Goal: Task Accomplishment & Management: Manage account settings

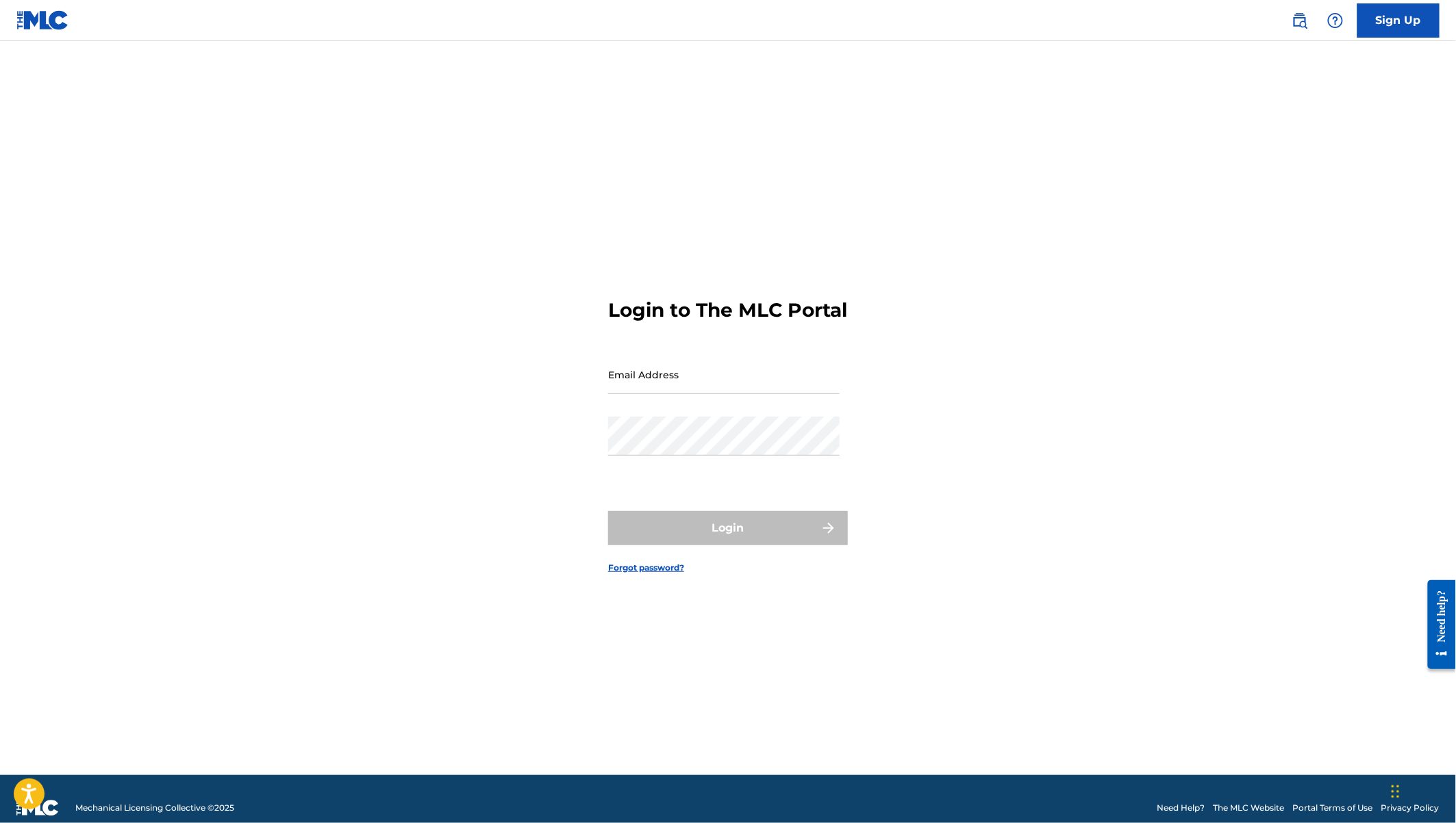
click at [626, 390] on input "Email Address" at bounding box center [724, 374] width 232 height 39
type input "[EMAIL_ADDRESS][DOMAIN_NAME]"
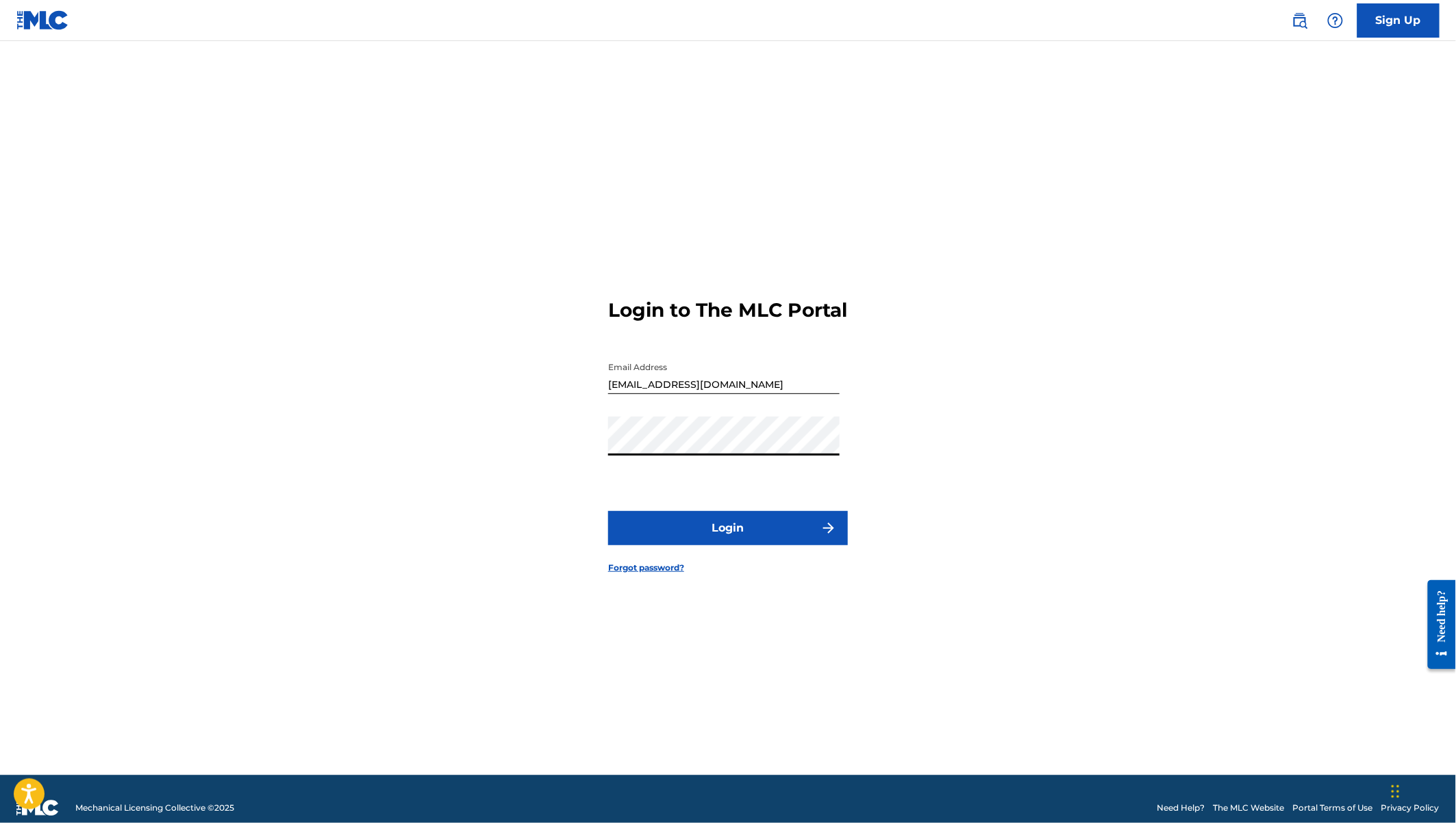
click at [608, 511] on button "Login" at bounding box center [728, 528] width 240 height 34
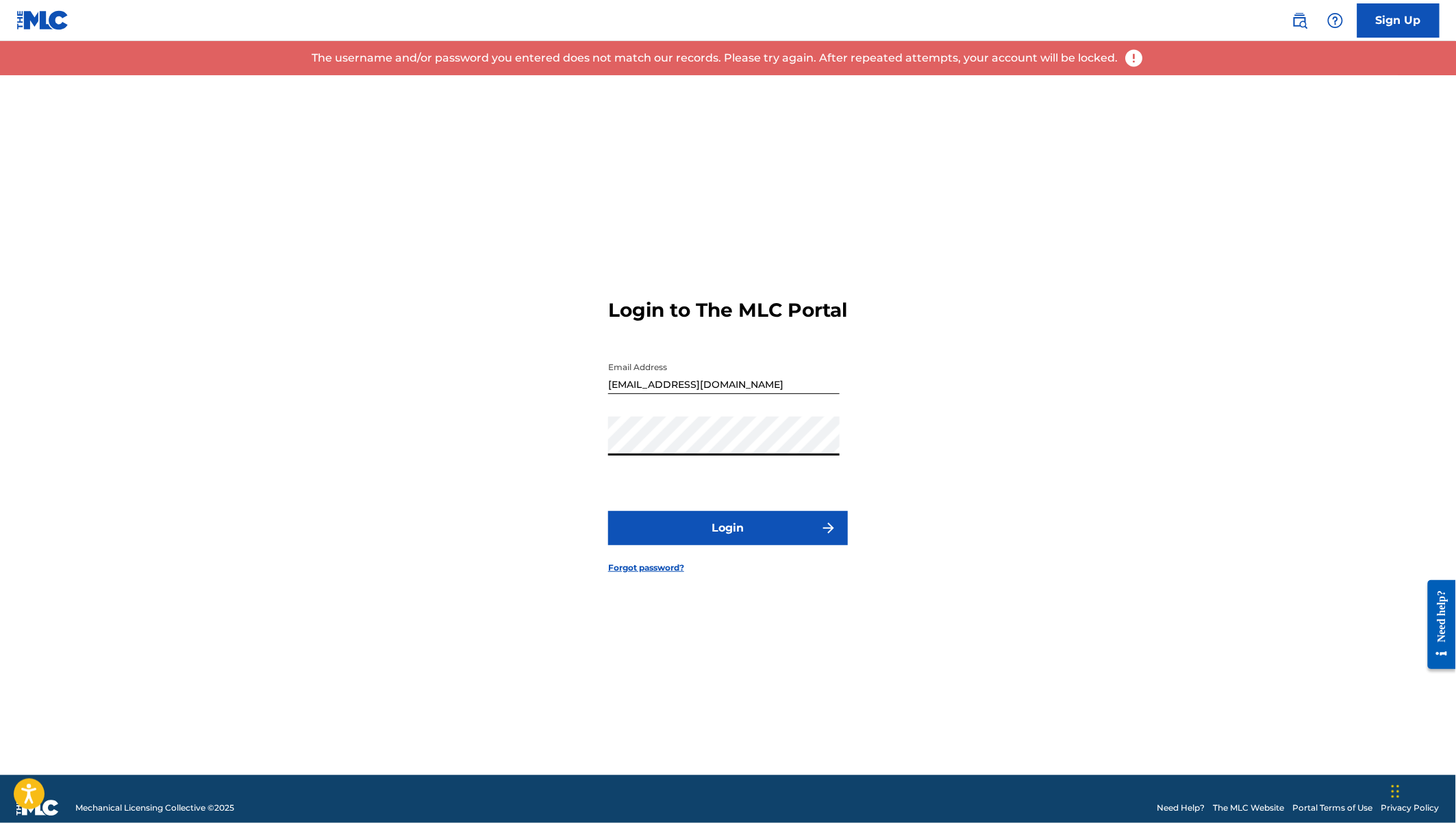
click at [585, 450] on div "Login to The MLC Portal Email Address [EMAIL_ADDRESS][DOMAIN_NAME] Password Log…" at bounding box center [728, 425] width 958 height 701
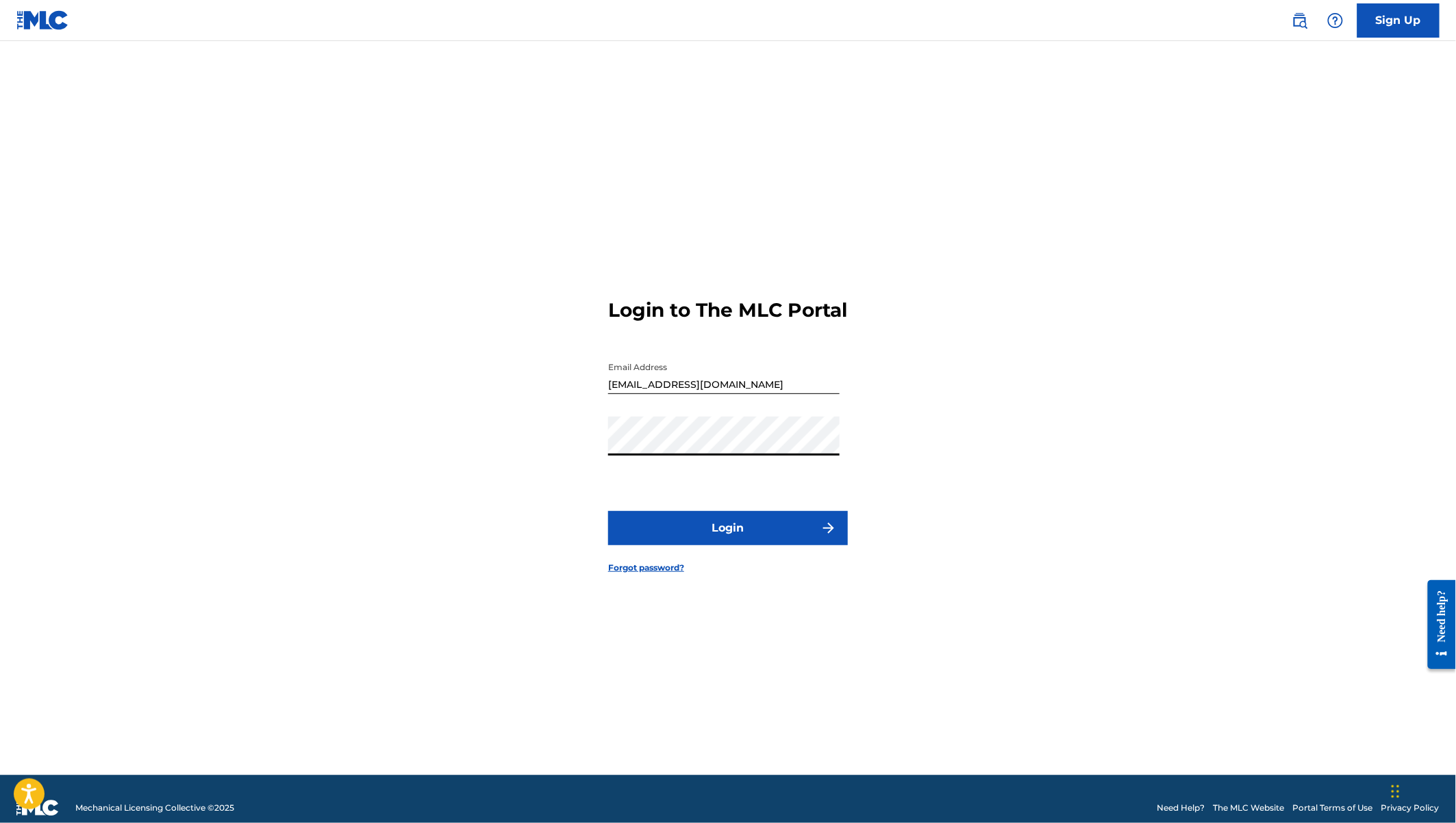
click at [608, 511] on button "Login" at bounding box center [728, 528] width 240 height 34
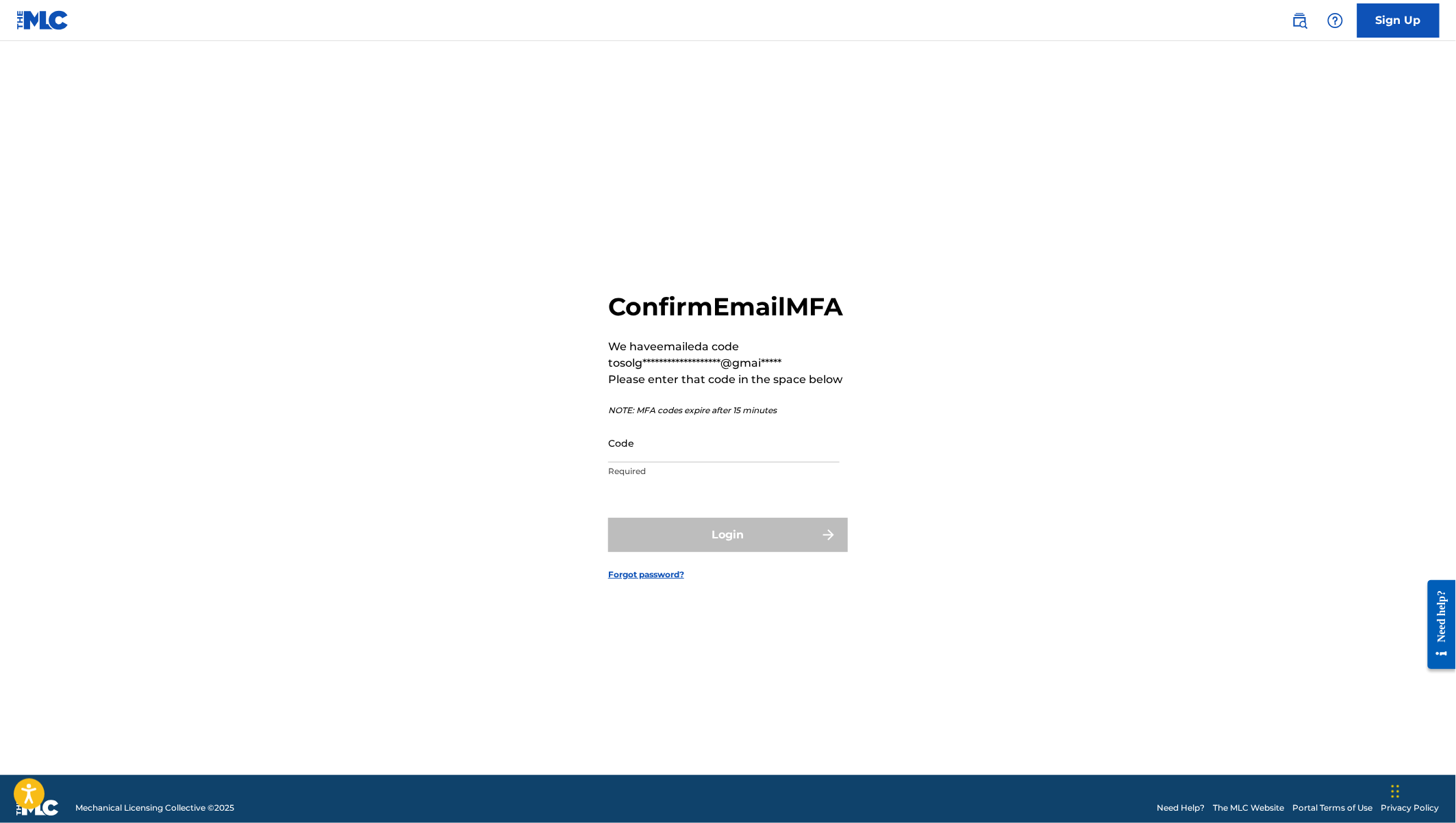
click at [683, 462] on input "Code" at bounding box center [724, 443] width 232 height 39
paste input "716835"
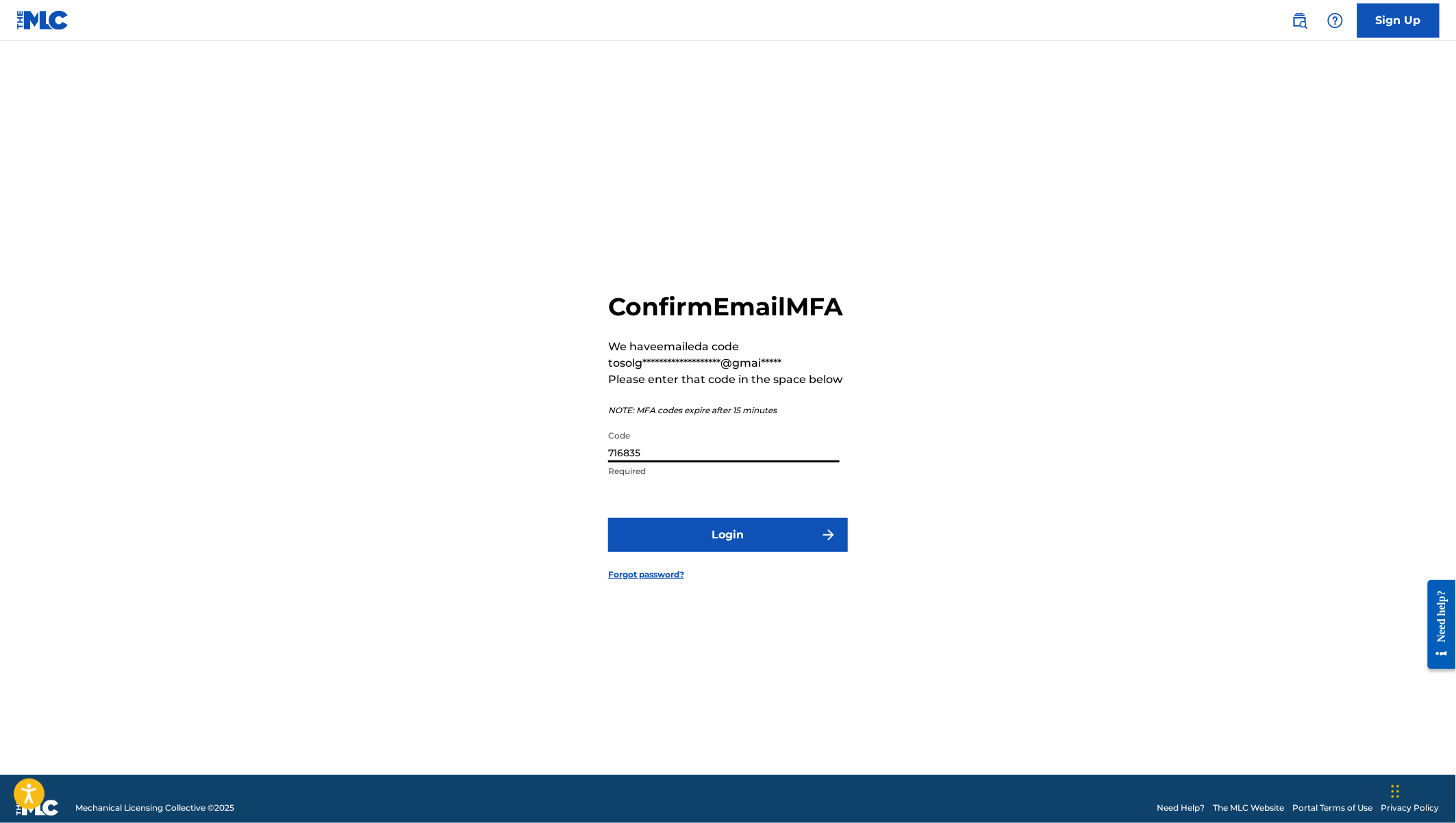
type input "716835"
click at [744, 552] on button "Login" at bounding box center [728, 535] width 240 height 34
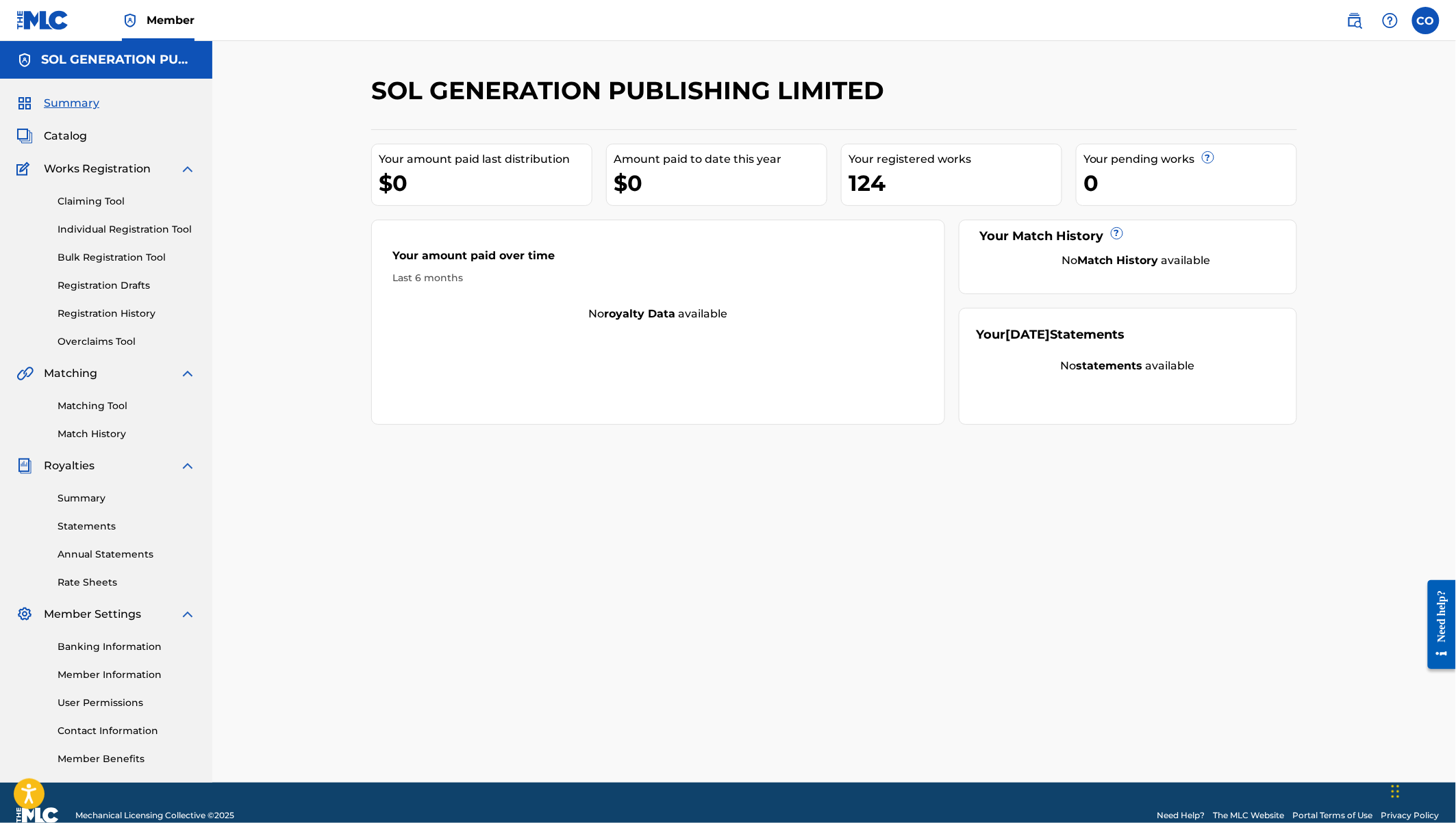
click at [744, 562] on div "SOL GENERATION PUBLISHING LIMITED Your amount paid last distribution $0 Amount …" at bounding box center [834, 429] width 958 height 708
click at [87, 201] on link "Claiming Tool" at bounding box center [127, 201] width 138 height 14
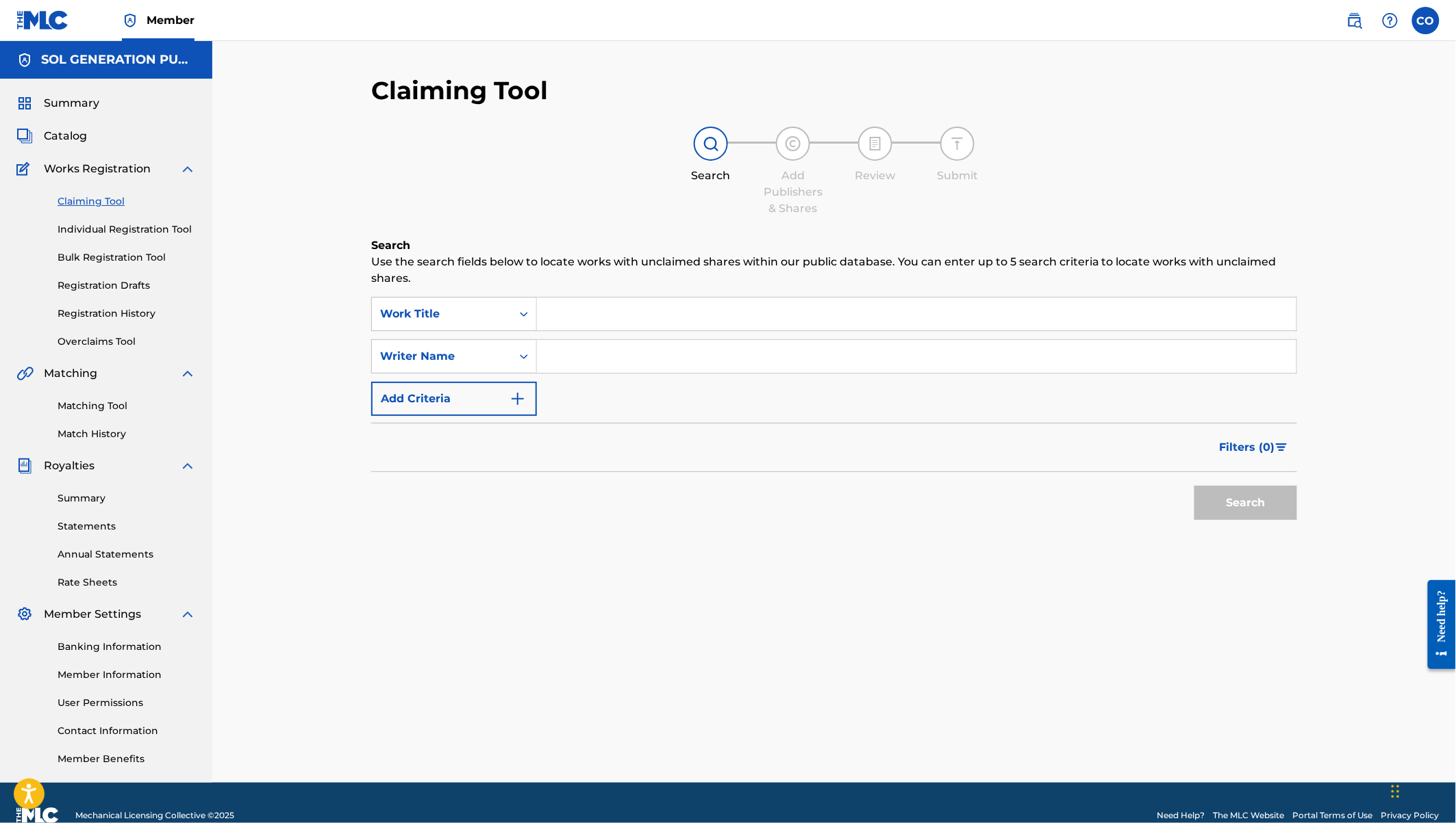
click at [600, 317] on input "Search Form" at bounding box center [916, 313] width 759 height 32
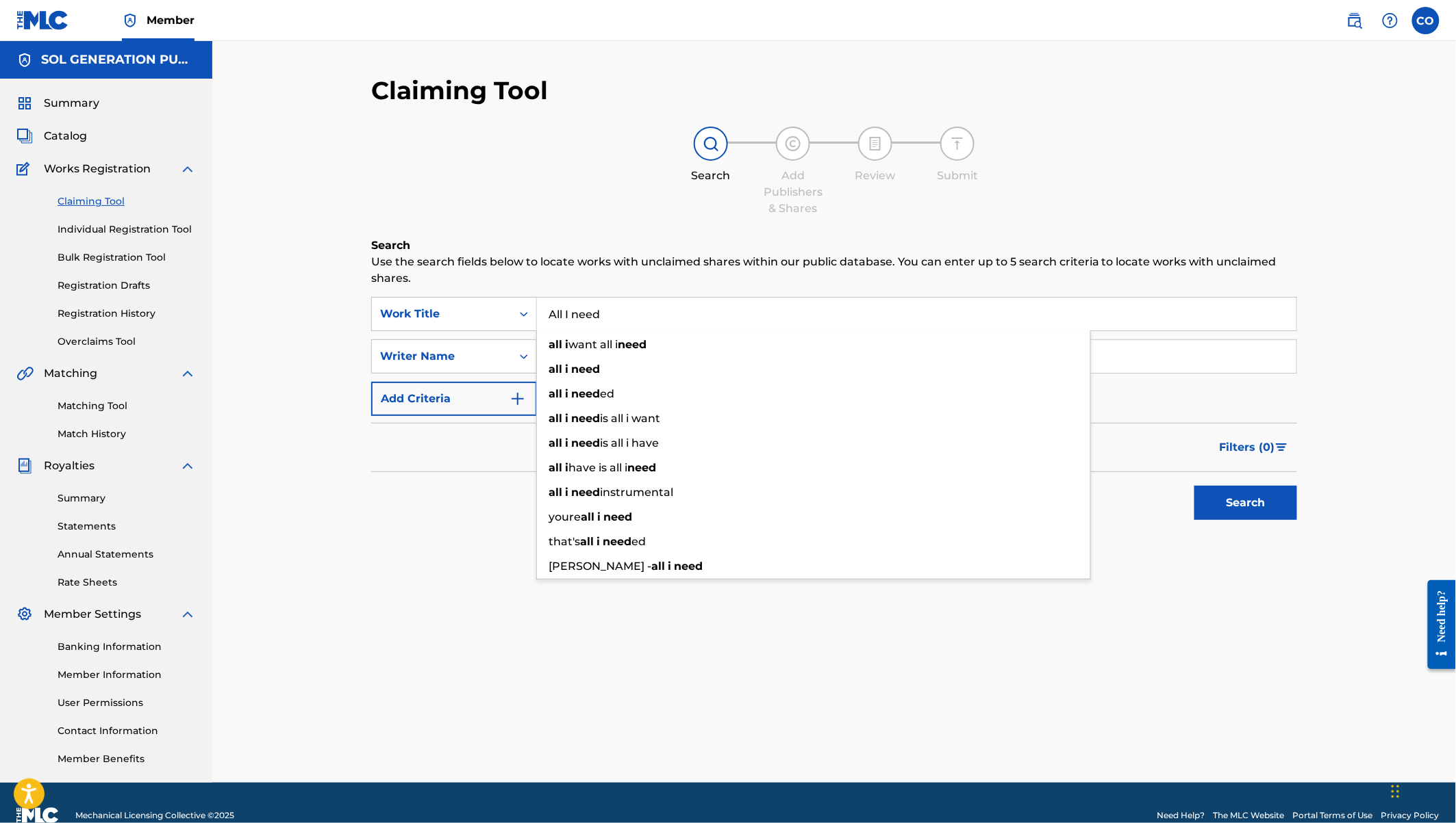
type input "All I need"
click at [480, 468] on div "Filters ( 0 )" at bounding box center [833, 447] width 926 height 49
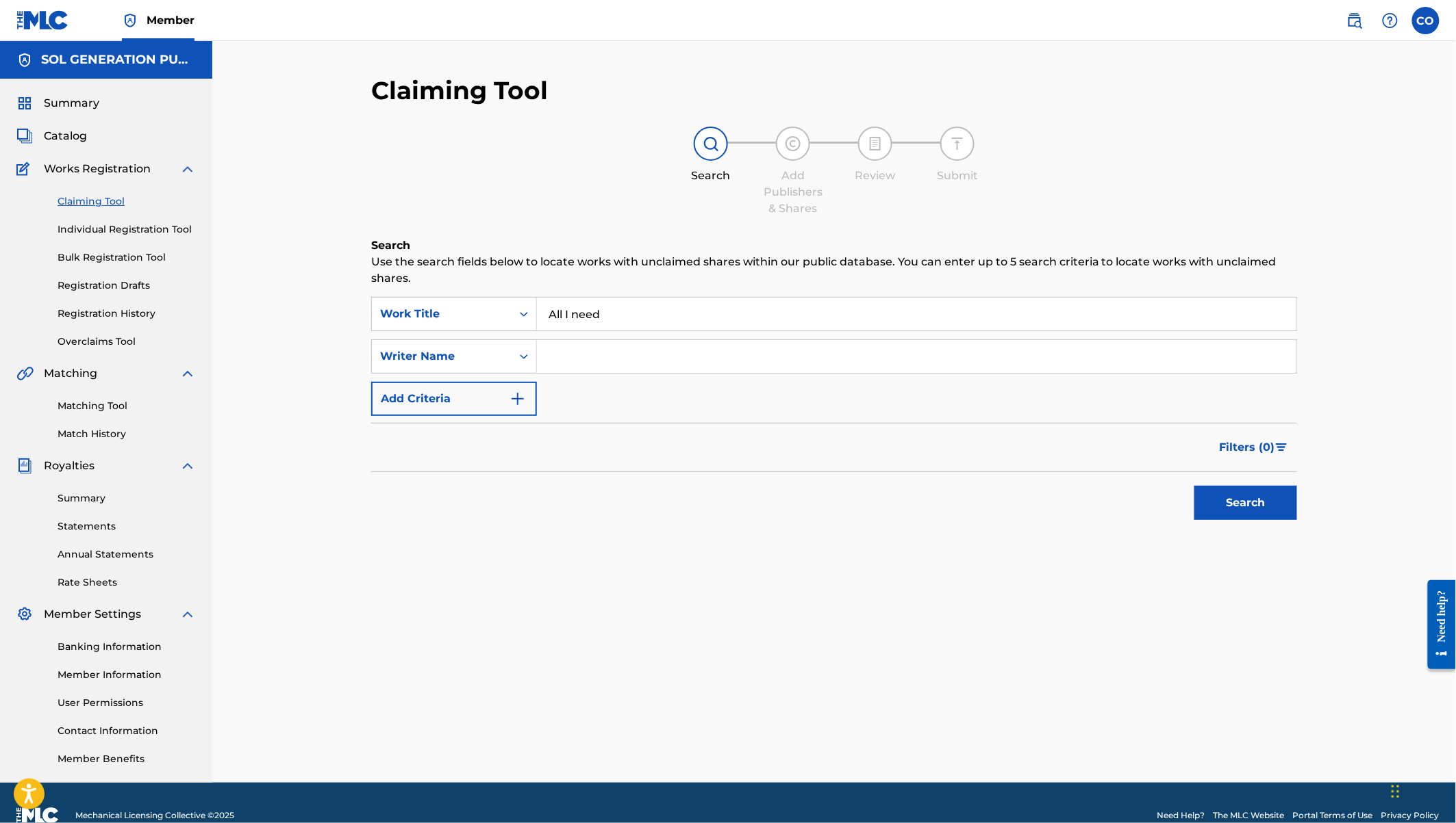
click at [586, 357] on input "Search Form" at bounding box center [916, 356] width 759 height 32
type input "Bien [PERSON_NAME]"
click at [1194, 486] on button "Search" at bounding box center [1245, 502] width 103 height 34
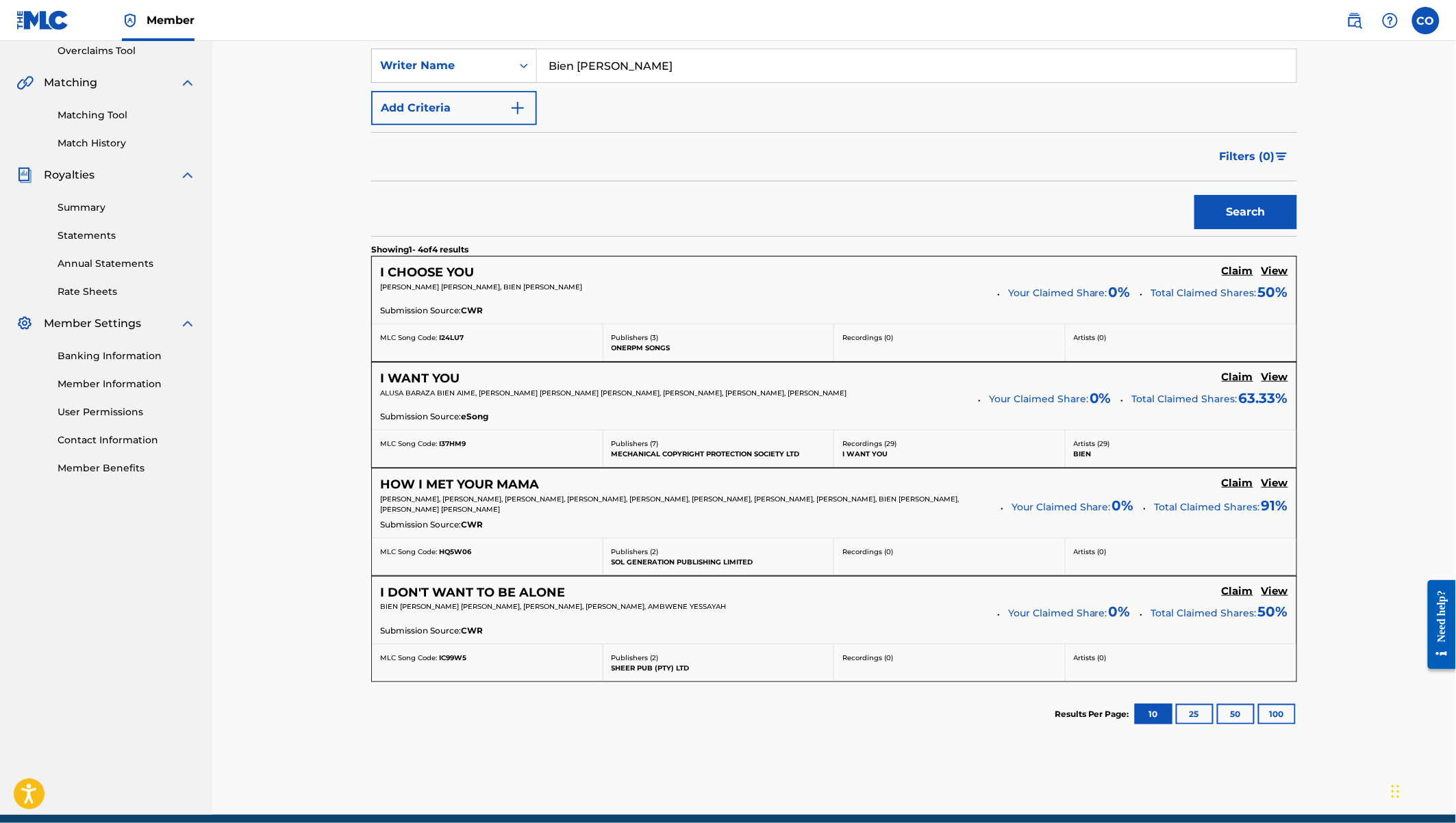
scroll to position [294, 0]
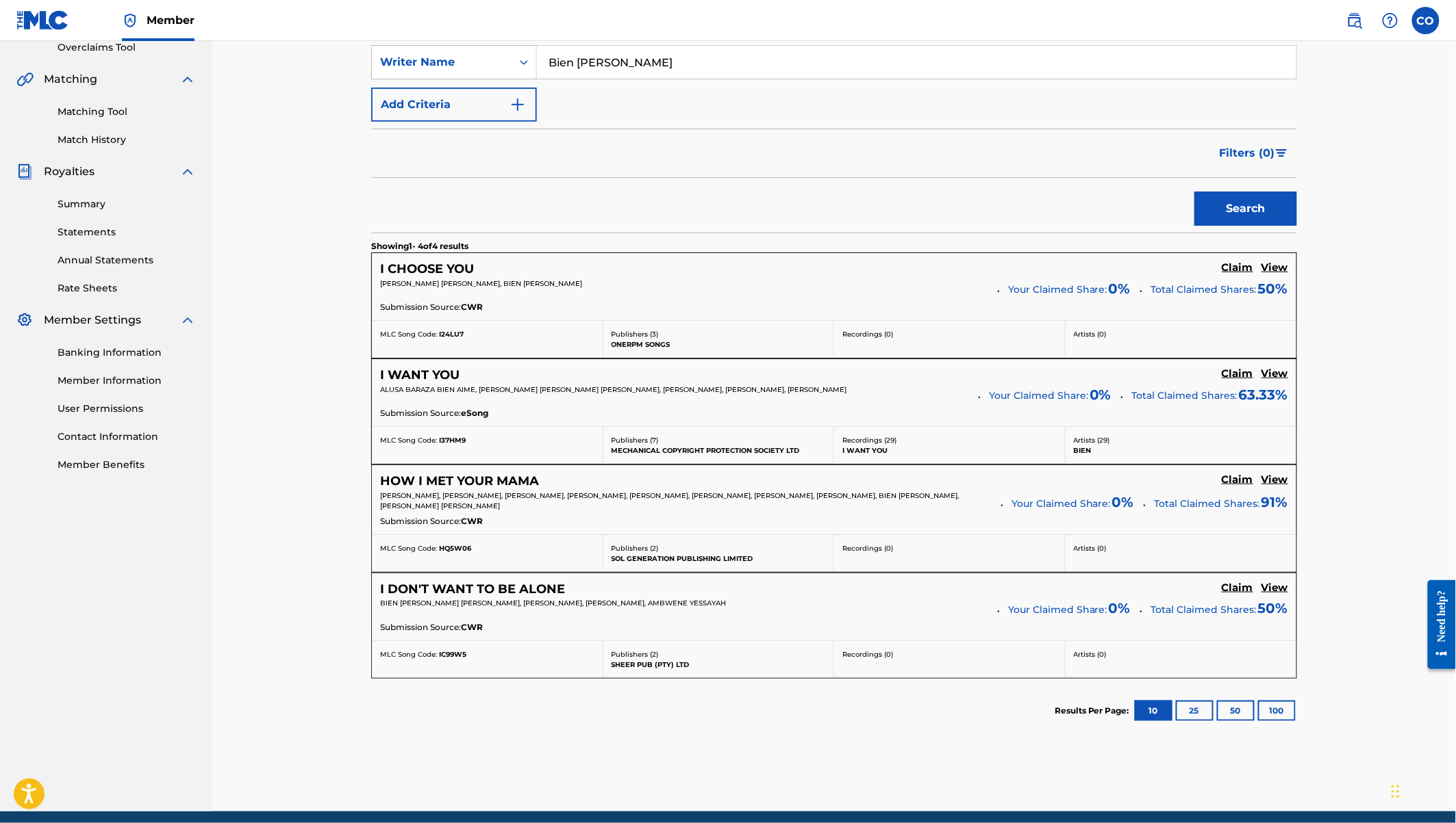
click at [1275, 377] on h5 "View" at bounding box center [1275, 374] width 27 height 13
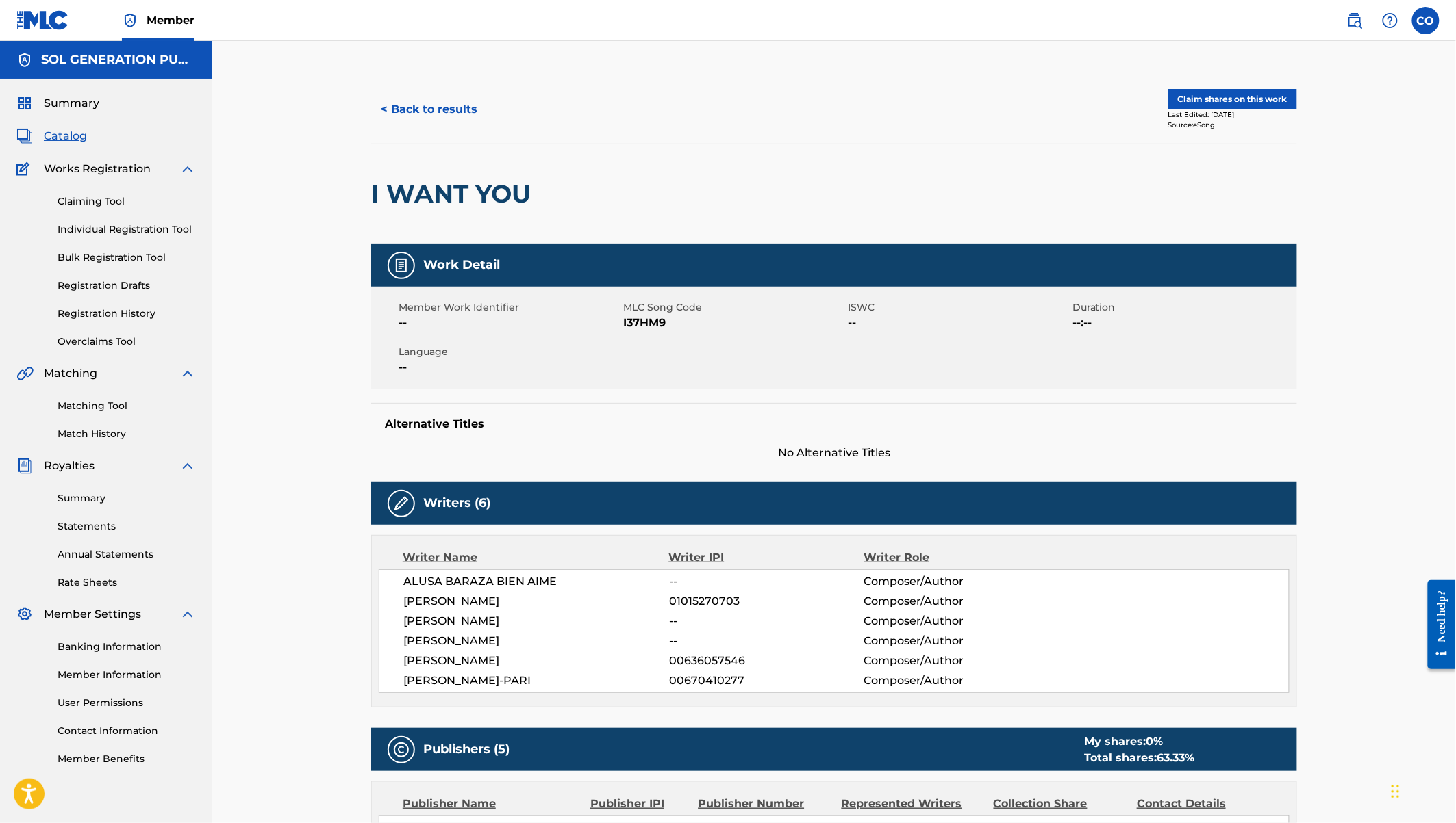
click at [394, 107] on button "< Back to results" at bounding box center [428, 109] width 116 height 34
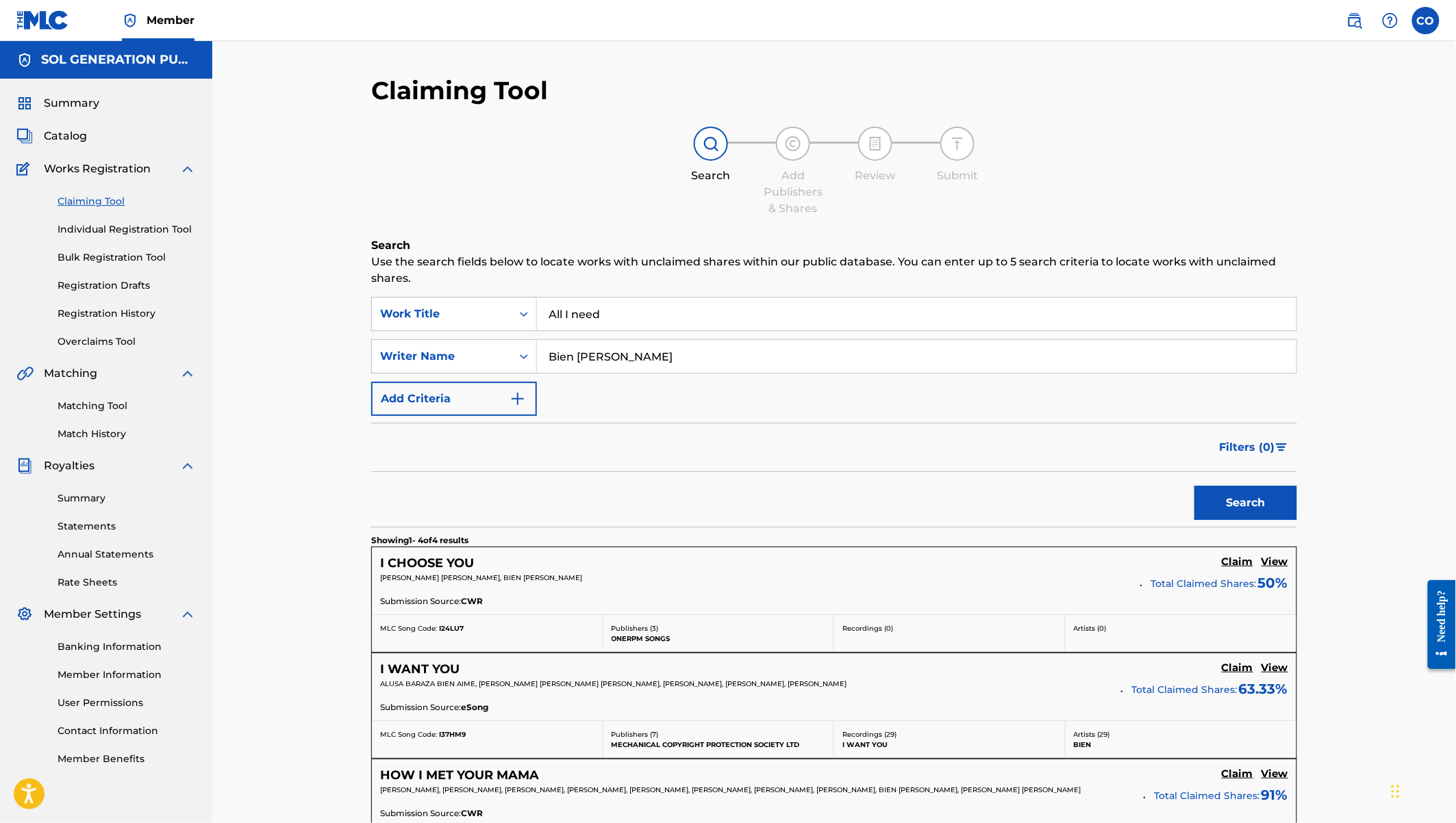
scroll to position [263, 0]
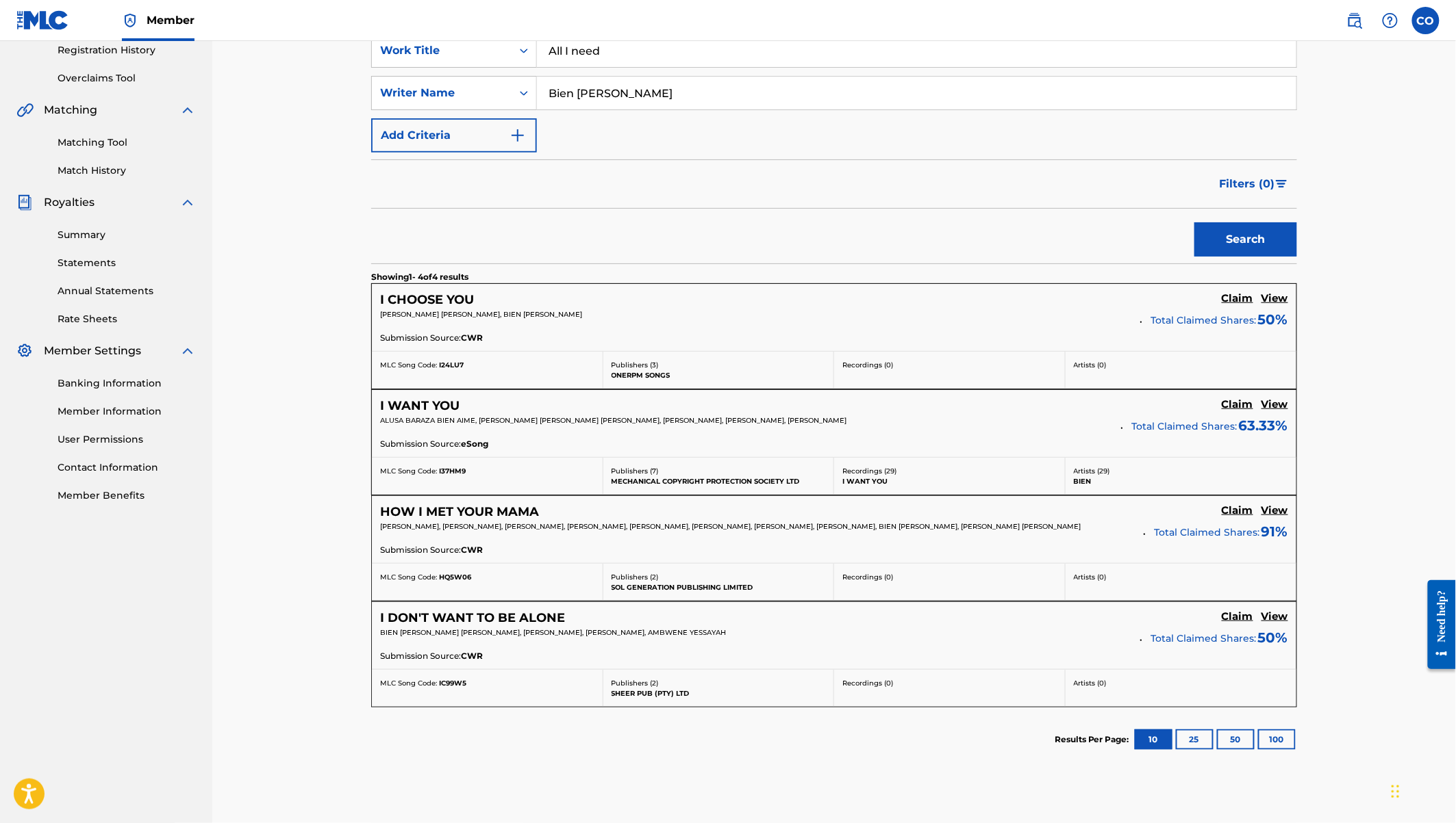
drag, startPoint x: 605, startPoint y: 48, endPoint x: 551, endPoint y: 51, distance: 54.1
click at [551, 51] on input "All I need" at bounding box center [916, 50] width 759 height 32
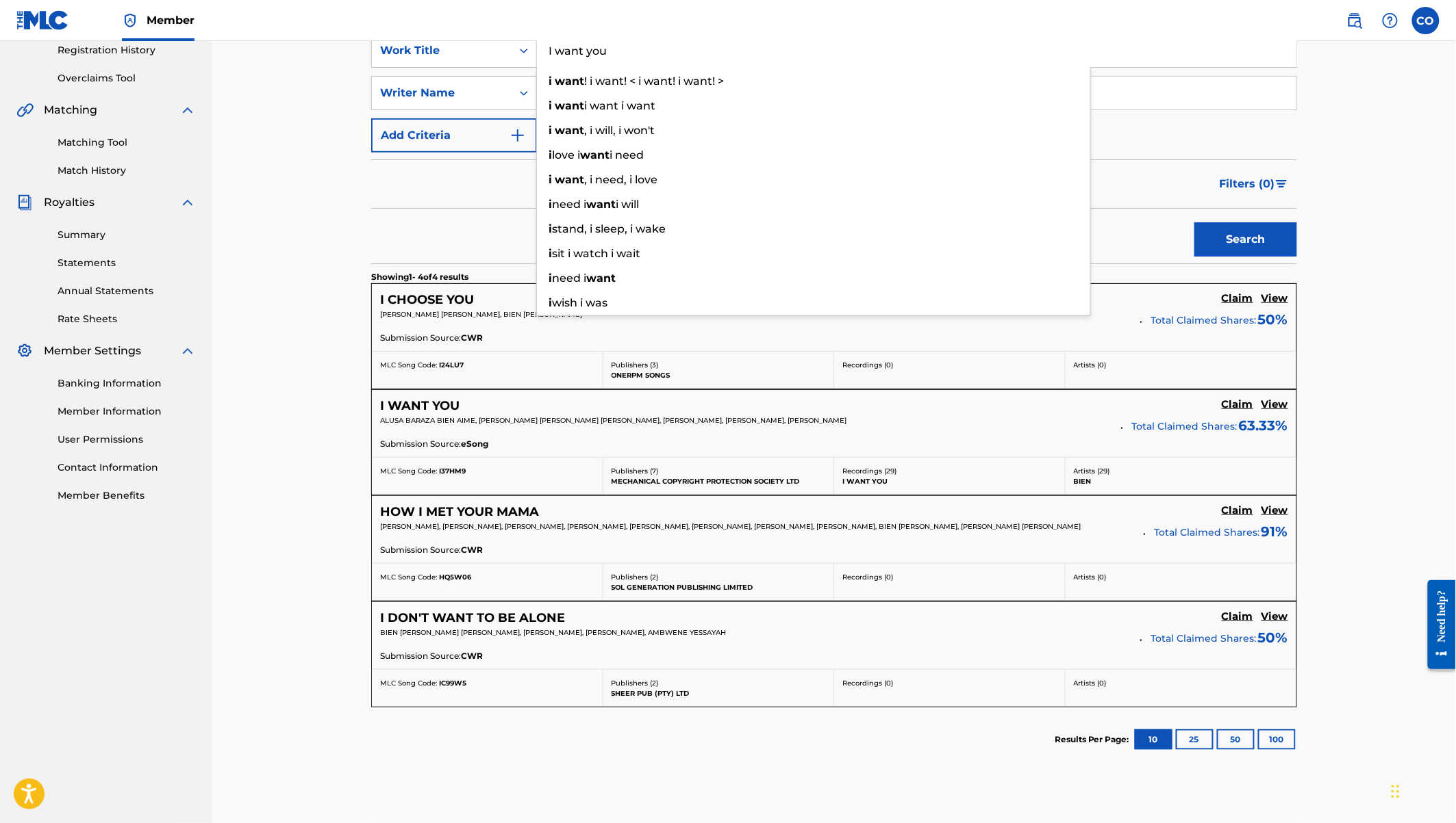
type input "I want you"
click at [1194, 222] on button "Search" at bounding box center [1245, 239] width 103 height 34
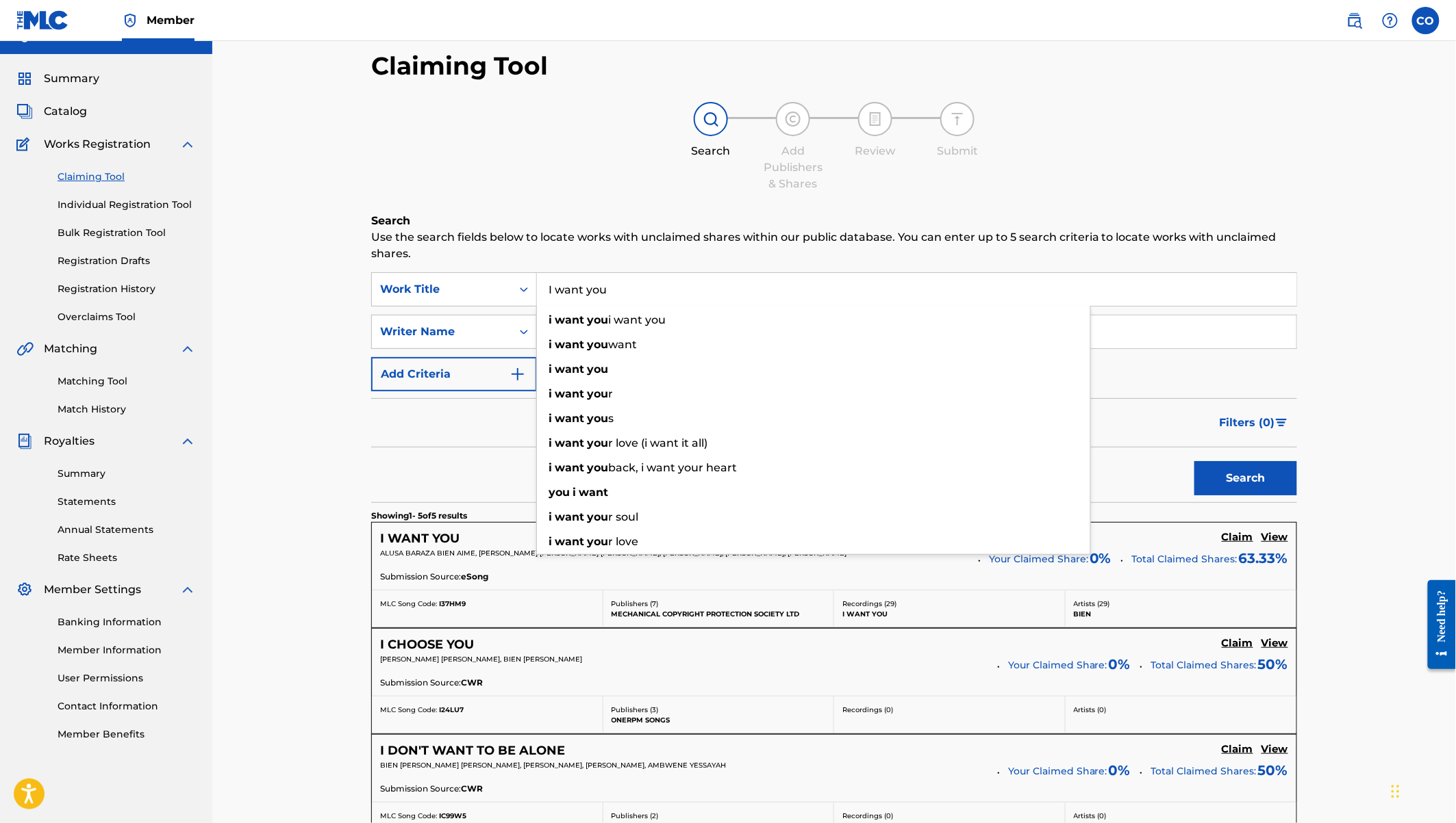
click at [288, 392] on div "Claiming Tool Search Add Publishers & Shares Review Submit Search Use the searc…" at bounding box center [834, 602] width 1243 height 1171
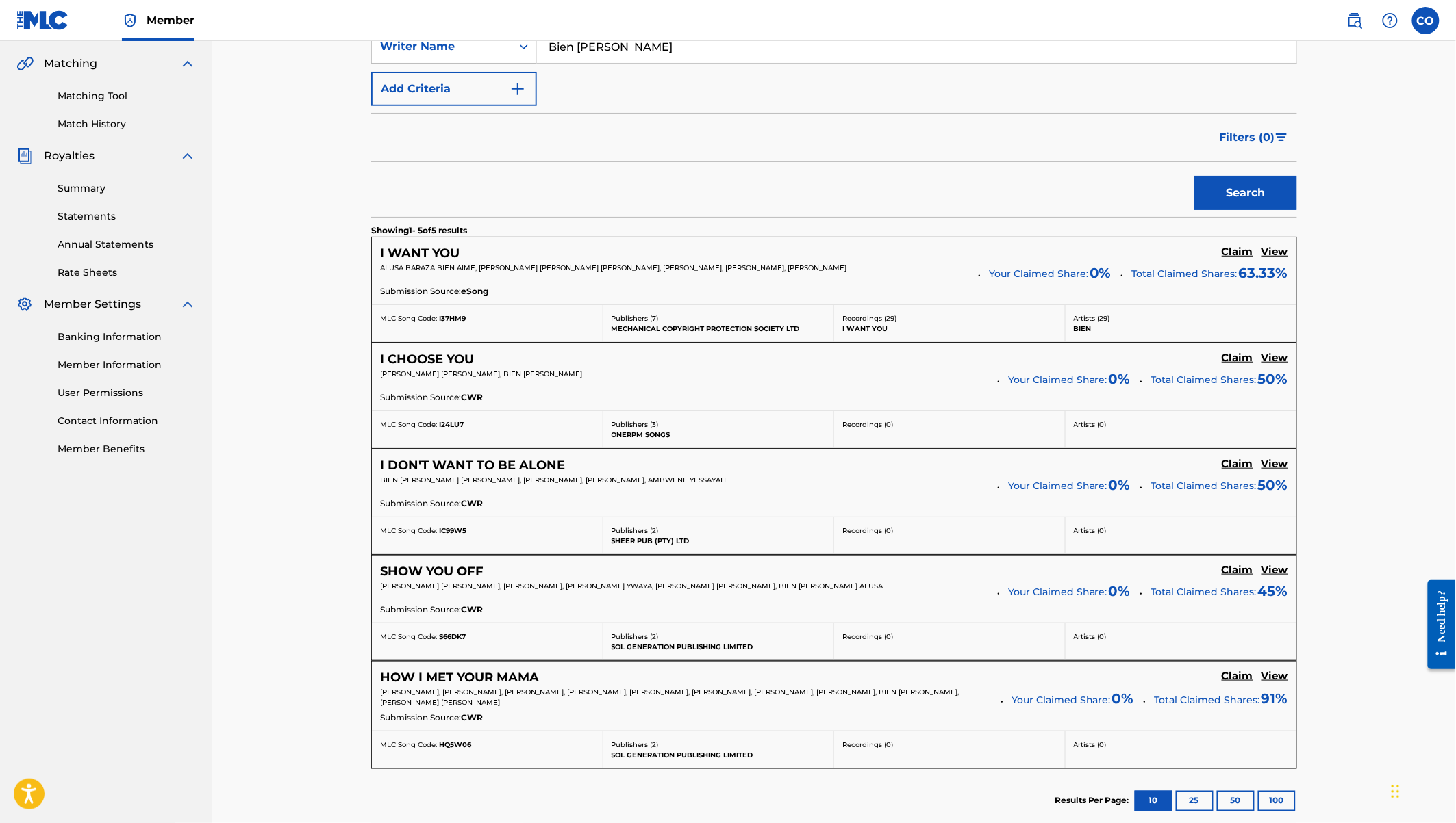
scroll to position [313, 0]
click at [1239, 246] on h5 "Claim" at bounding box center [1238, 250] width 32 height 13
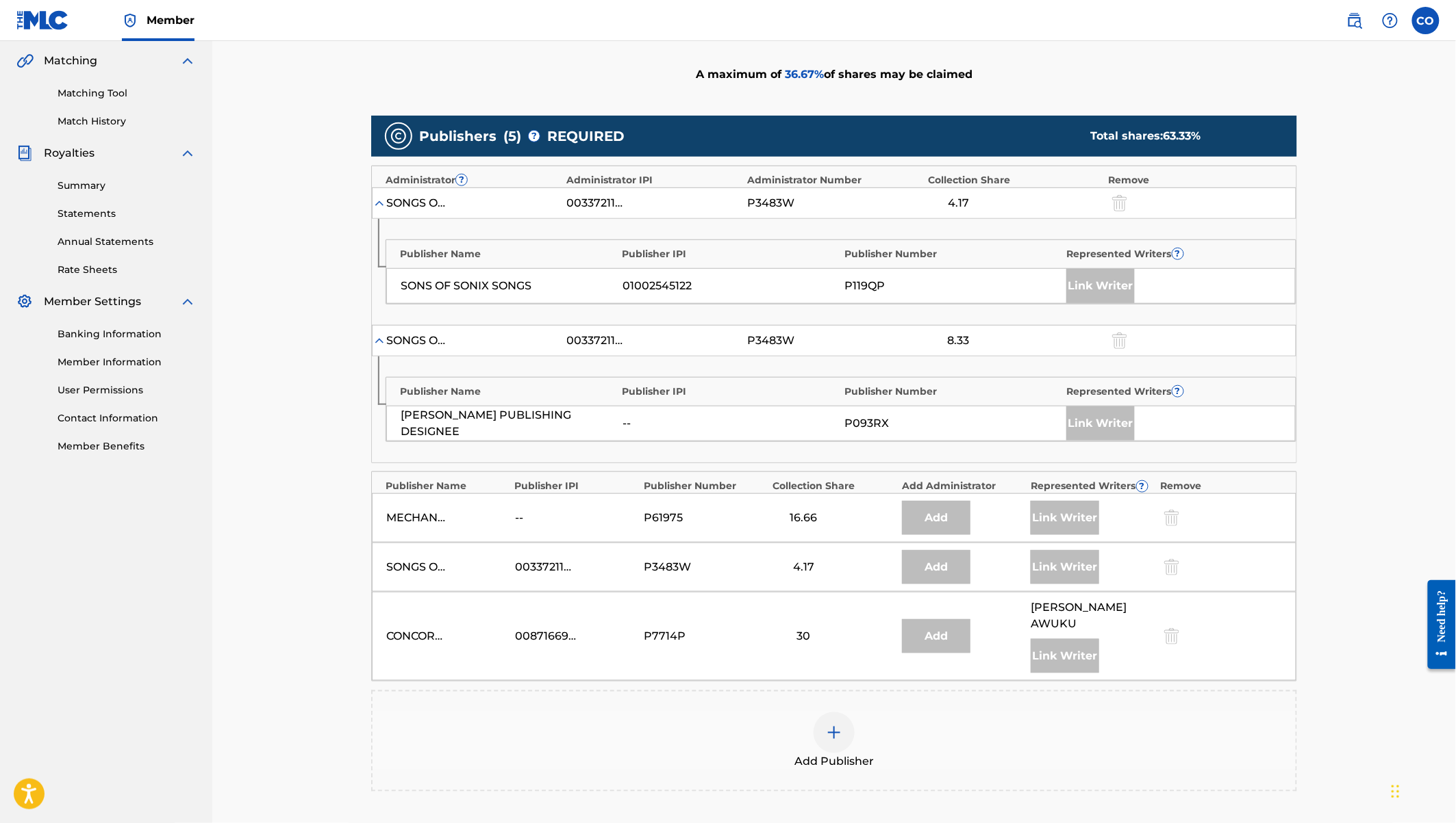
click at [845, 724] on div at bounding box center [833, 732] width 41 height 41
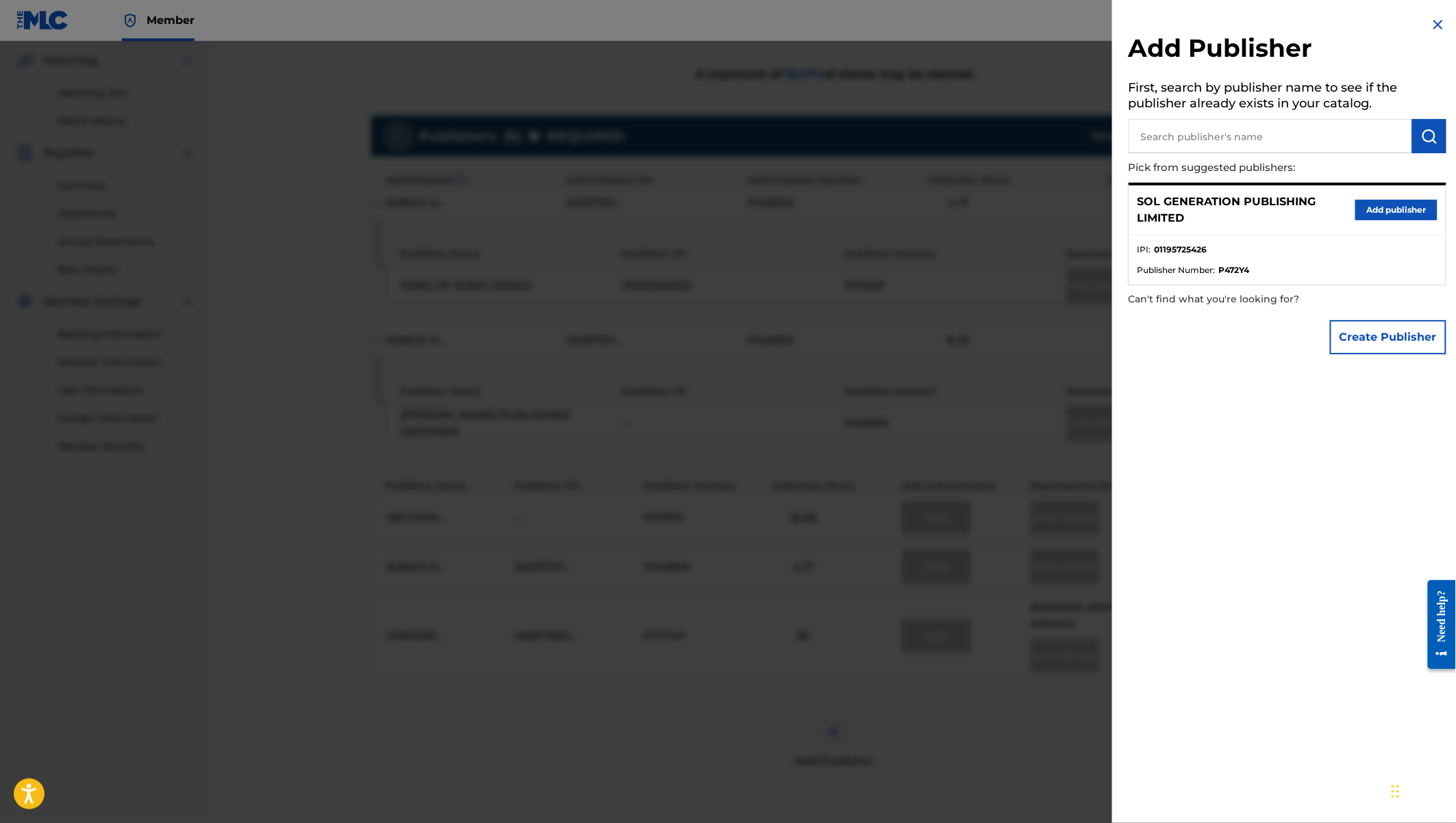
click at [1388, 209] on button "Add publisher" at bounding box center [1396, 210] width 83 height 21
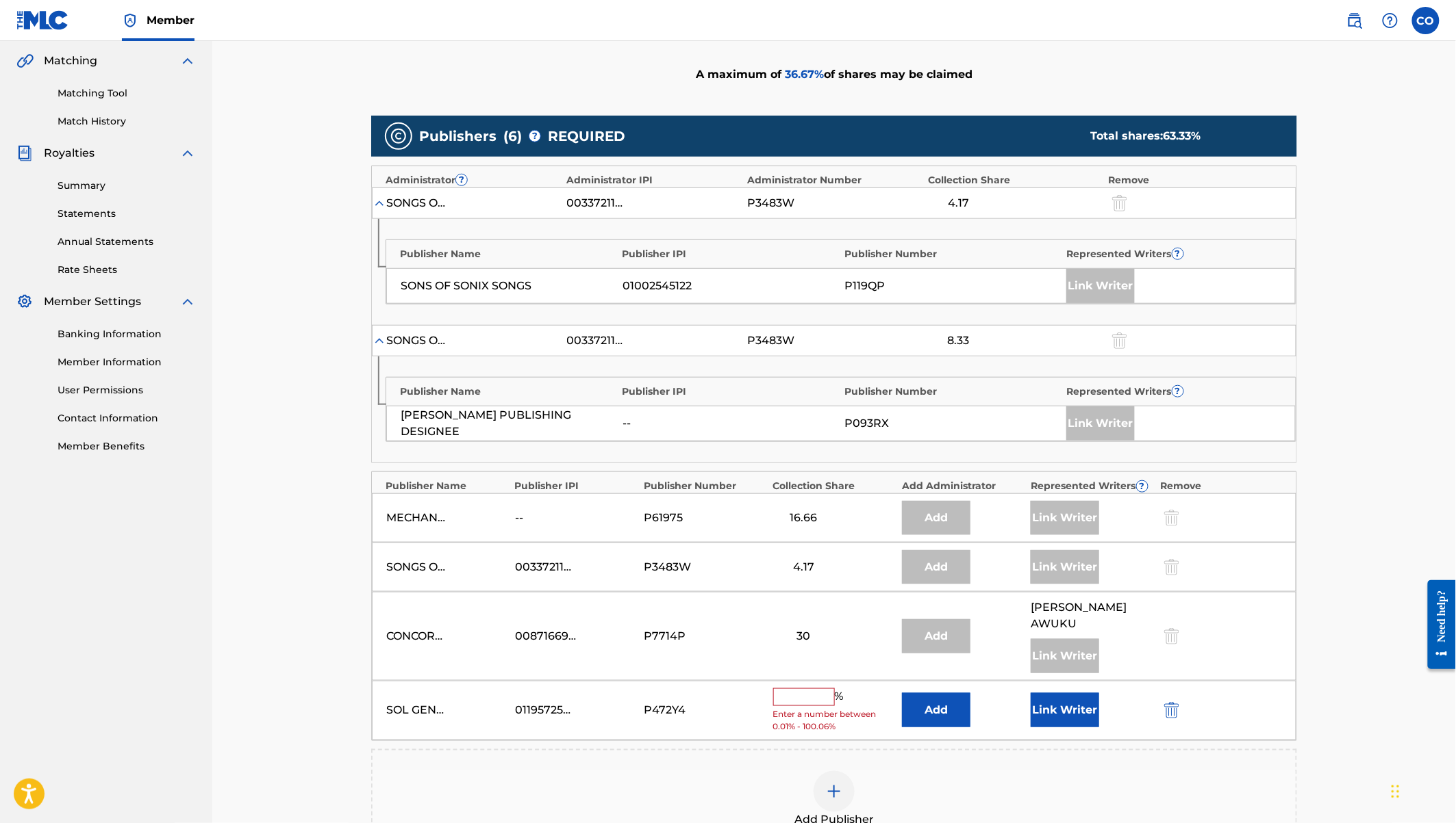
click at [795, 689] on input "text" at bounding box center [804, 697] width 62 height 17
type input "16.67"
click at [1066, 689] on button "Link Writer" at bounding box center [1065, 706] width 68 height 34
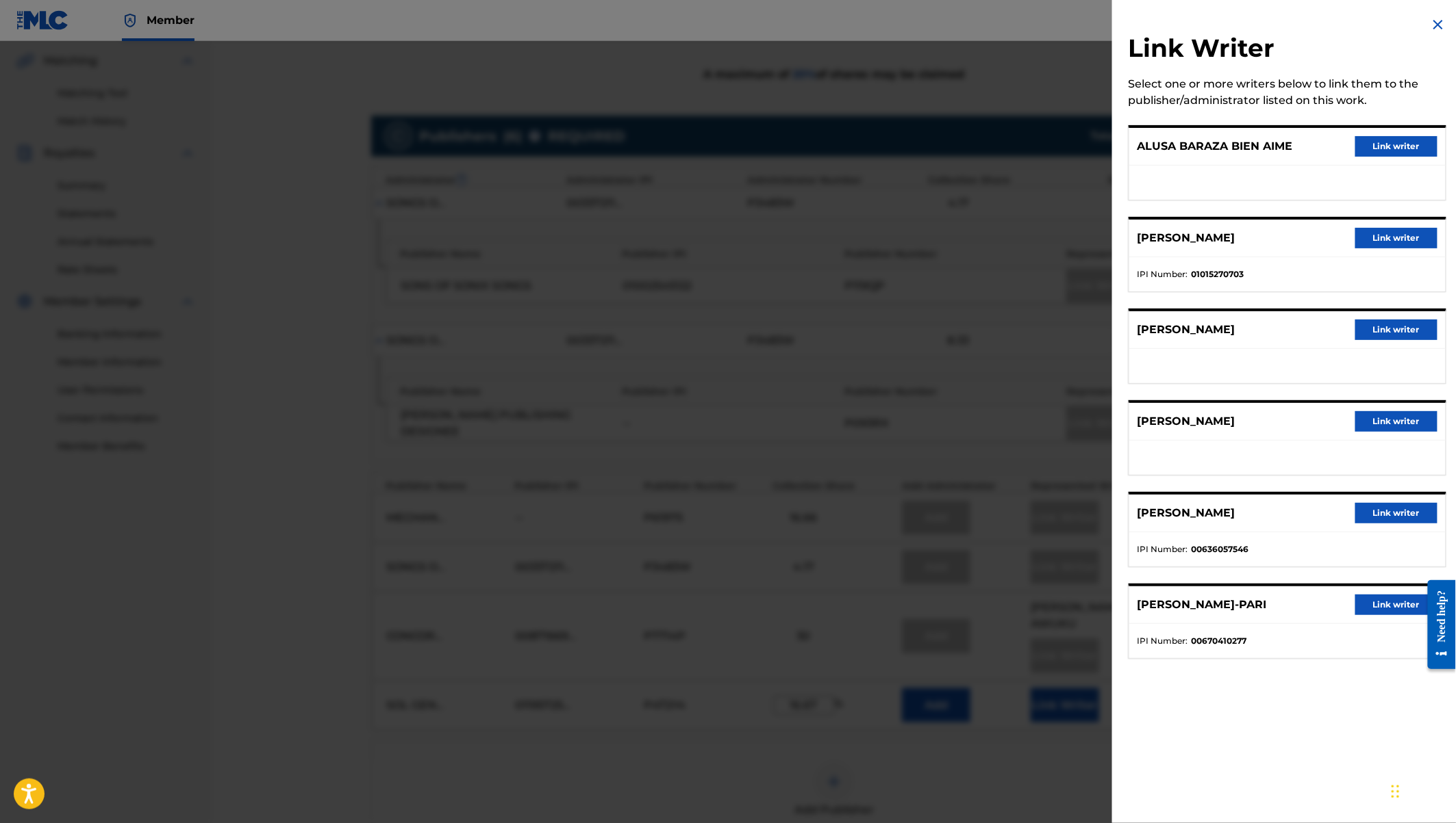
click at [1375, 149] on button "Link writer" at bounding box center [1396, 147] width 83 height 21
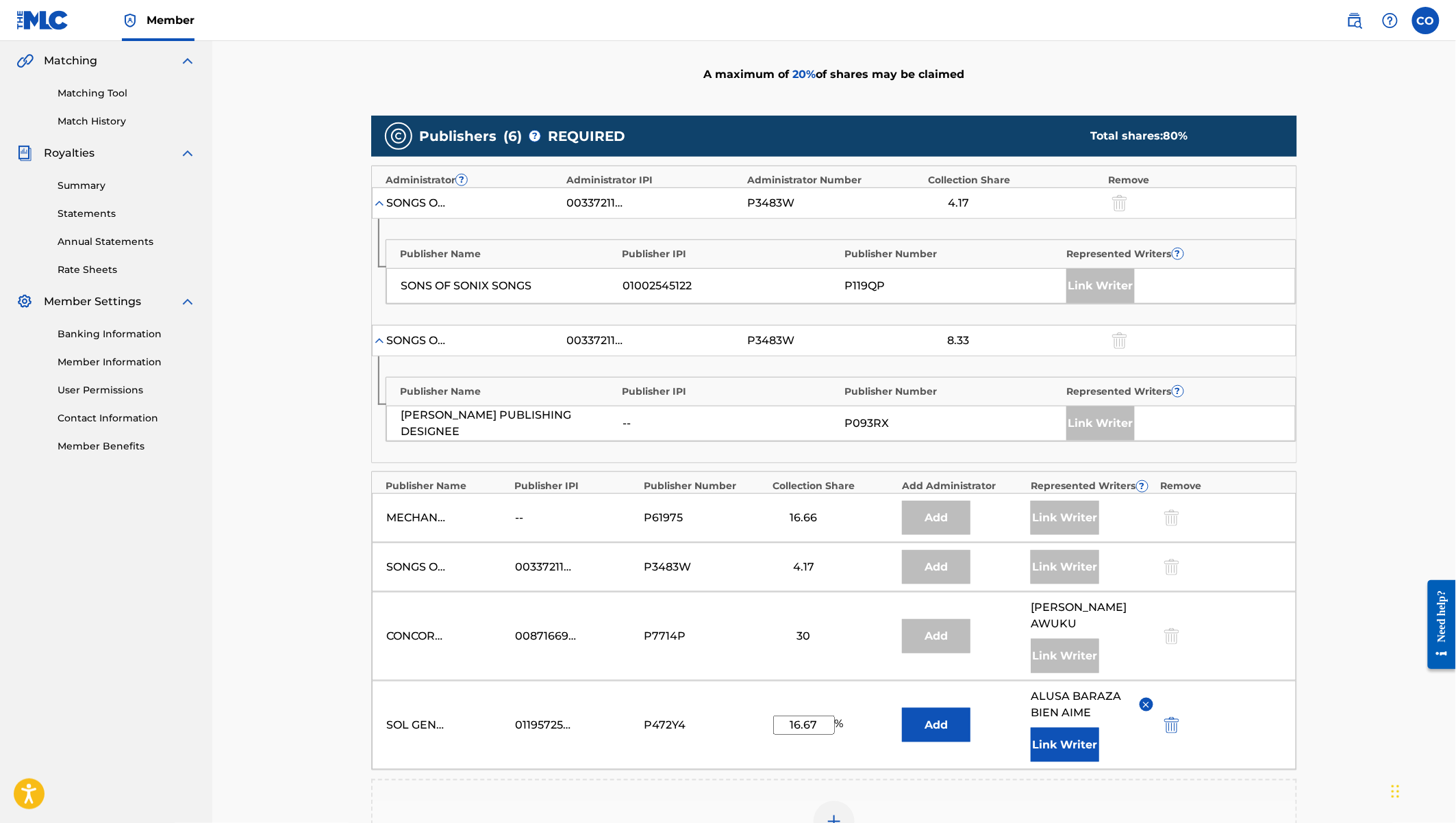
scroll to position [566, 0]
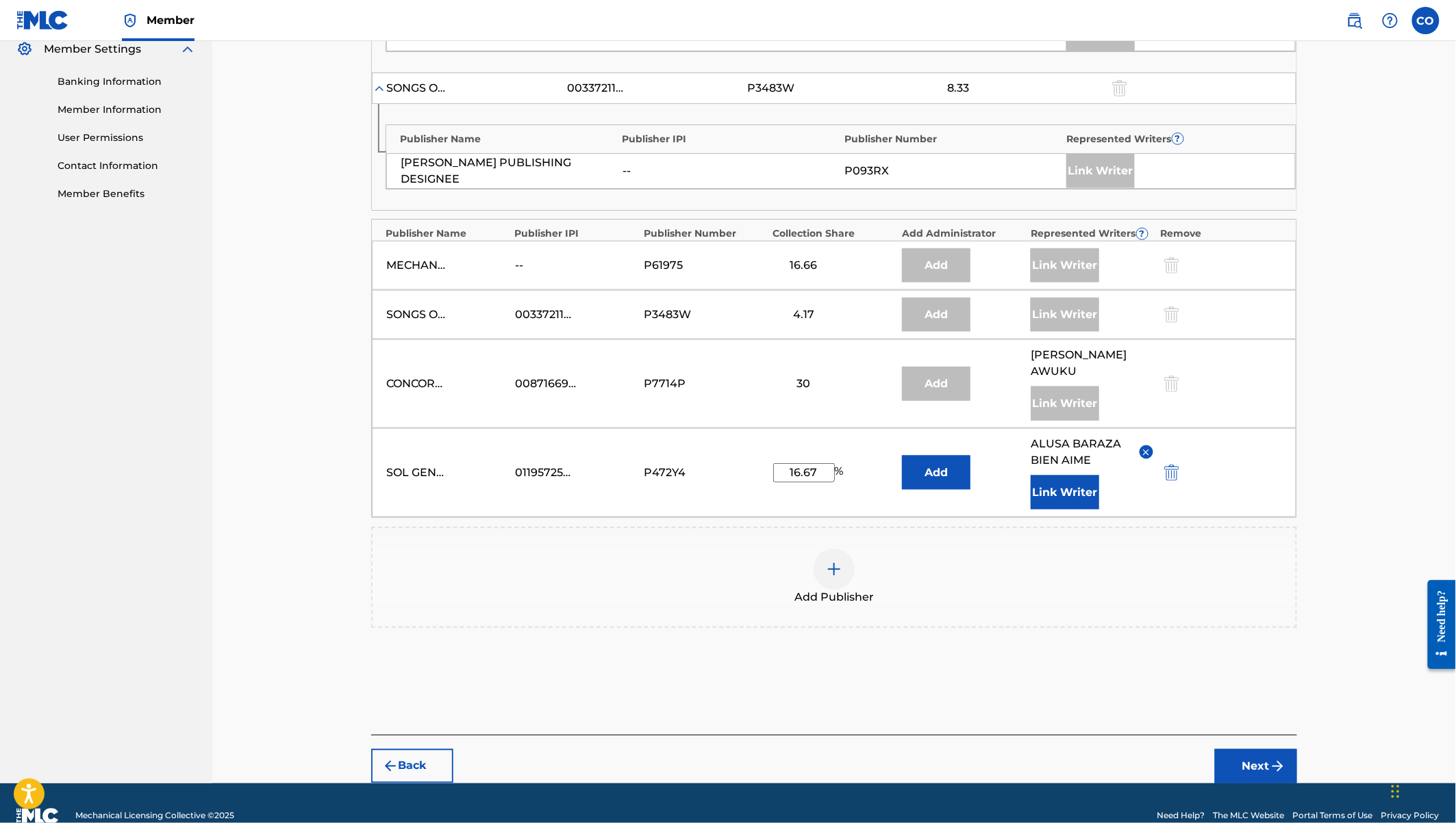
click at [1253, 750] on button "Next" at bounding box center [1256, 766] width 83 height 34
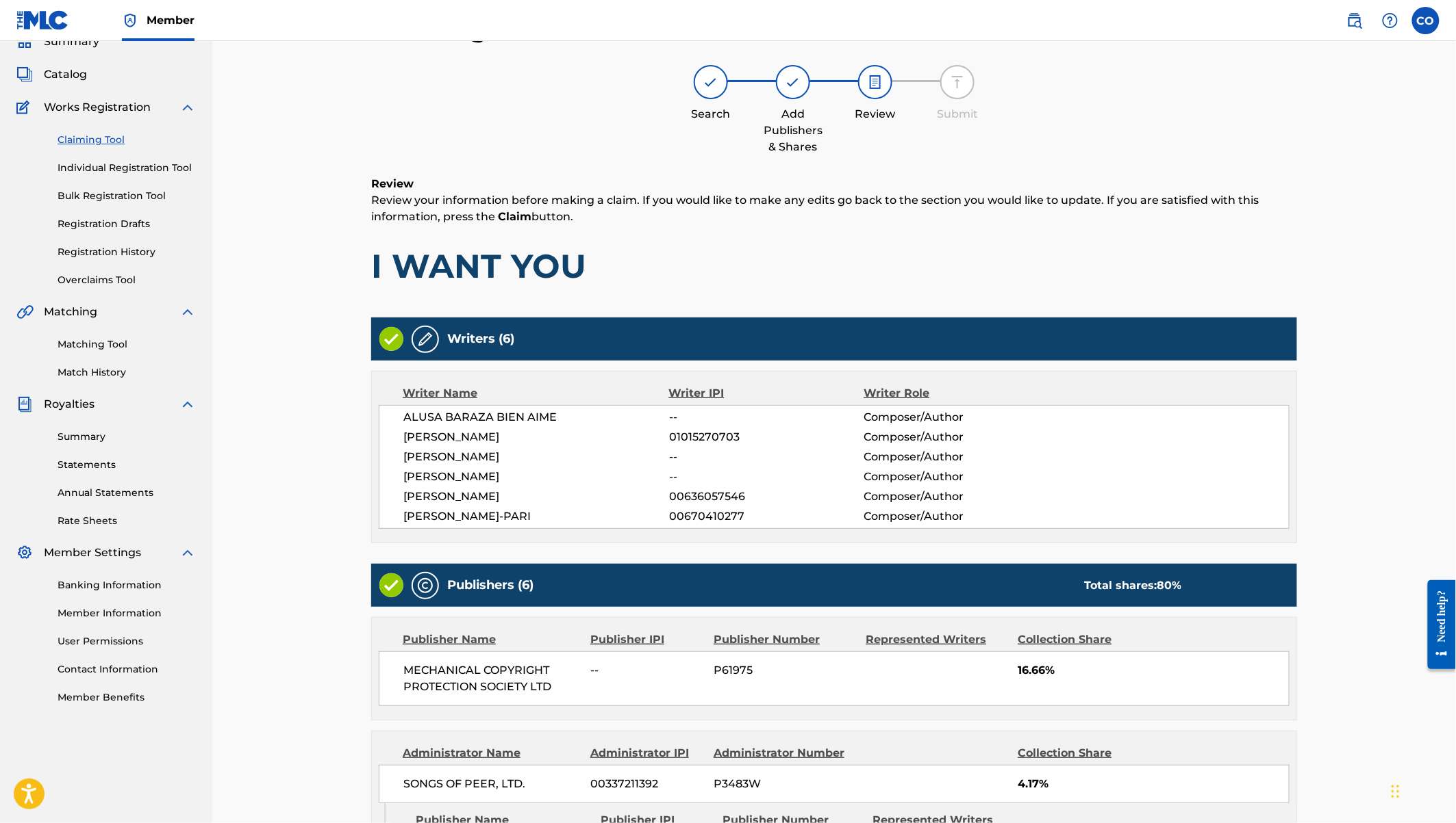
scroll to position [739, 0]
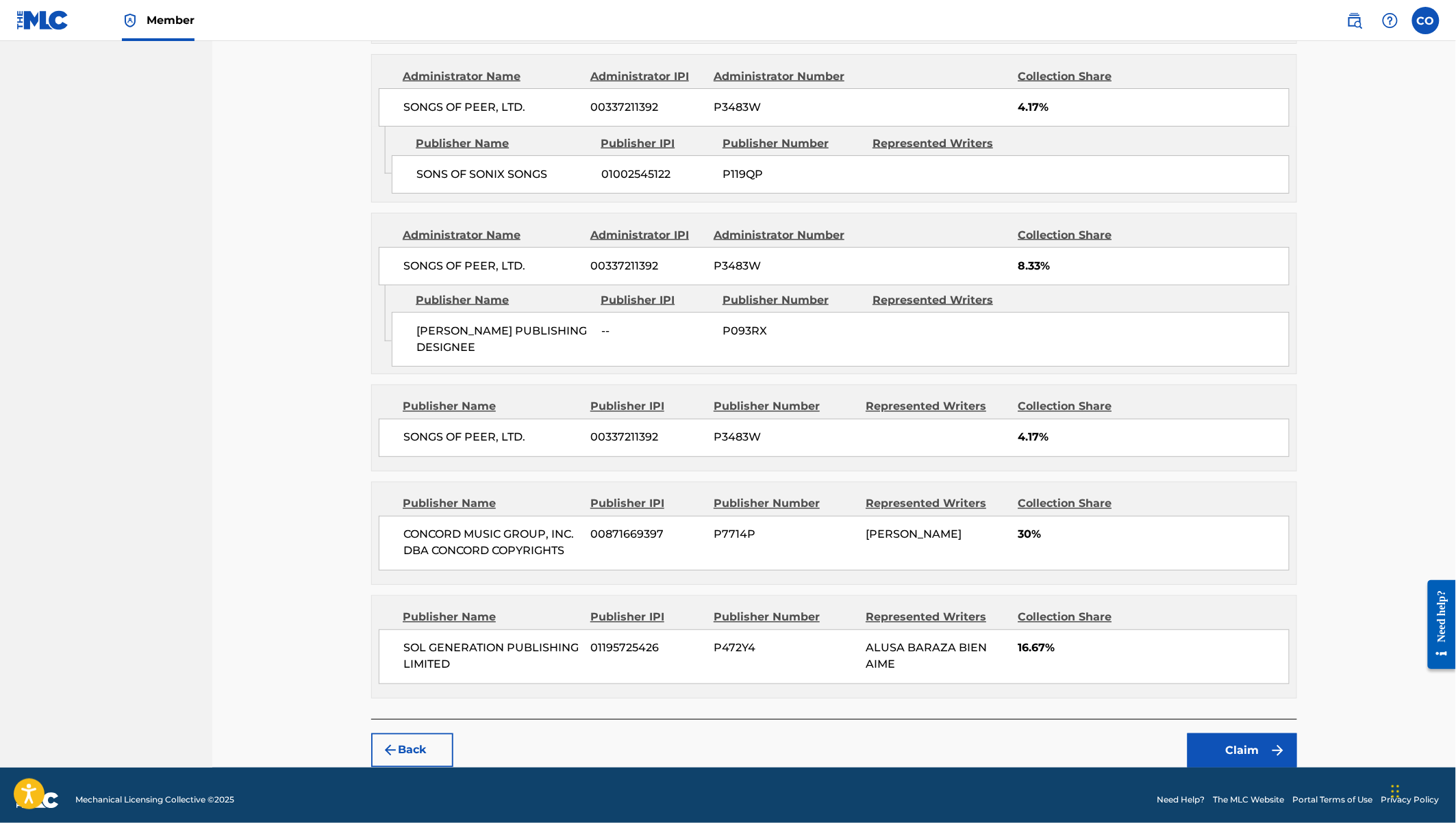
click at [1234, 739] on button "Claim" at bounding box center [1242, 751] width 109 height 34
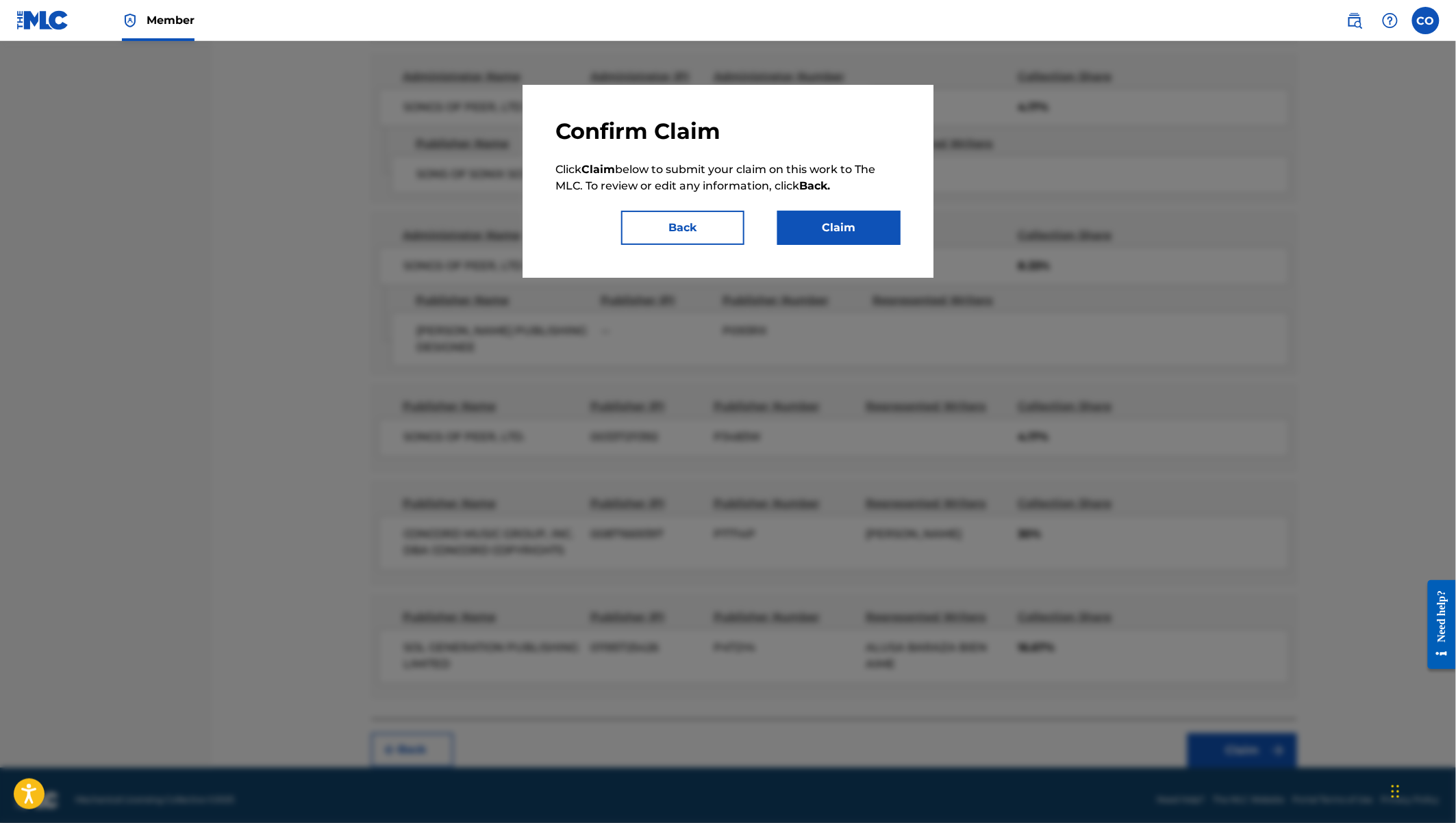
click at [840, 233] on button "Claim" at bounding box center [839, 227] width 123 height 34
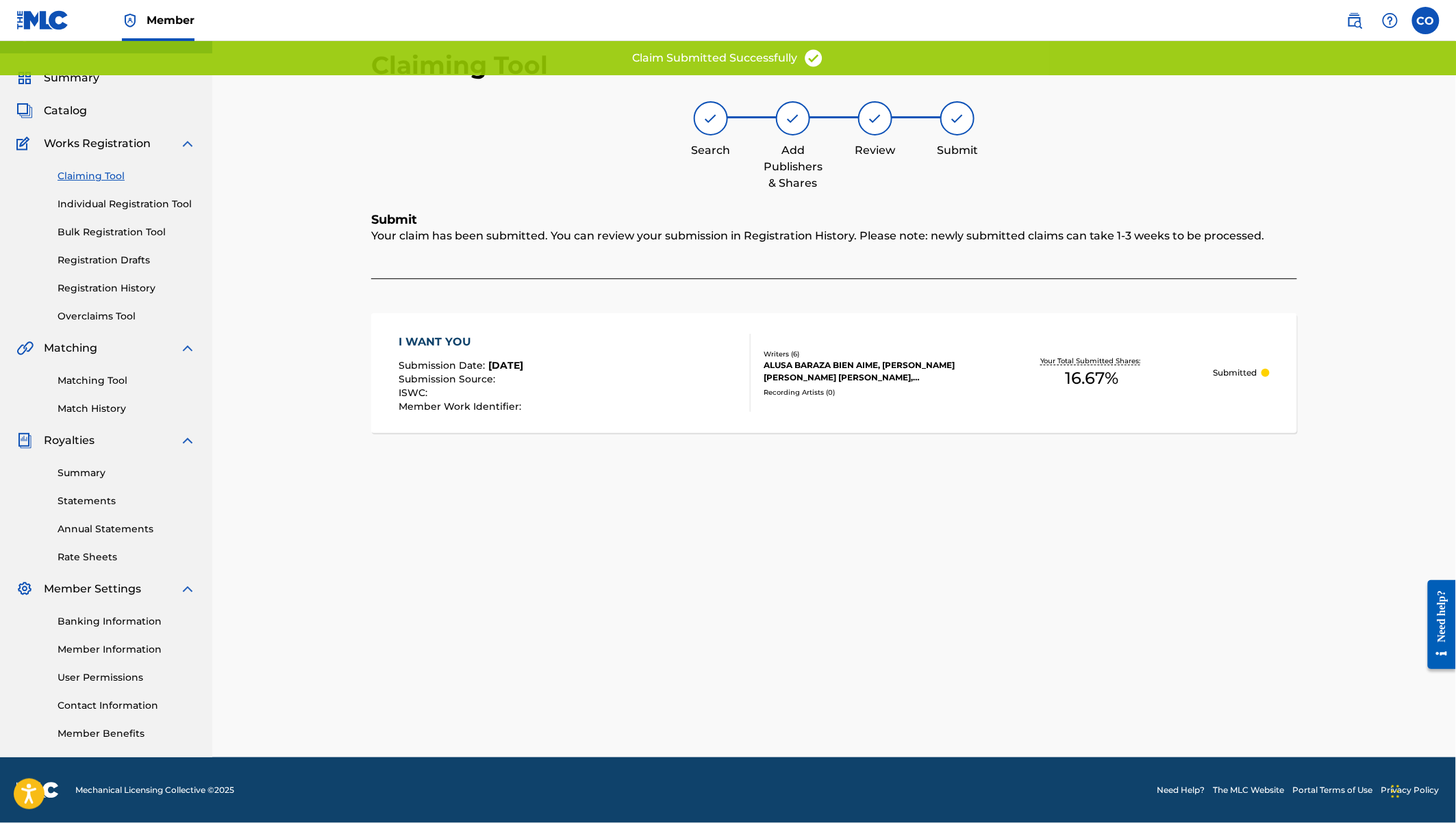
scroll to position [25, 0]
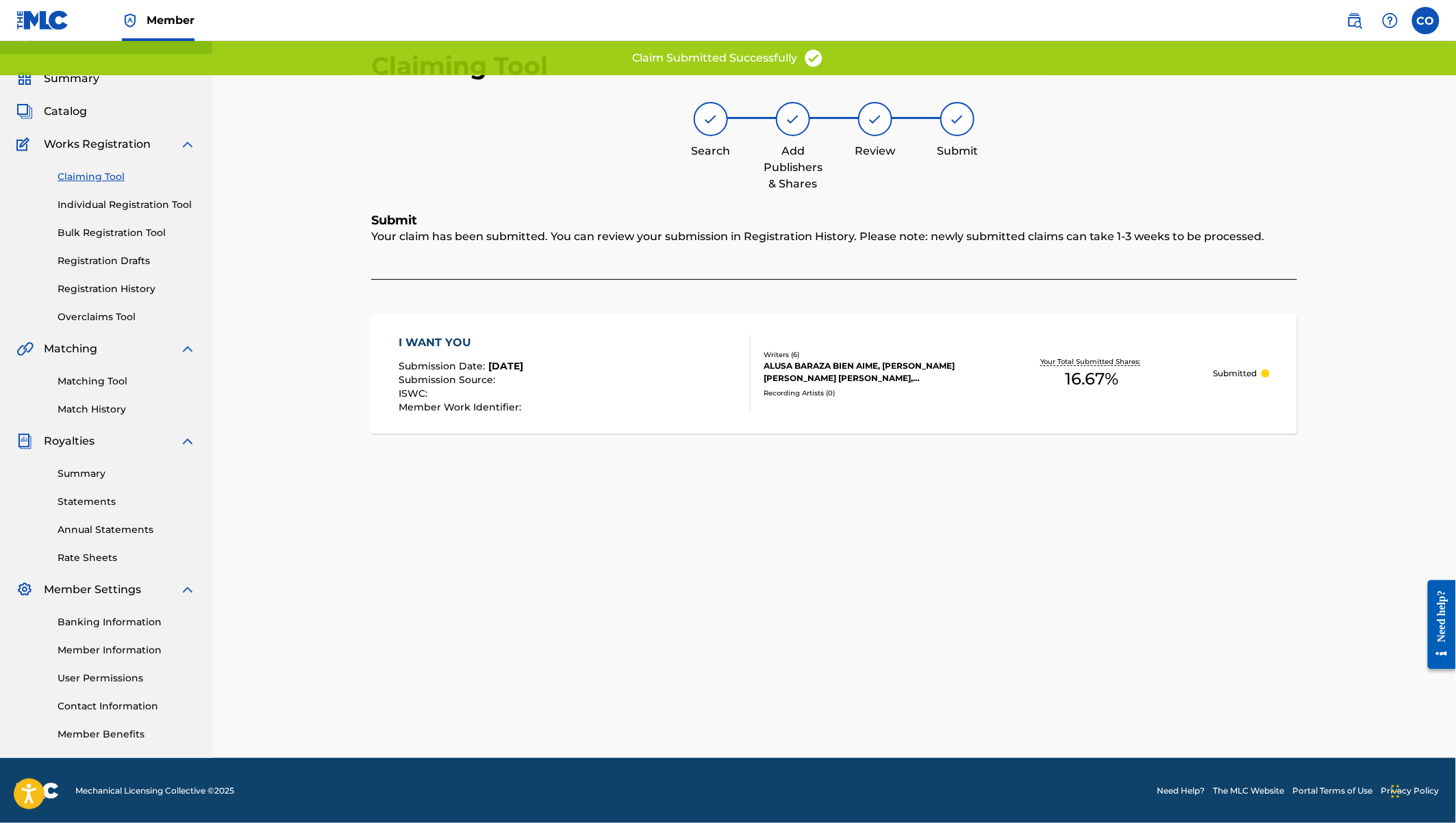
click at [104, 178] on link "Claiming Tool" at bounding box center [127, 177] width 138 height 14
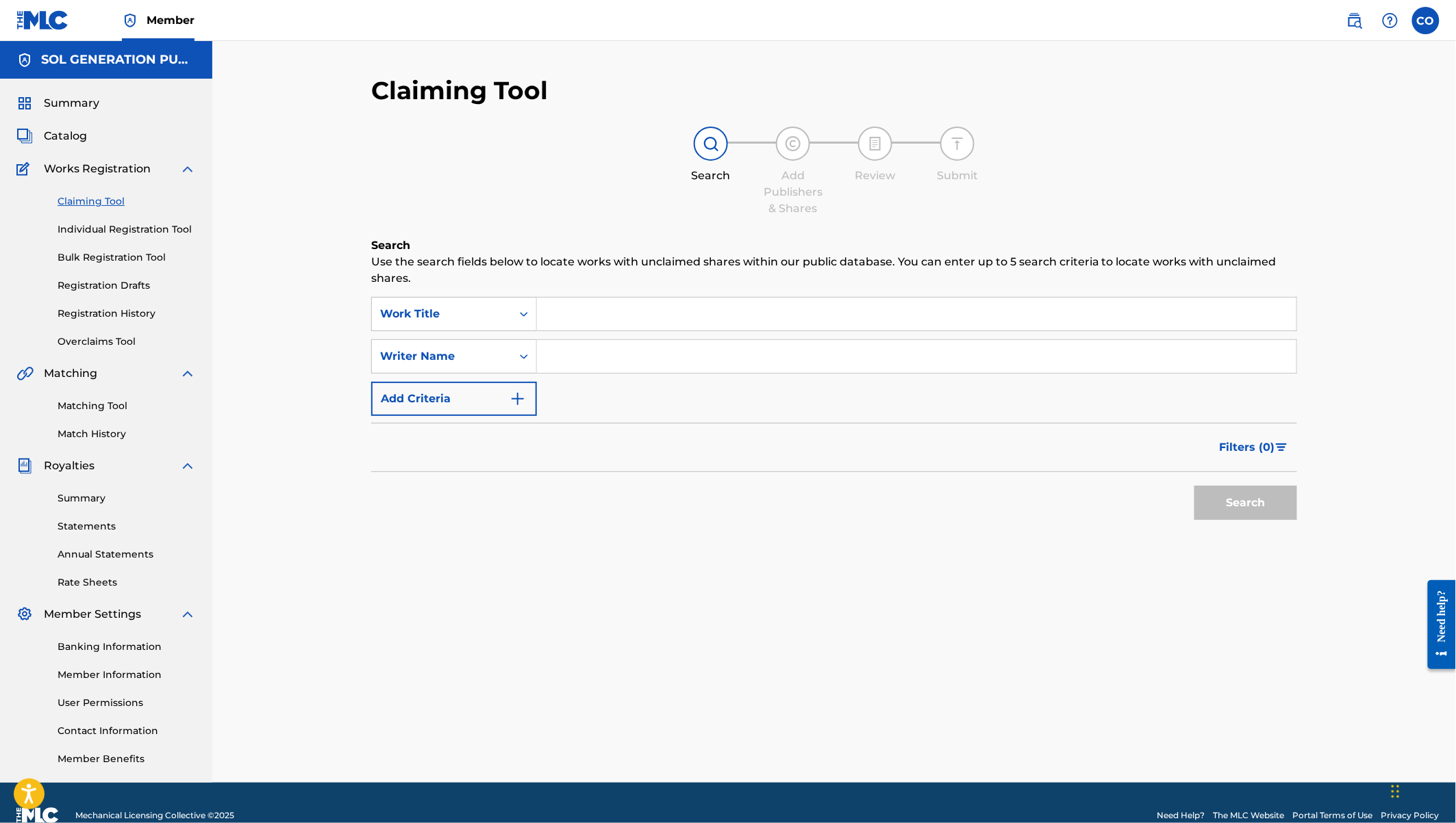
click at [608, 312] on input "Search Form" at bounding box center [916, 313] width 759 height 32
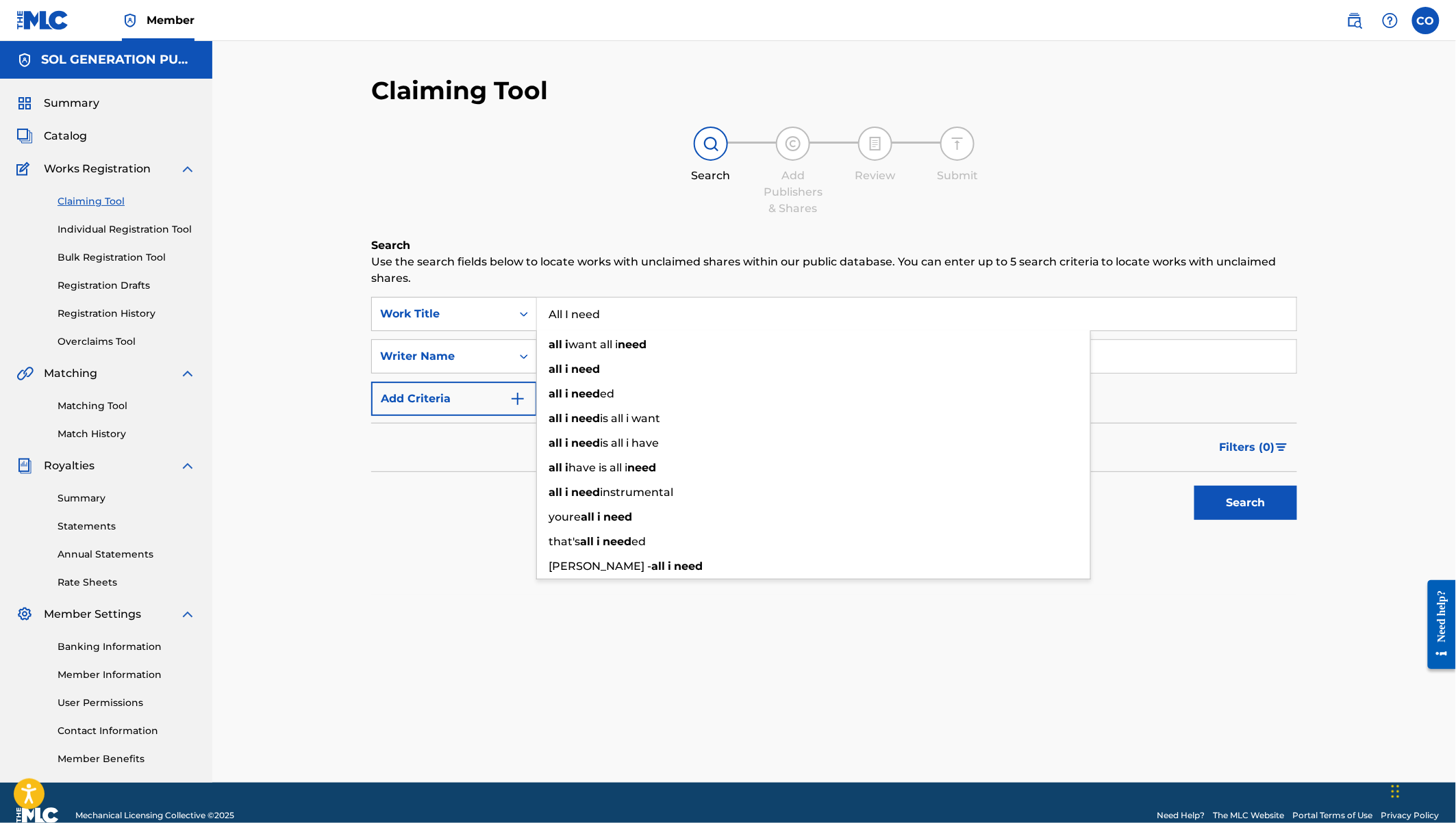
type input "All I need"
click at [467, 443] on div "Filters ( 0 )" at bounding box center [833, 447] width 926 height 49
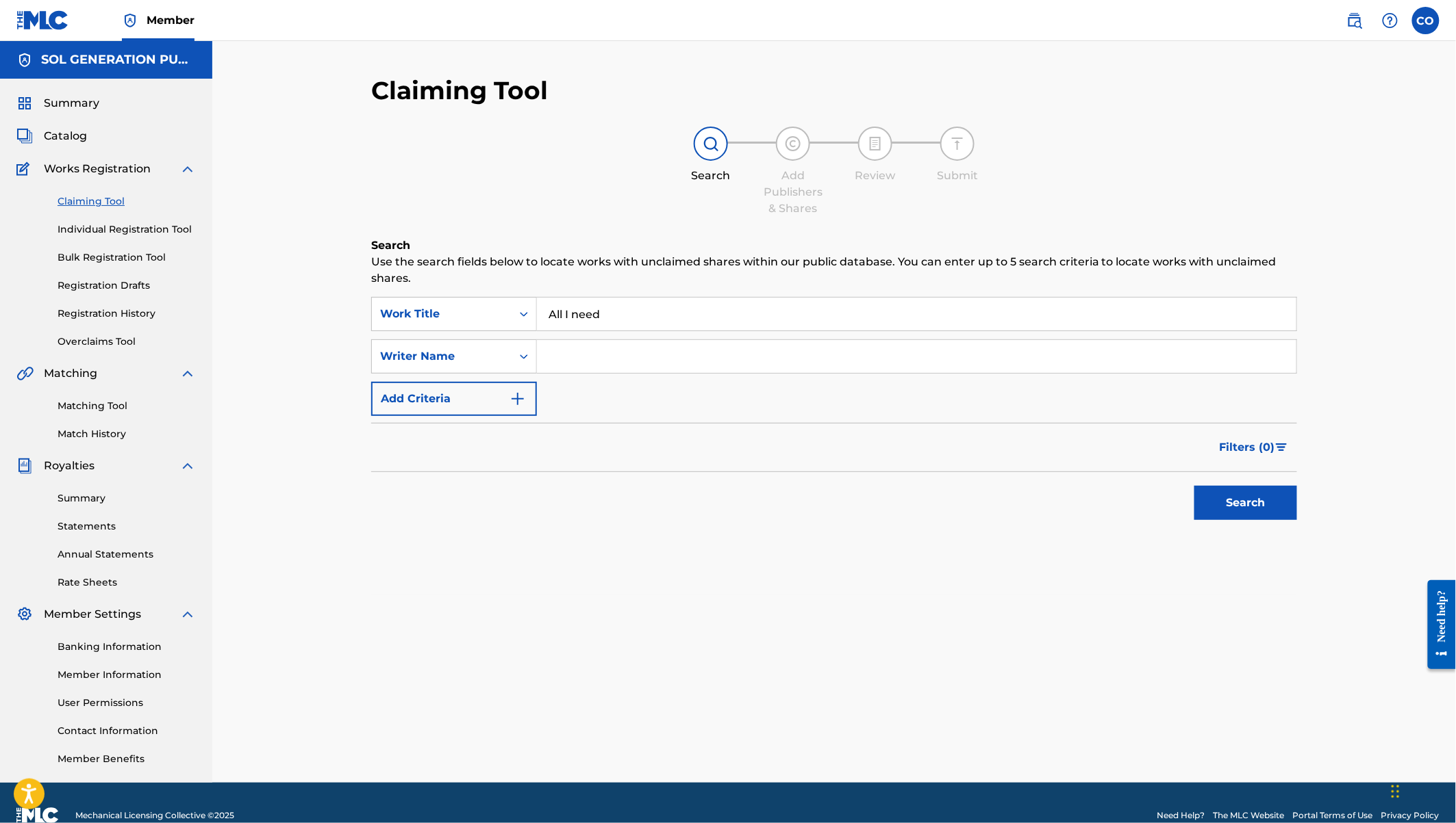
click at [572, 357] on input "Search Form" at bounding box center [916, 356] width 759 height 32
click at [1194, 486] on button "Search" at bounding box center [1245, 502] width 103 height 34
type input "r"
type input "[PERSON_NAME]"
click at [1194, 486] on button "Search" at bounding box center [1245, 502] width 103 height 34
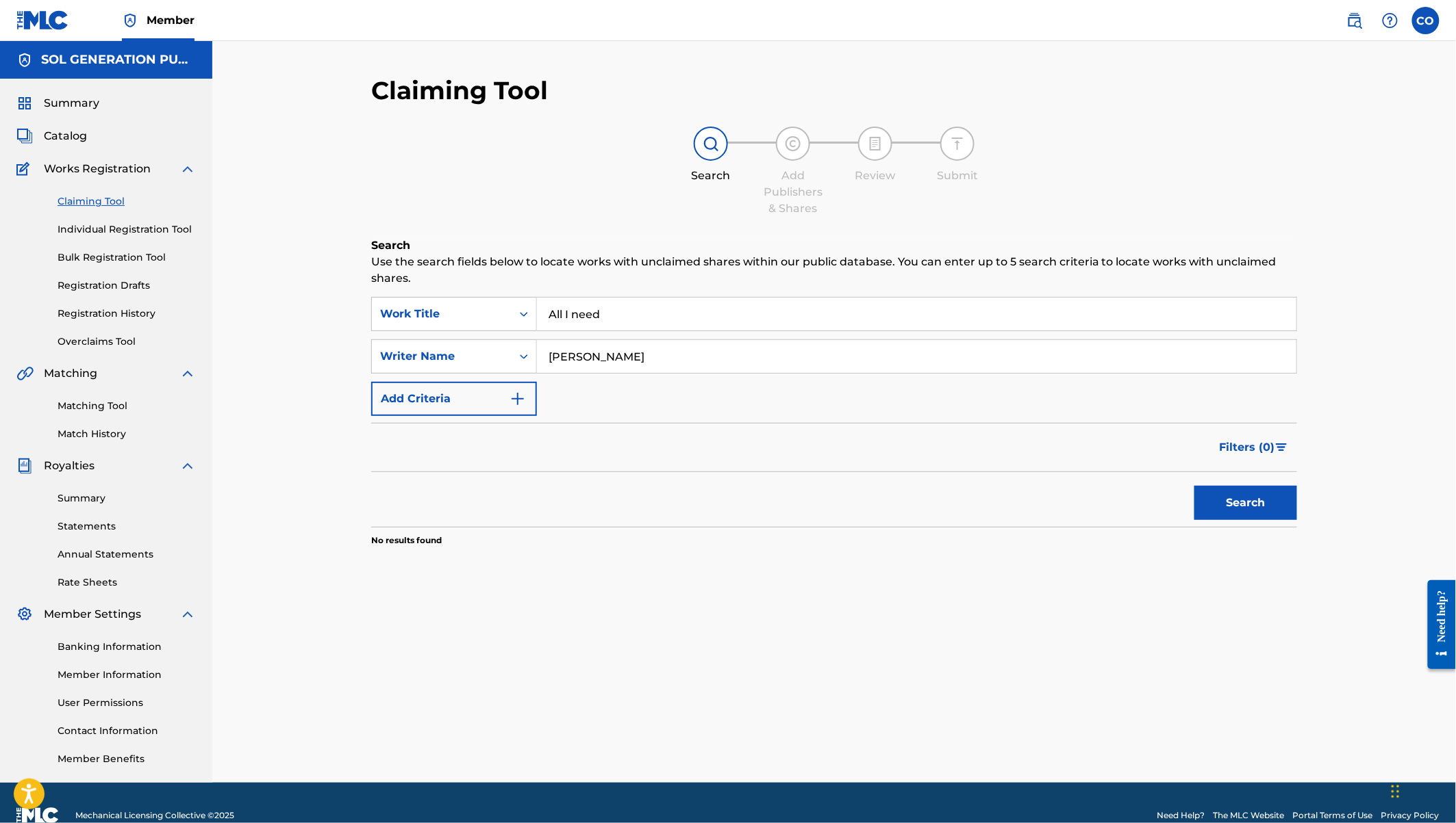
click at [630, 357] on input "[PERSON_NAME]" at bounding box center [916, 356] width 759 height 32
click at [108, 227] on link "Individual Registration Tool" at bounding box center [127, 229] width 138 height 14
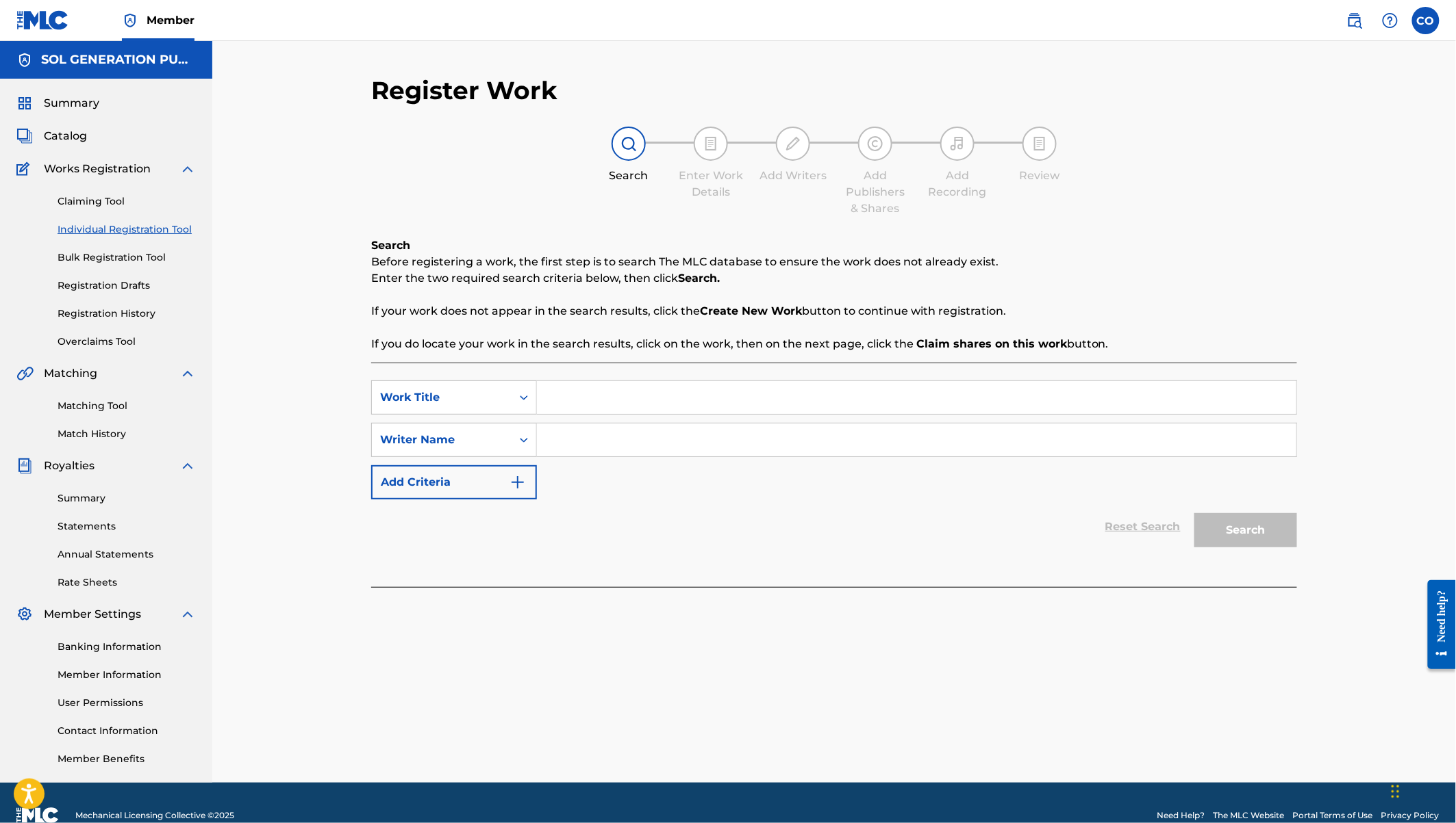
click at [748, 395] on input "Search Form" at bounding box center [916, 397] width 759 height 32
type input "All I need"
click at [794, 441] on input "Search Form" at bounding box center [916, 440] width 759 height 32
type input "N"
type input "Bien"
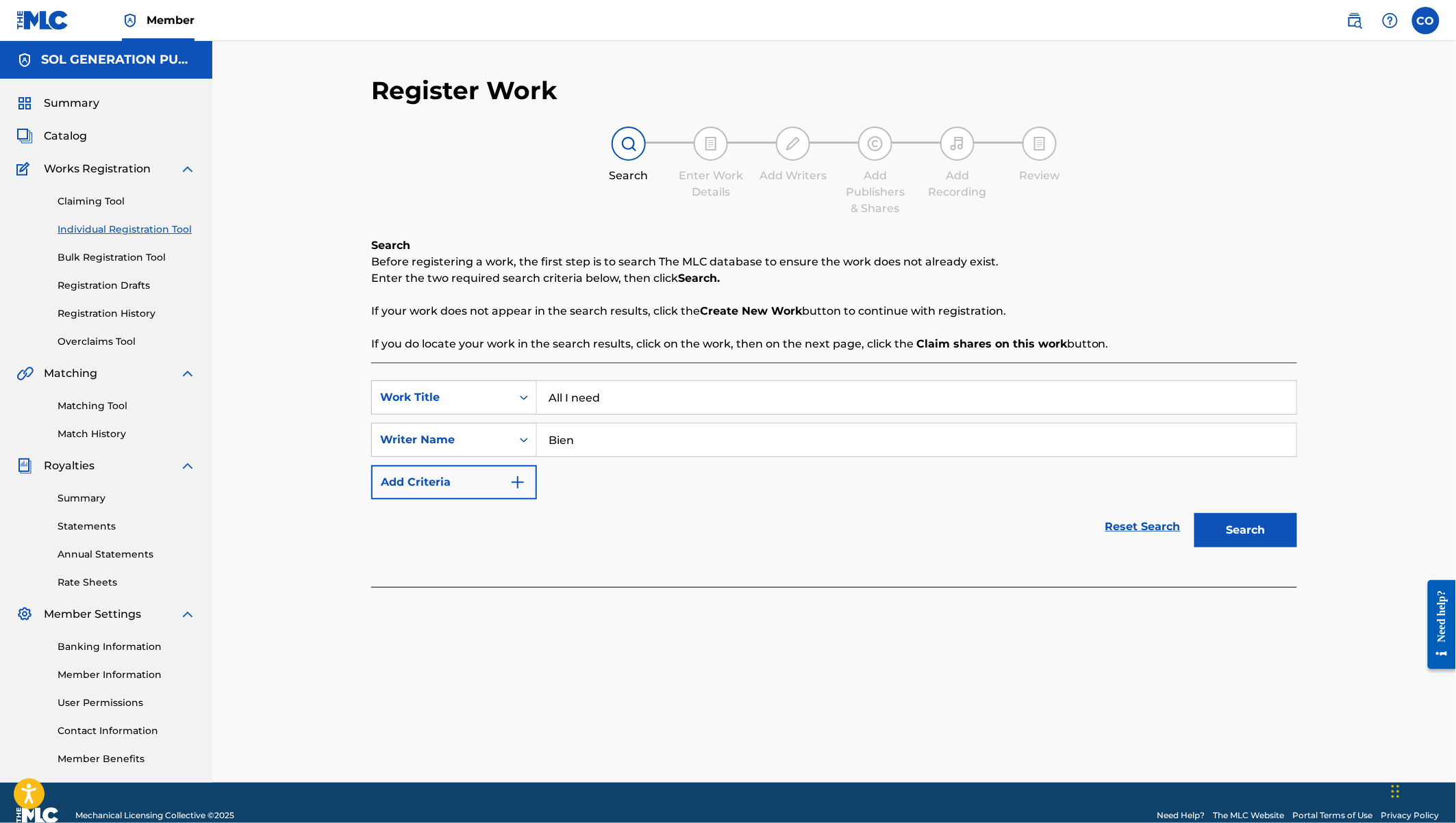
click at [1194, 513] on button "Search" at bounding box center [1245, 530] width 103 height 34
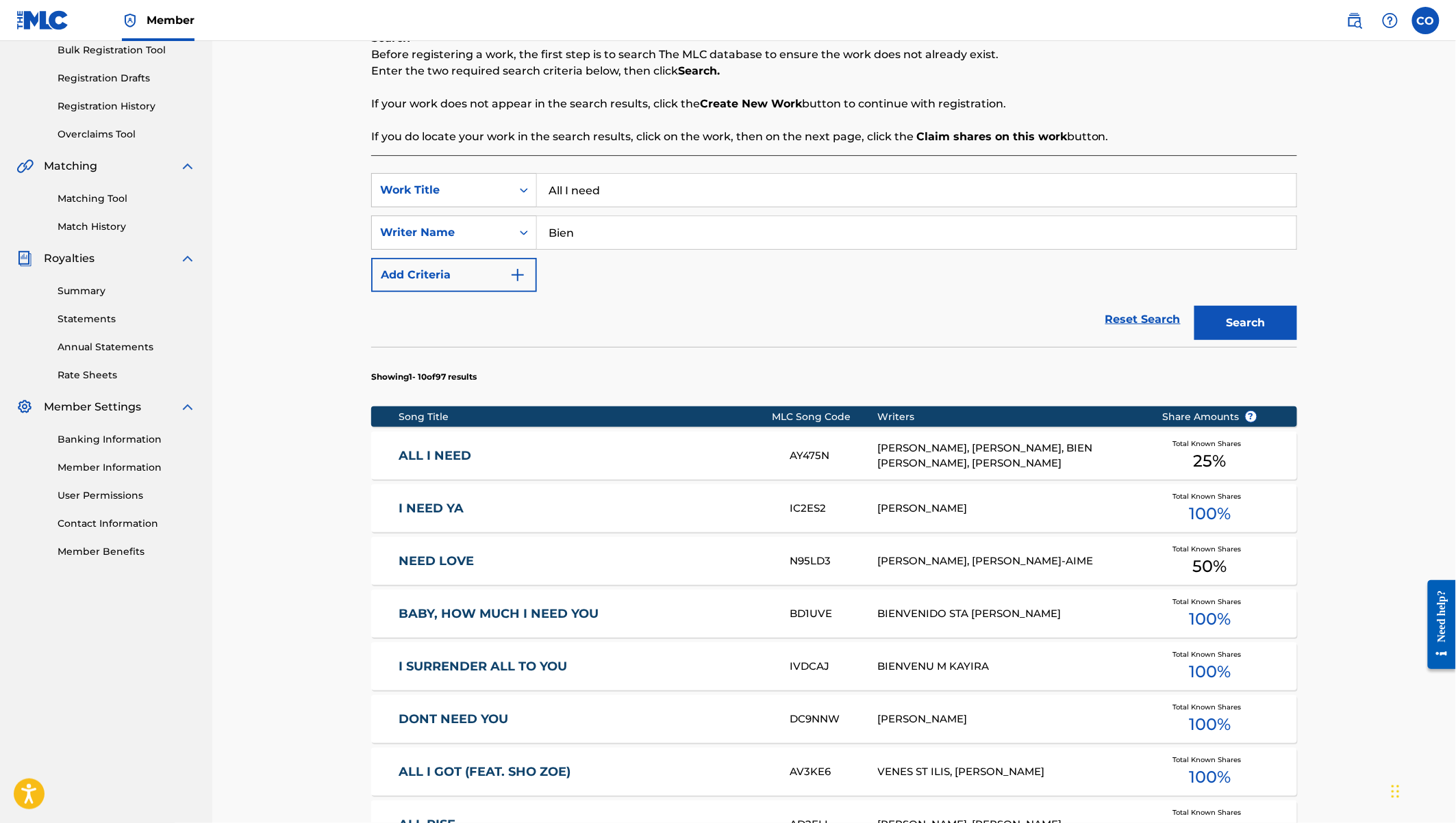
scroll to position [209, 0]
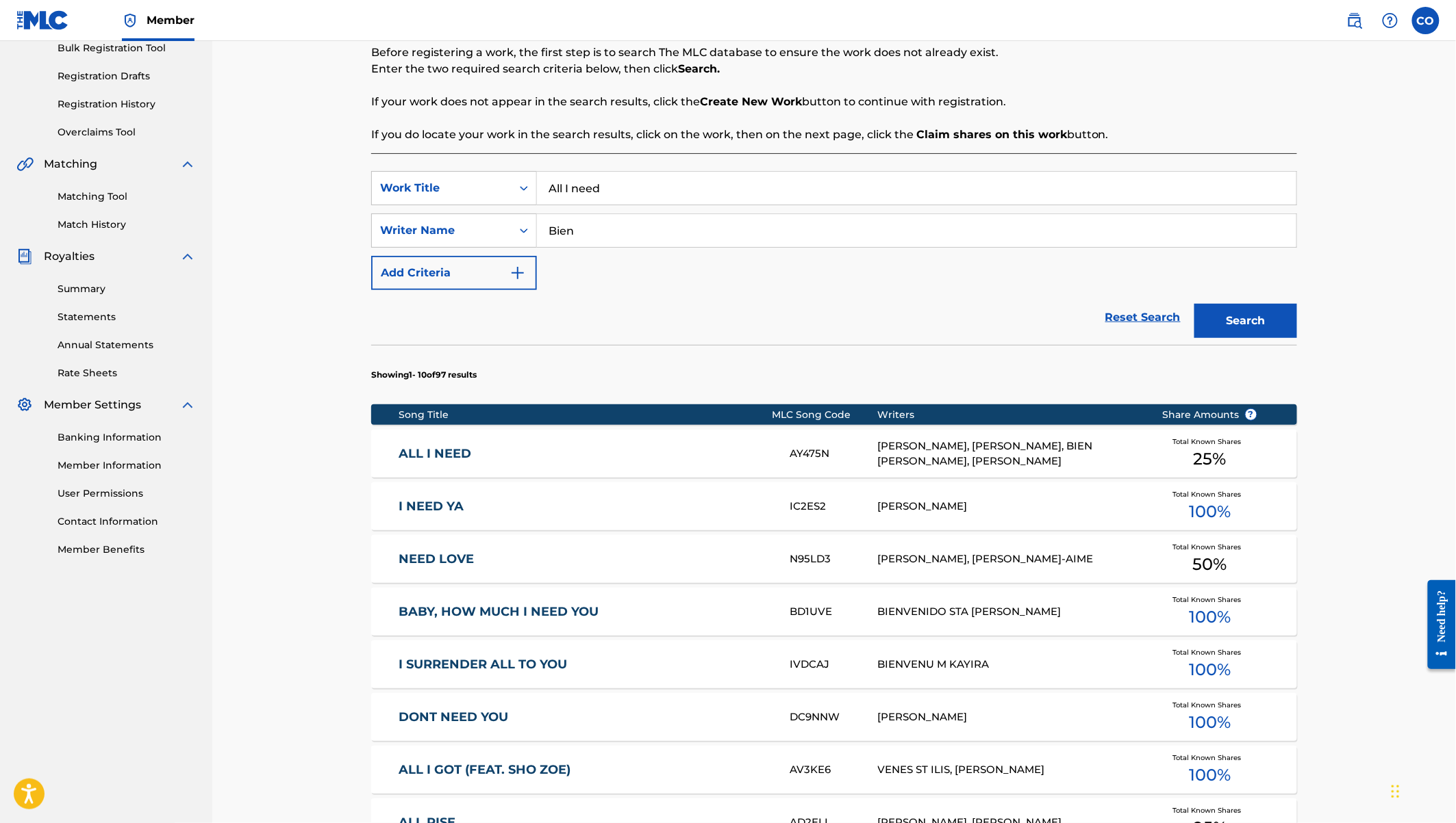
click at [783, 452] on div "ALL I NEED" at bounding box center [594, 454] width 391 height 16
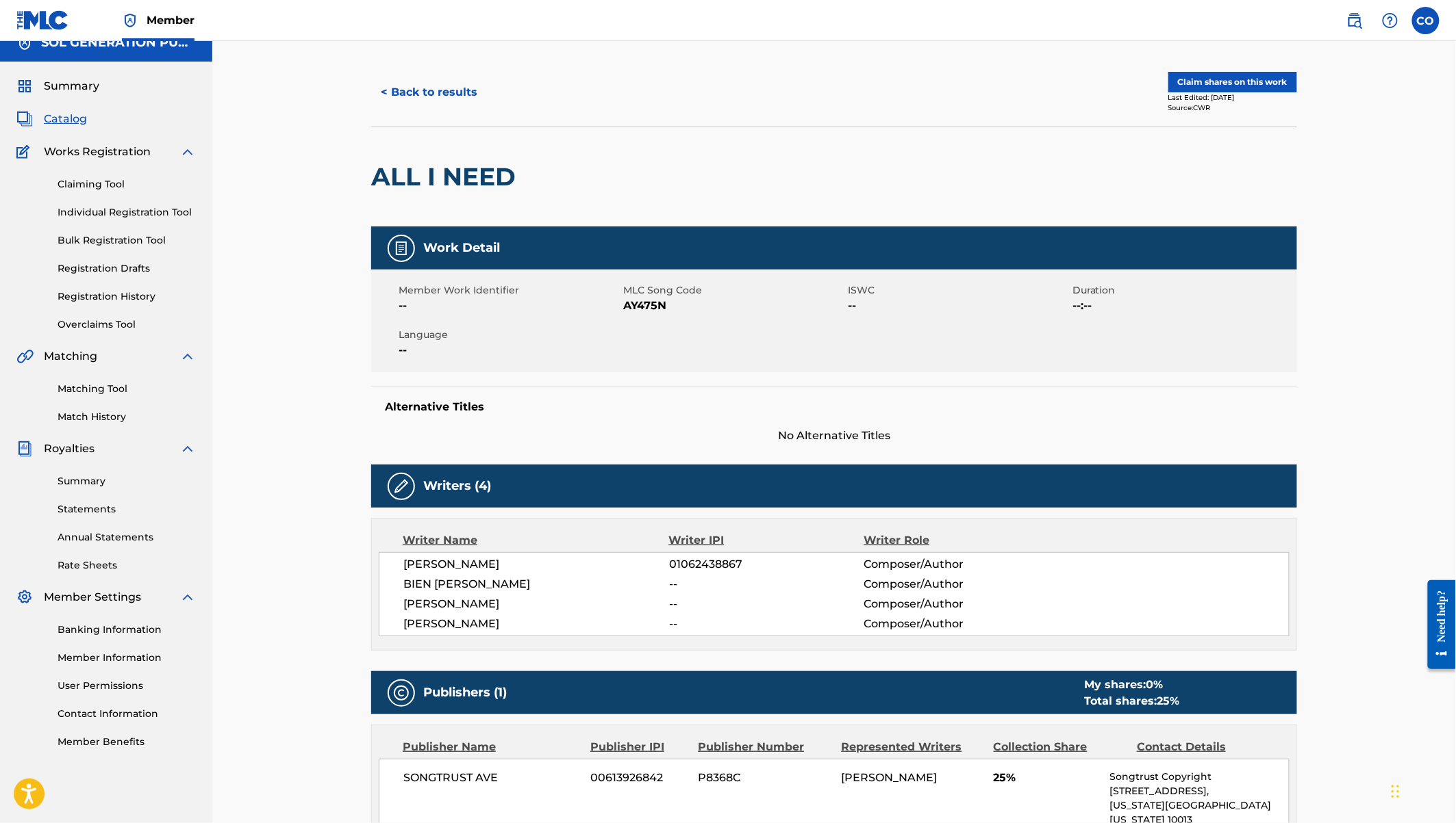
scroll to position [37, 0]
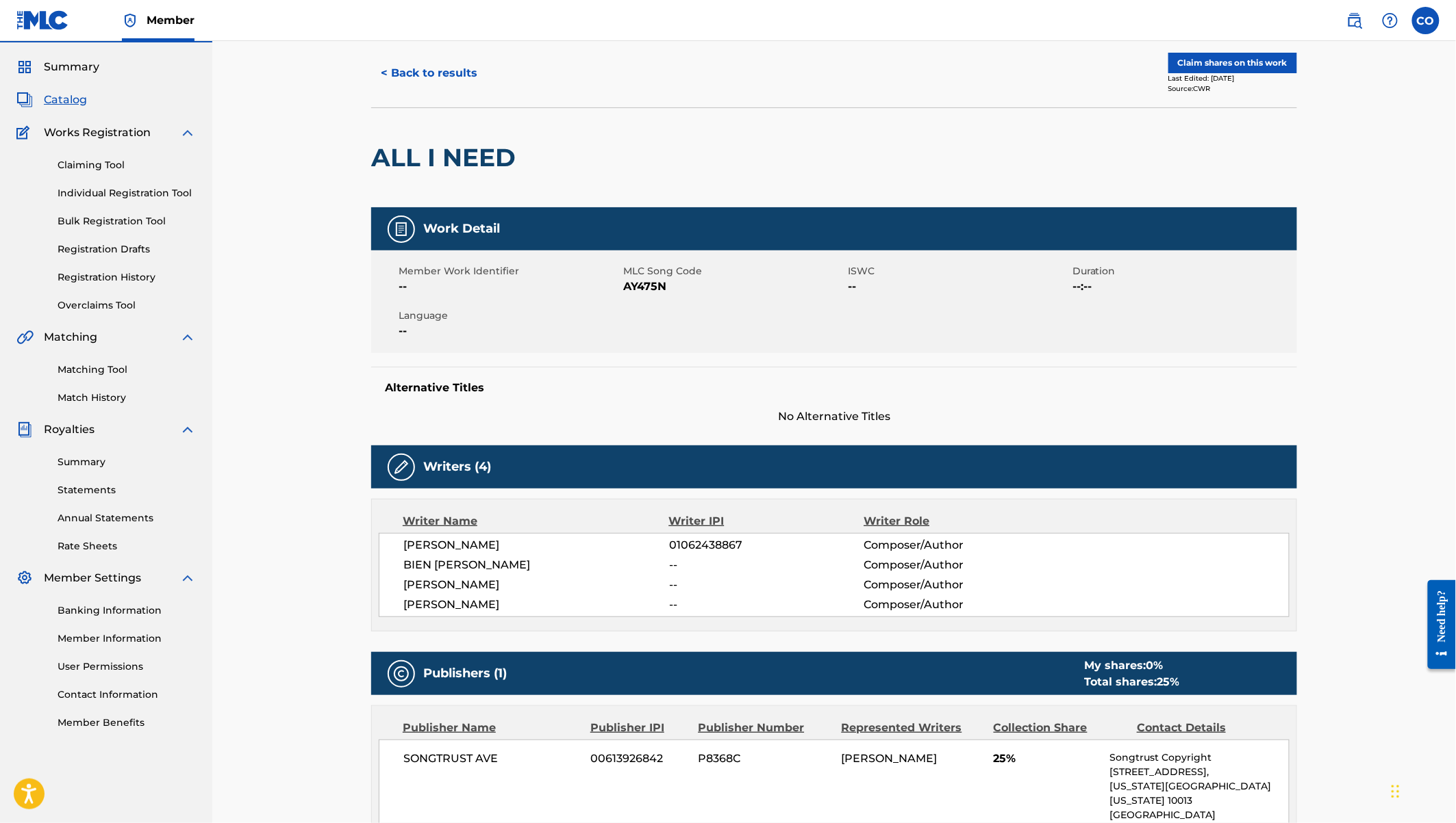
click at [1218, 59] on button "Claim shares on this work" at bounding box center [1233, 62] width 128 height 21
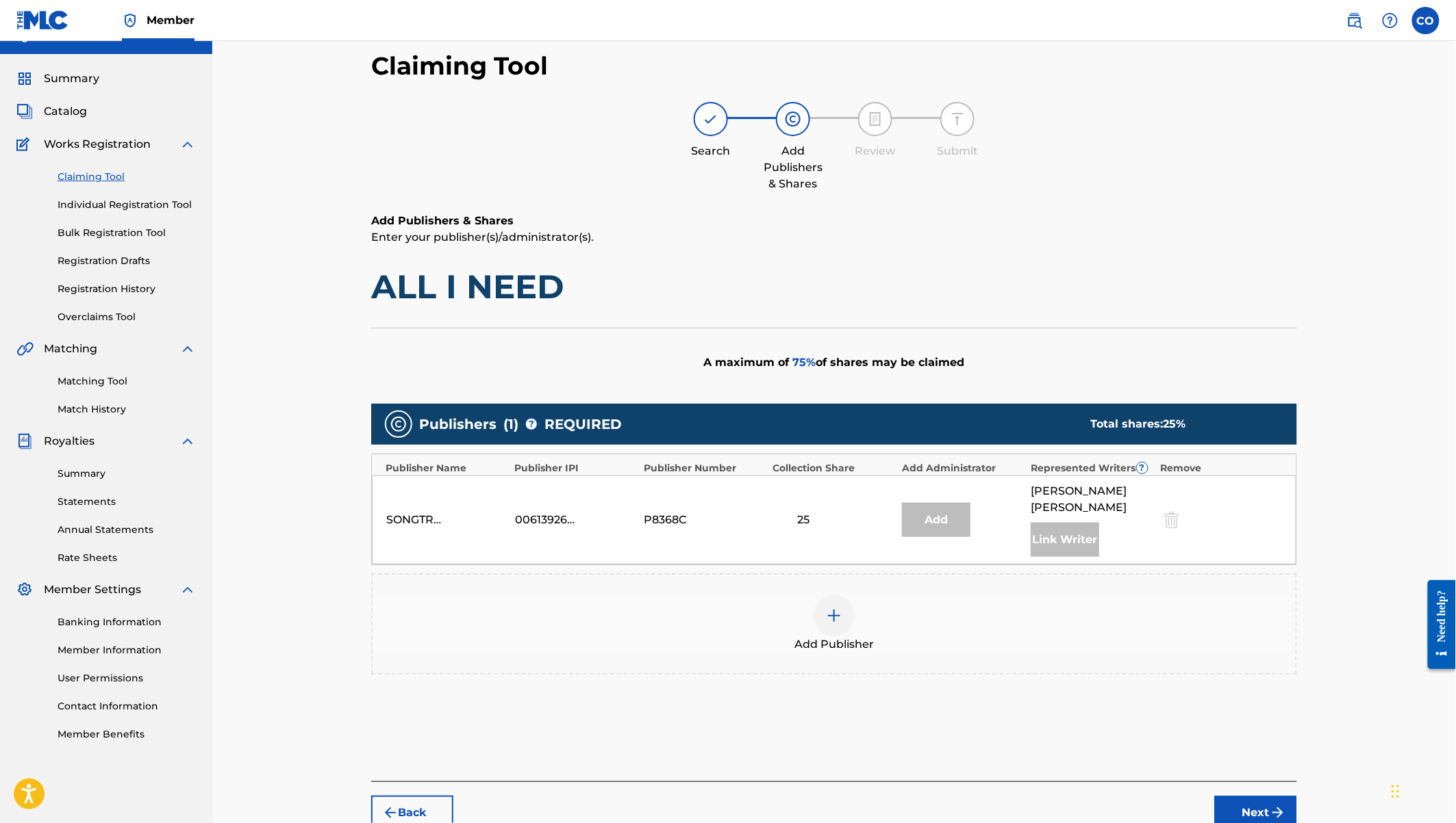
scroll to position [78, 0]
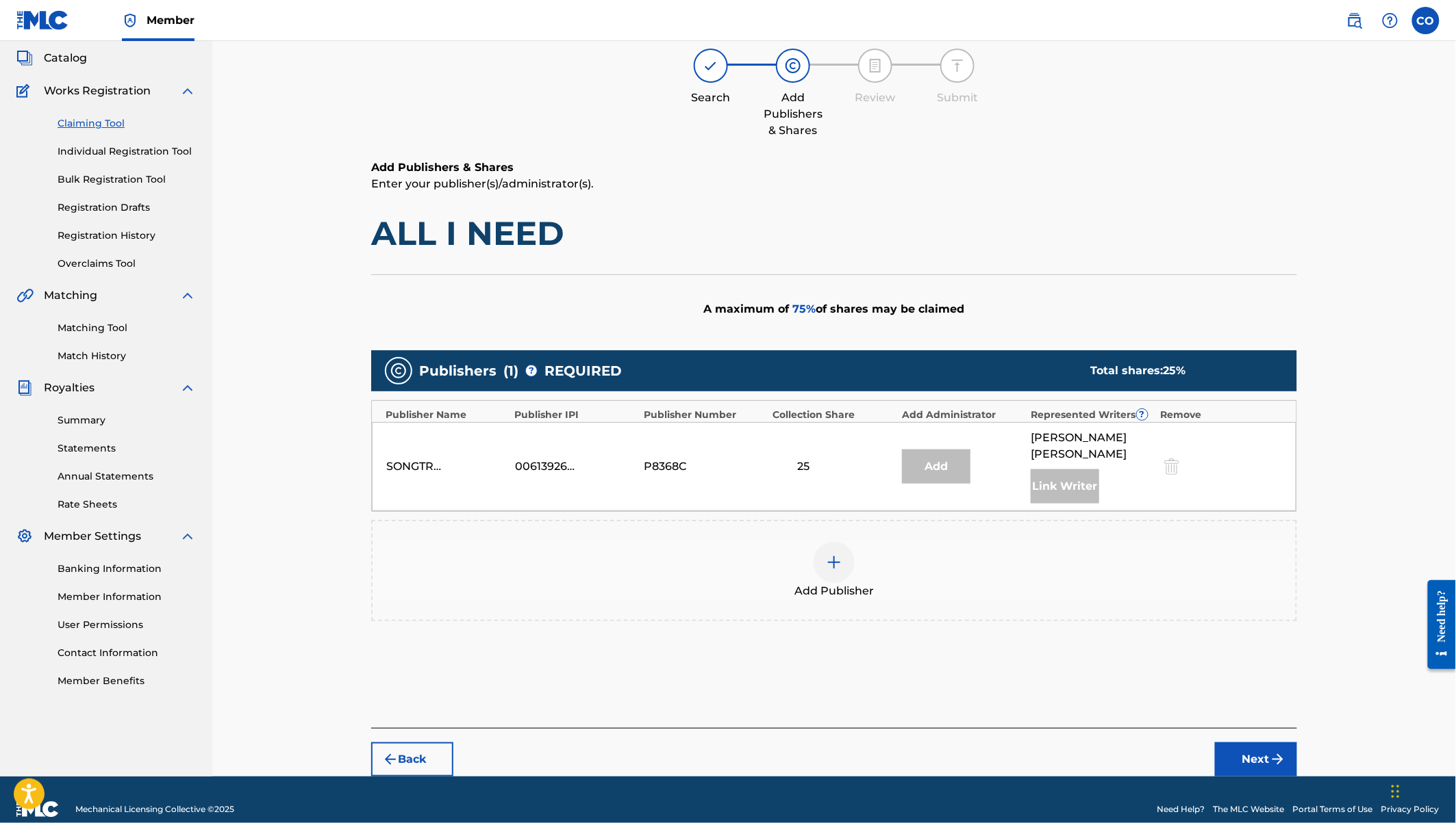
click at [837, 555] on img at bounding box center [834, 563] width 17 height 17
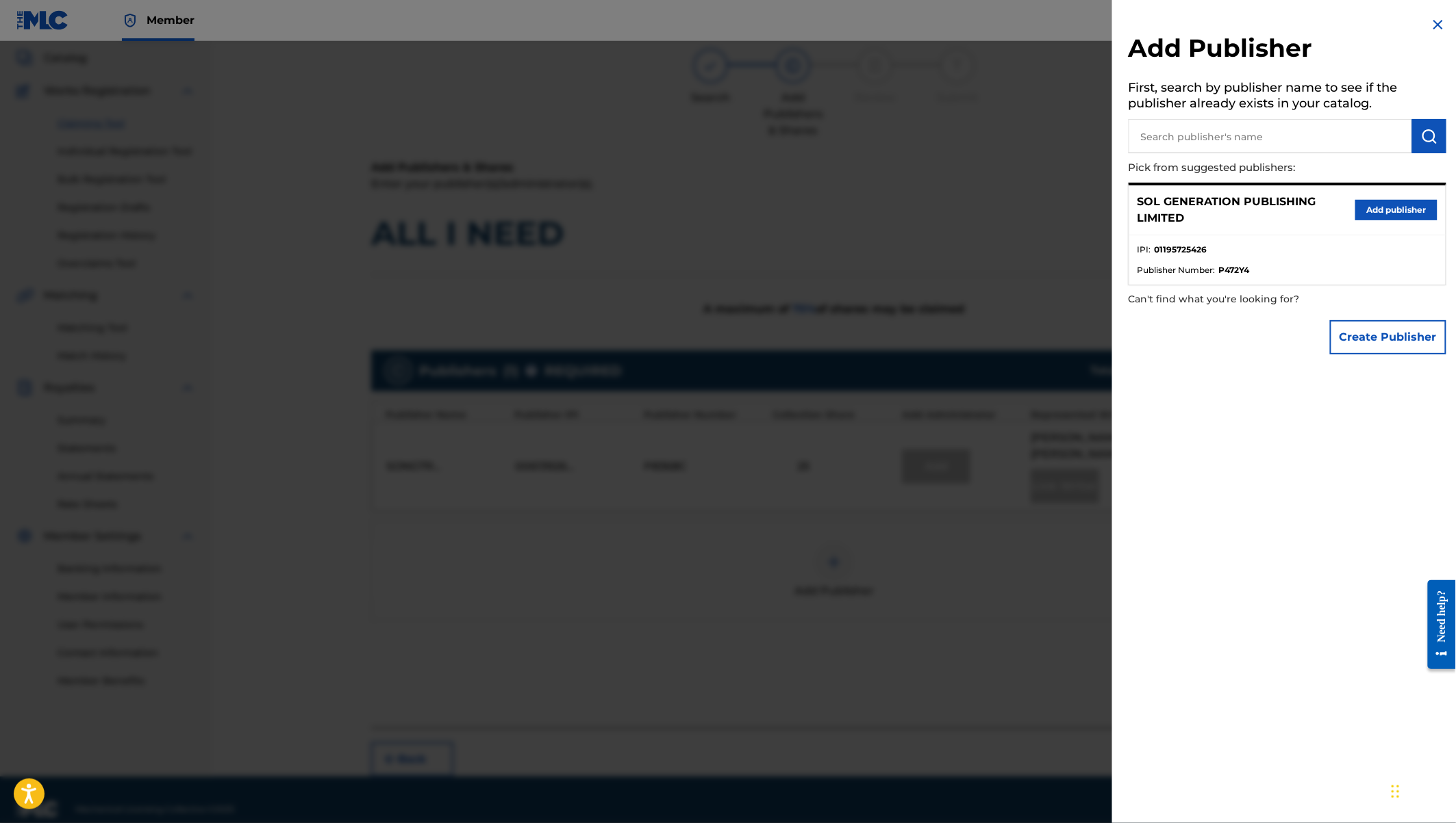
click at [1380, 211] on button "Add publisher" at bounding box center [1396, 210] width 83 height 21
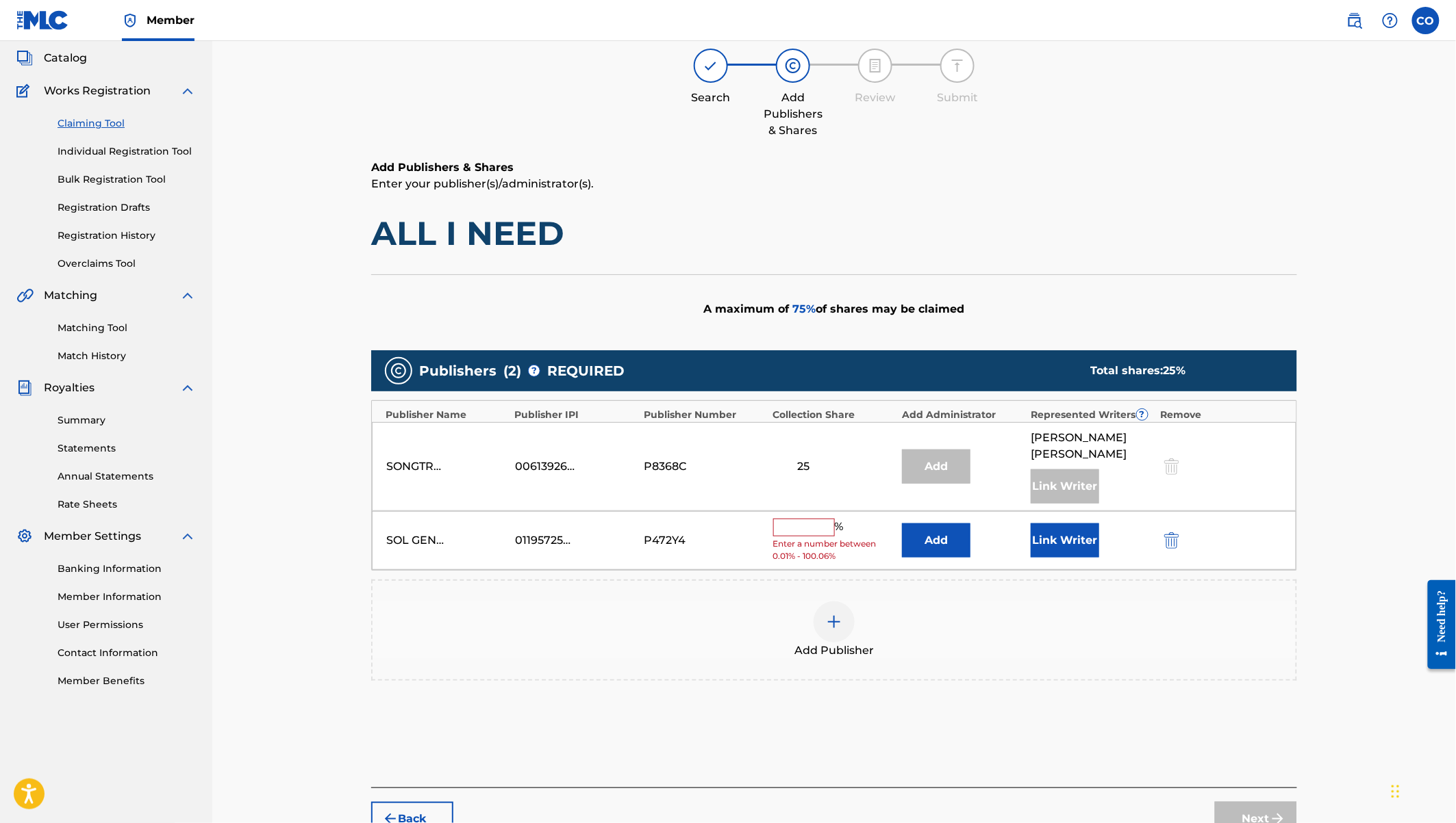
click at [792, 511] on div "SOL GENERATION PUBLISHING LIMITED 01195725426 P472Y4 % Enter a number between 0…" at bounding box center [833, 541] width 924 height 59
click at [794, 519] on input "text" at bounding box center [804, 527] width 62 height 17
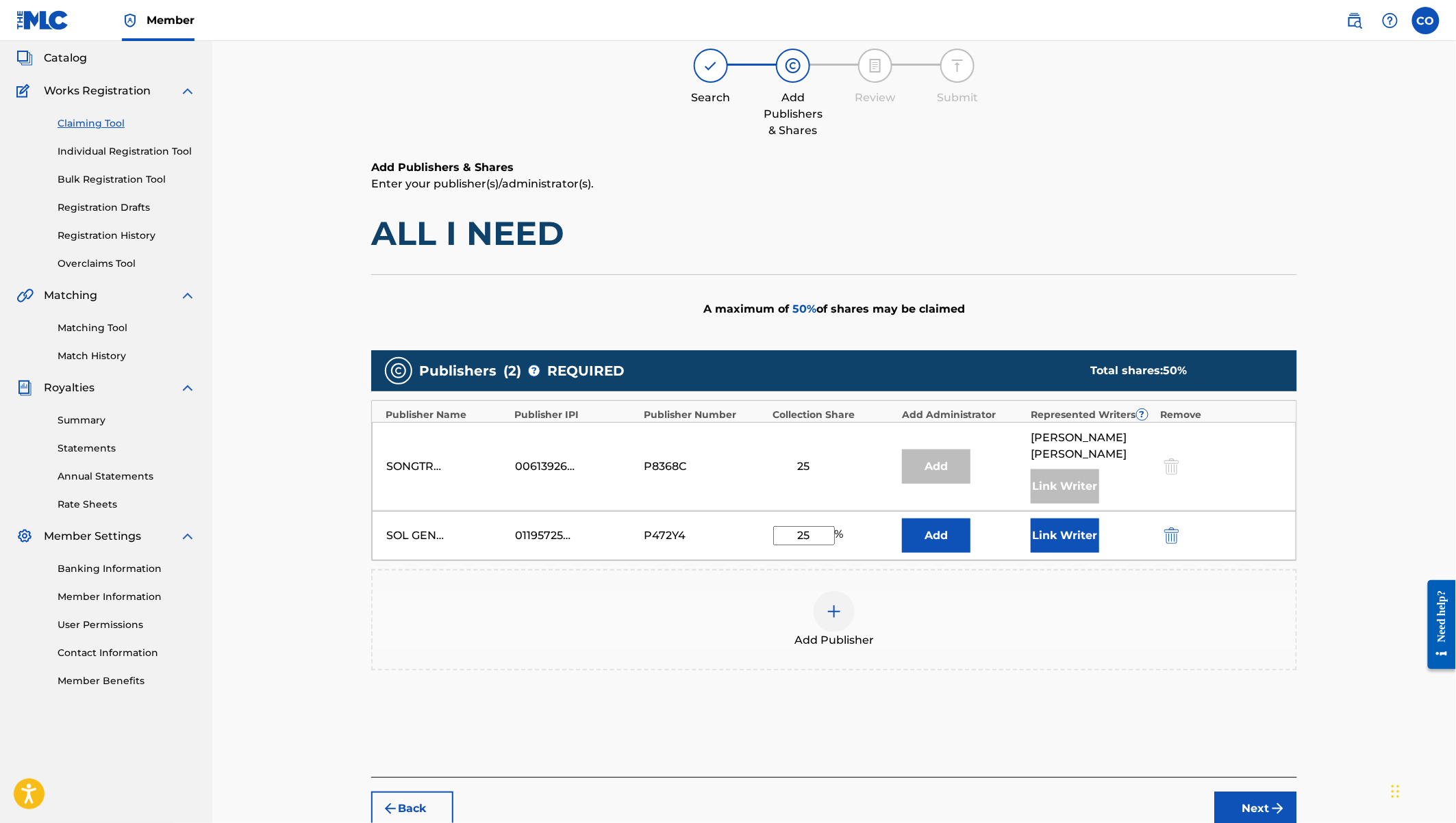
type input "25"
click at [1066, 521] on button "Link Writer" at bounding box center [1065, 536] width 68 height 34
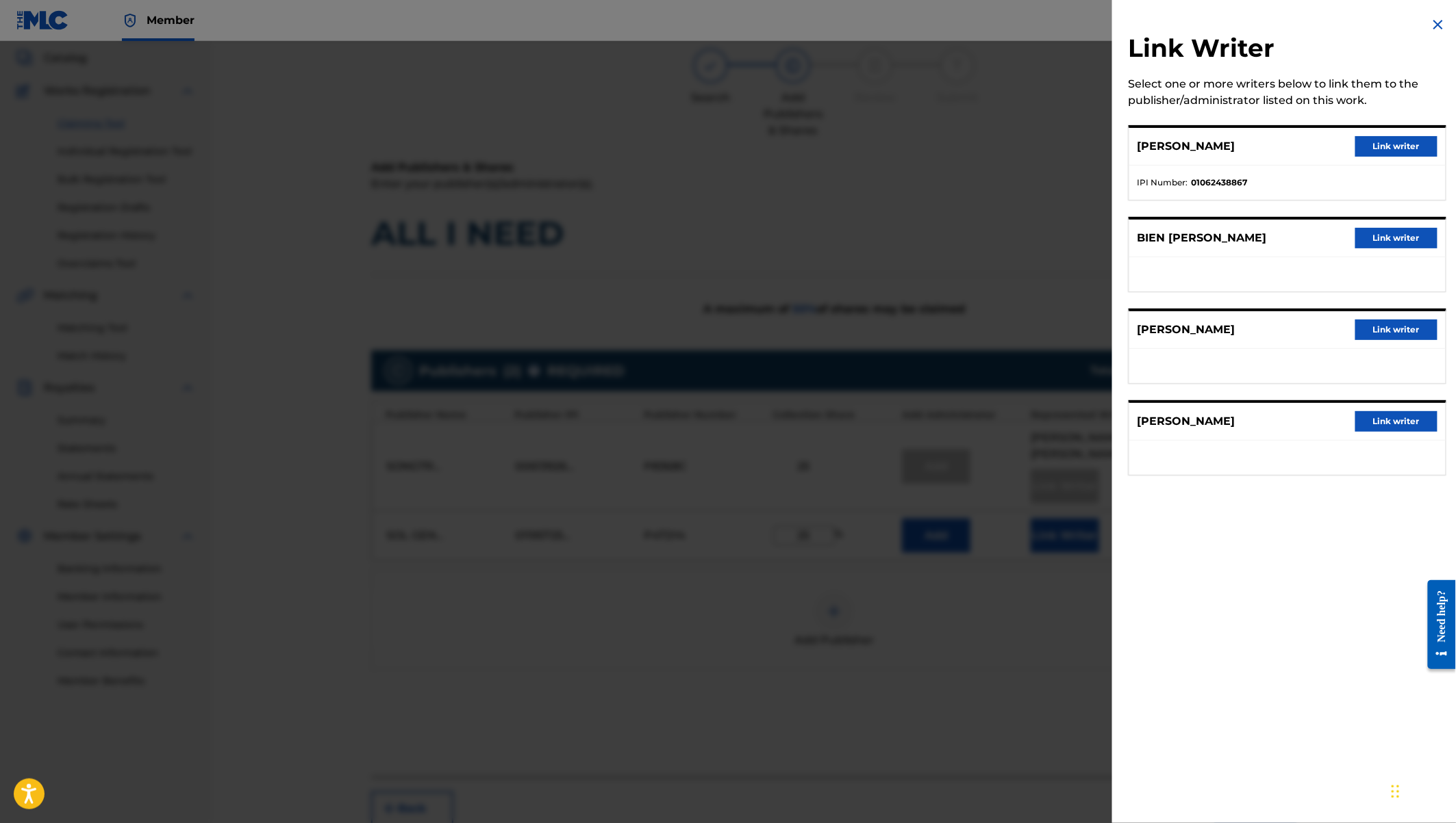
click at [1414, 236] on button "Link writer" at bounding box center [1396, 238] width 83 height 21
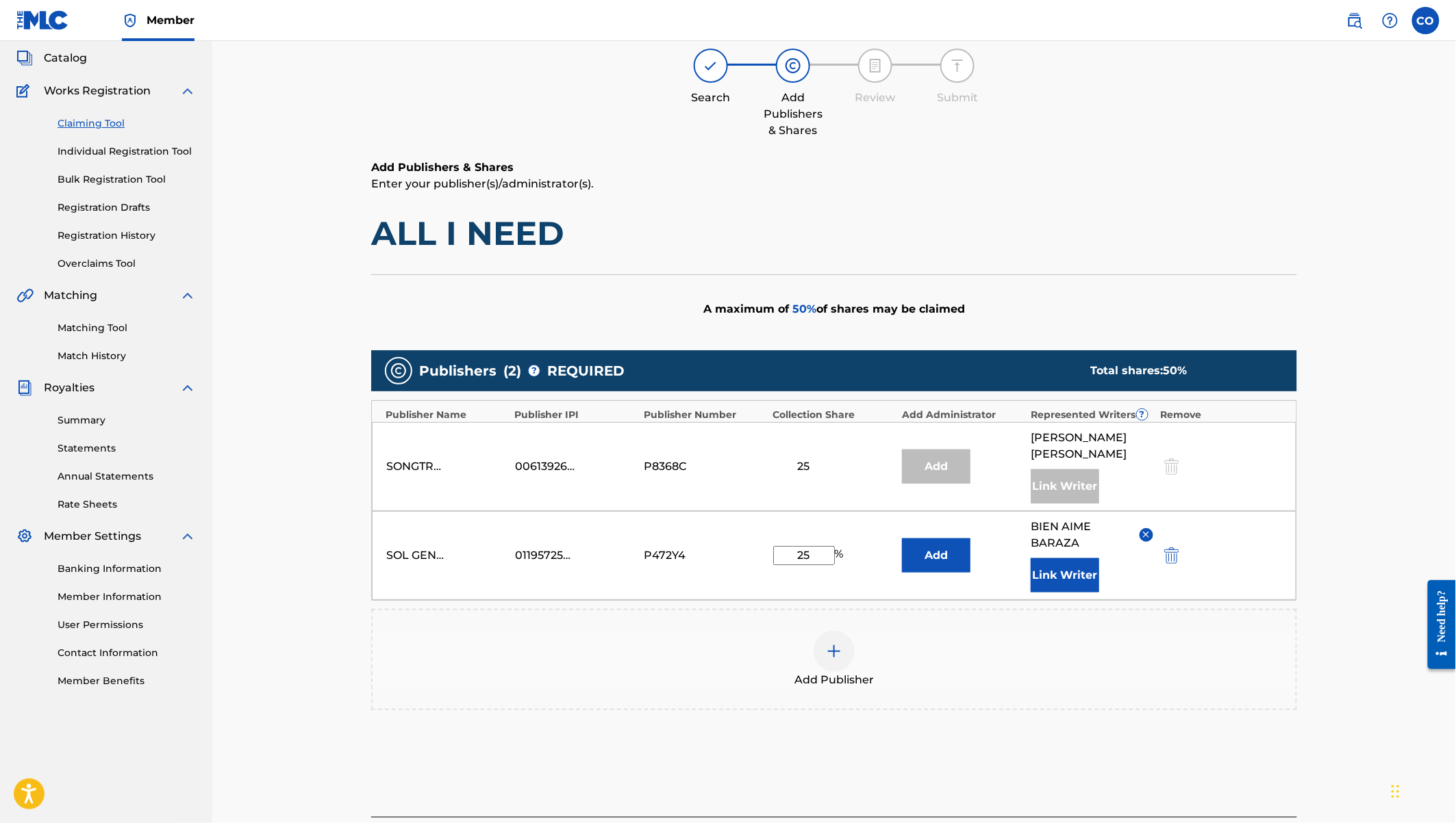
scroll to position [167, 0]
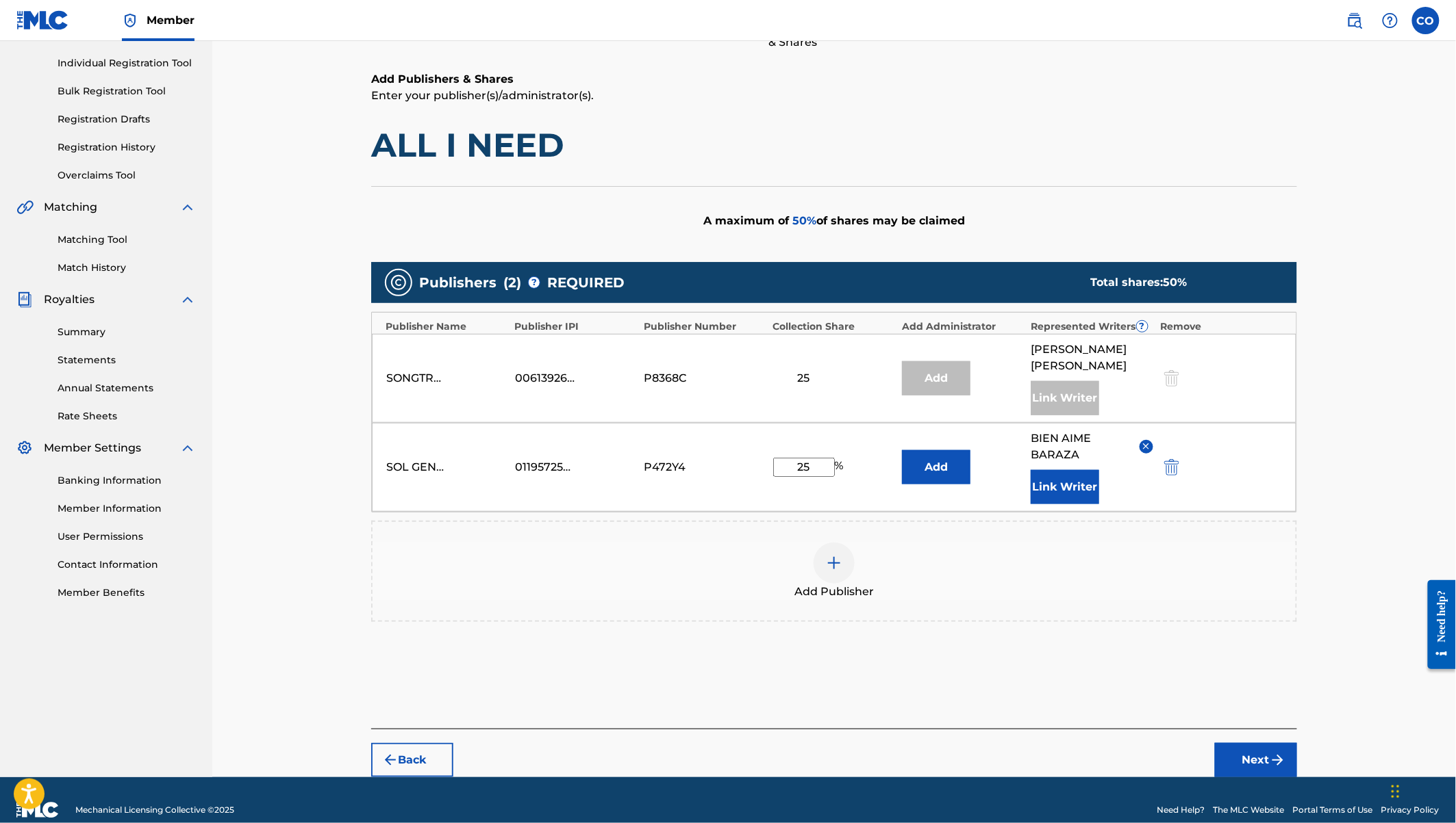
click at [1256, 743] on button "Next" at bounding box center [1256, 760] width 83 height 34
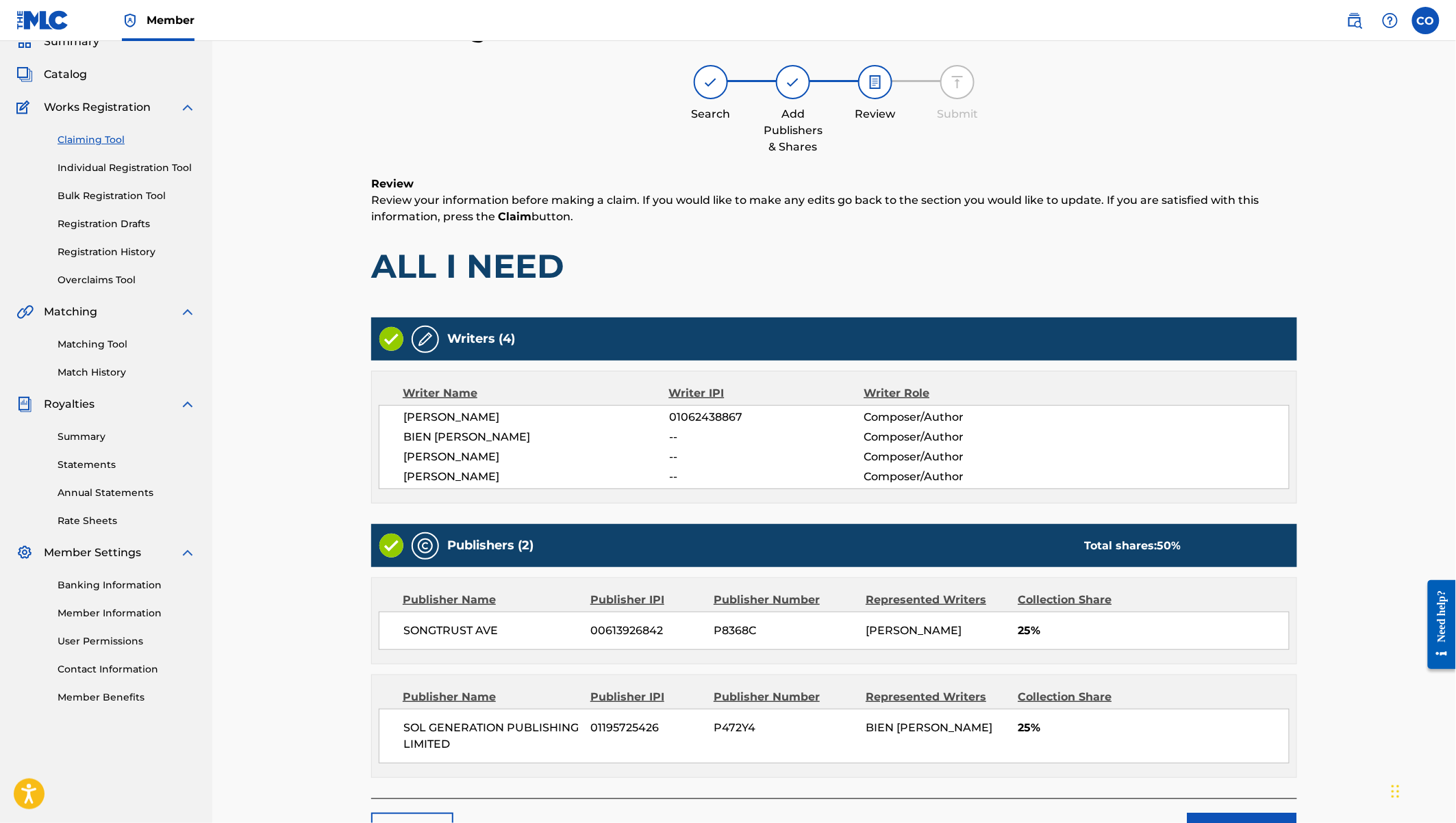
scroll to position [147, 0]
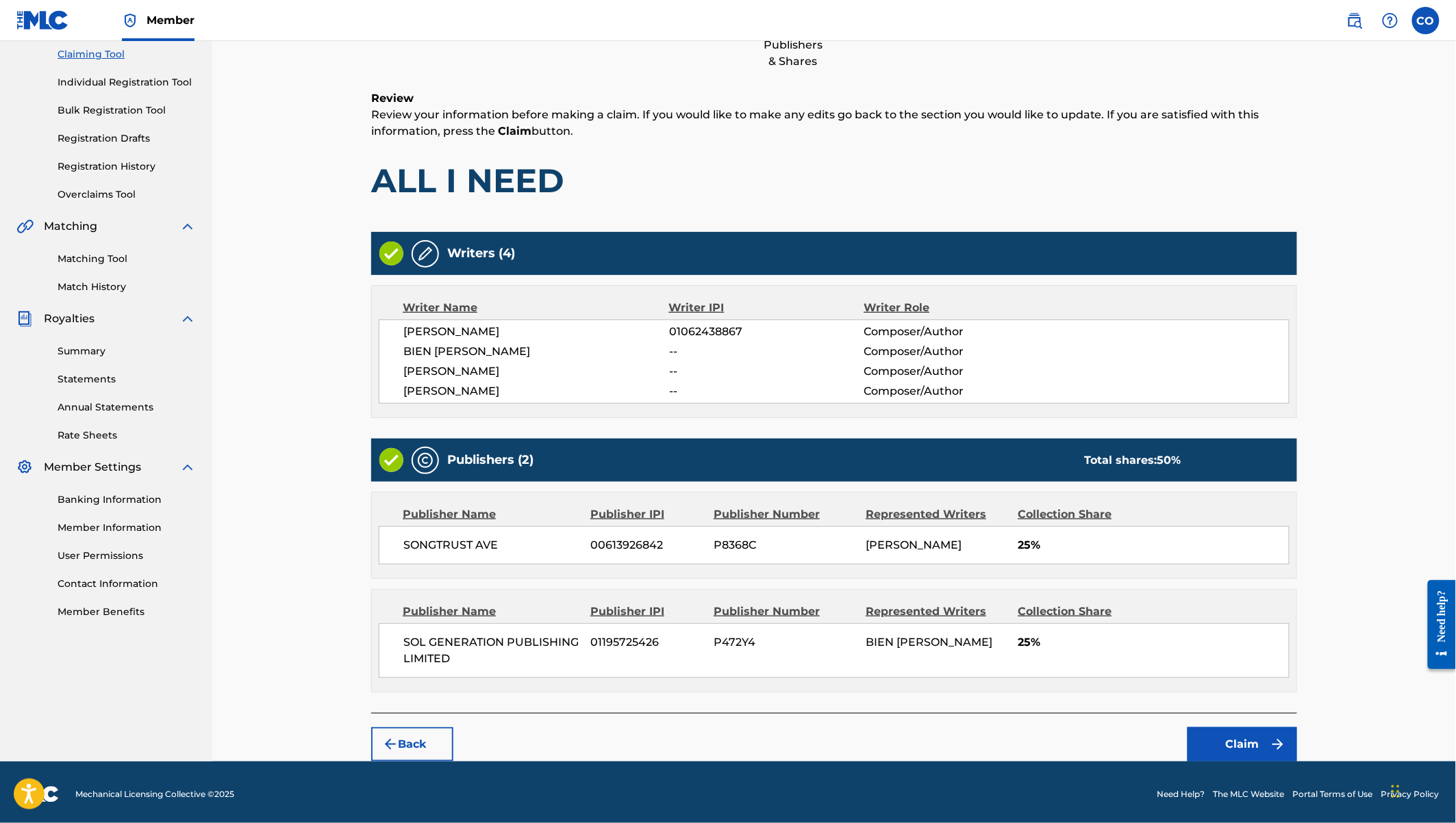
click at [1224, 739] on button "Claim" at bounding box center [1242, 744] width 109 height 34
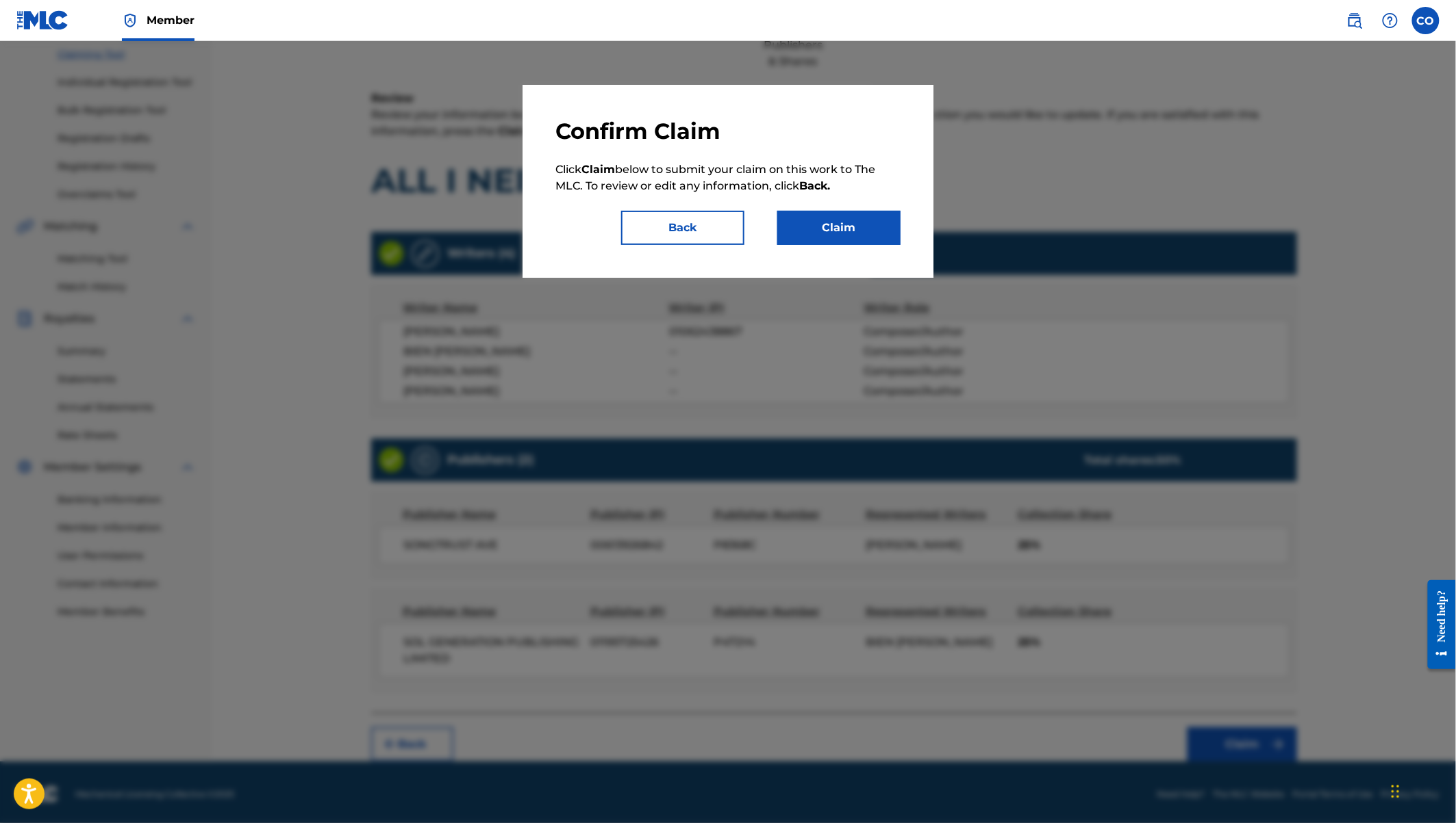
click at [847, 230] on button "Claim" at bounding box center [839, 227] width 123 height 34
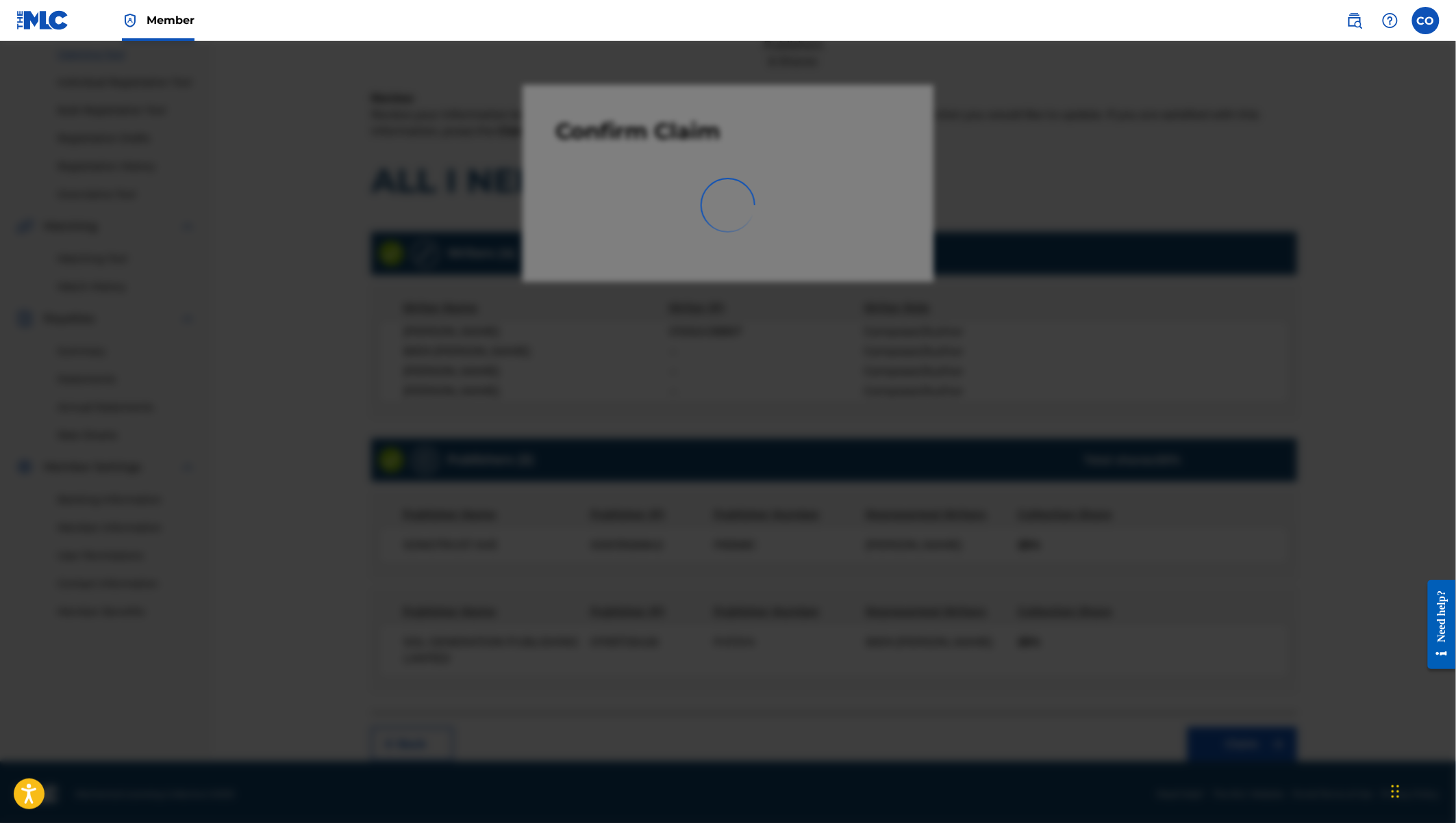
scroll to position [25, 0]
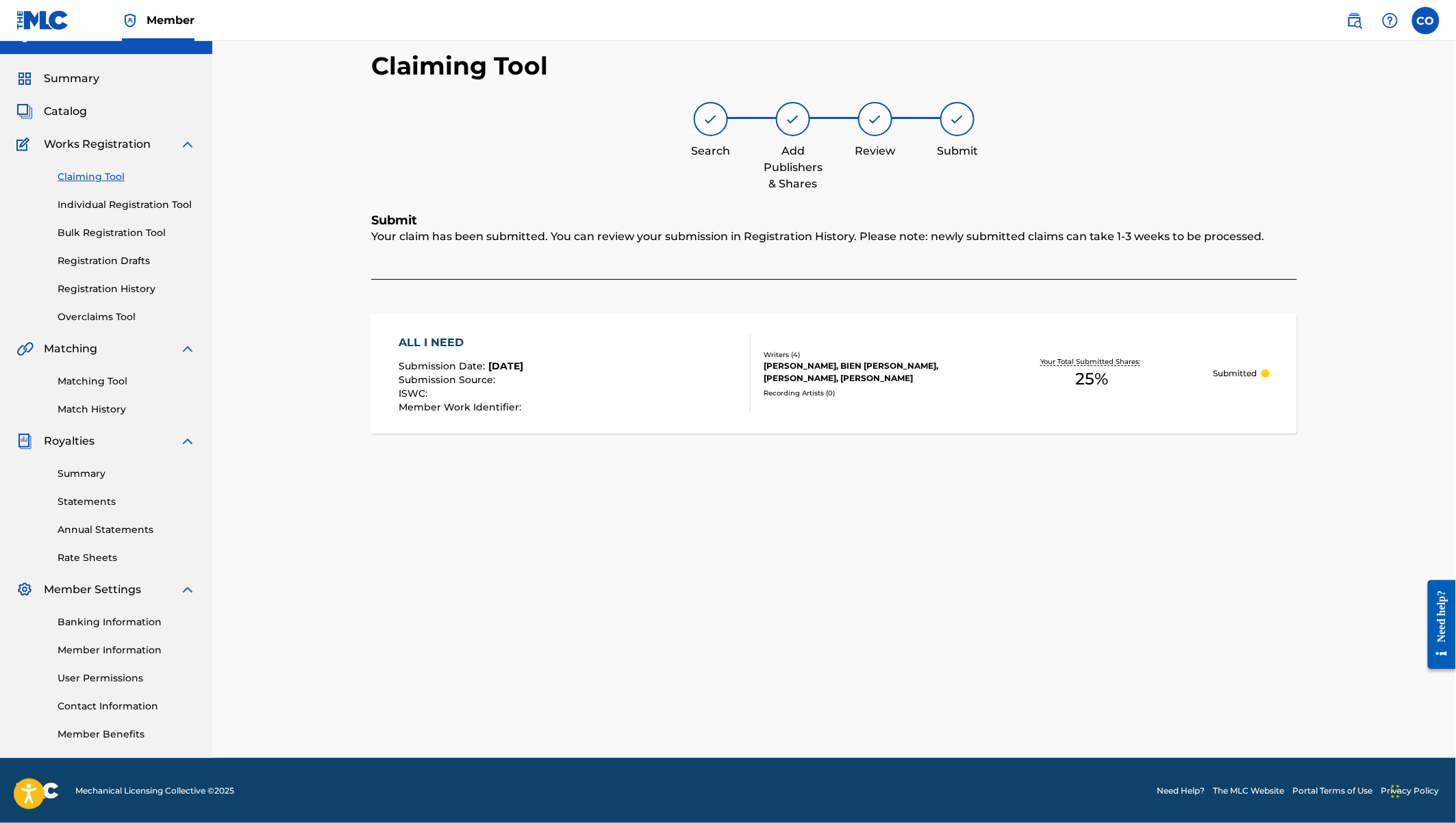
click at [91, 178] on link "Claiming Tool" at bounding box center [127, 177] width 138 height 14
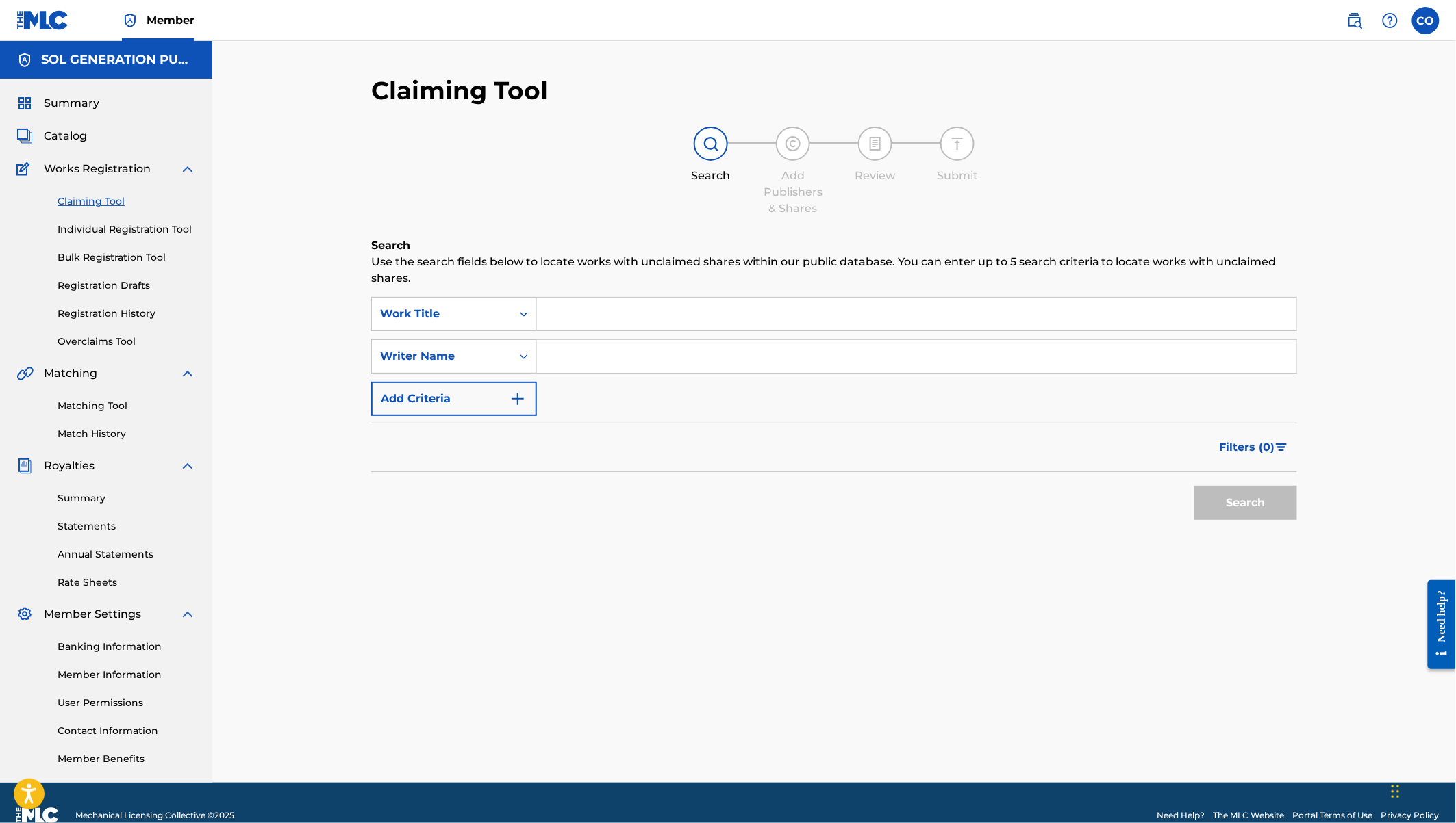
click at [590, 321] on input "Search Form" at bounding box center [916, 313] width 759 height 32
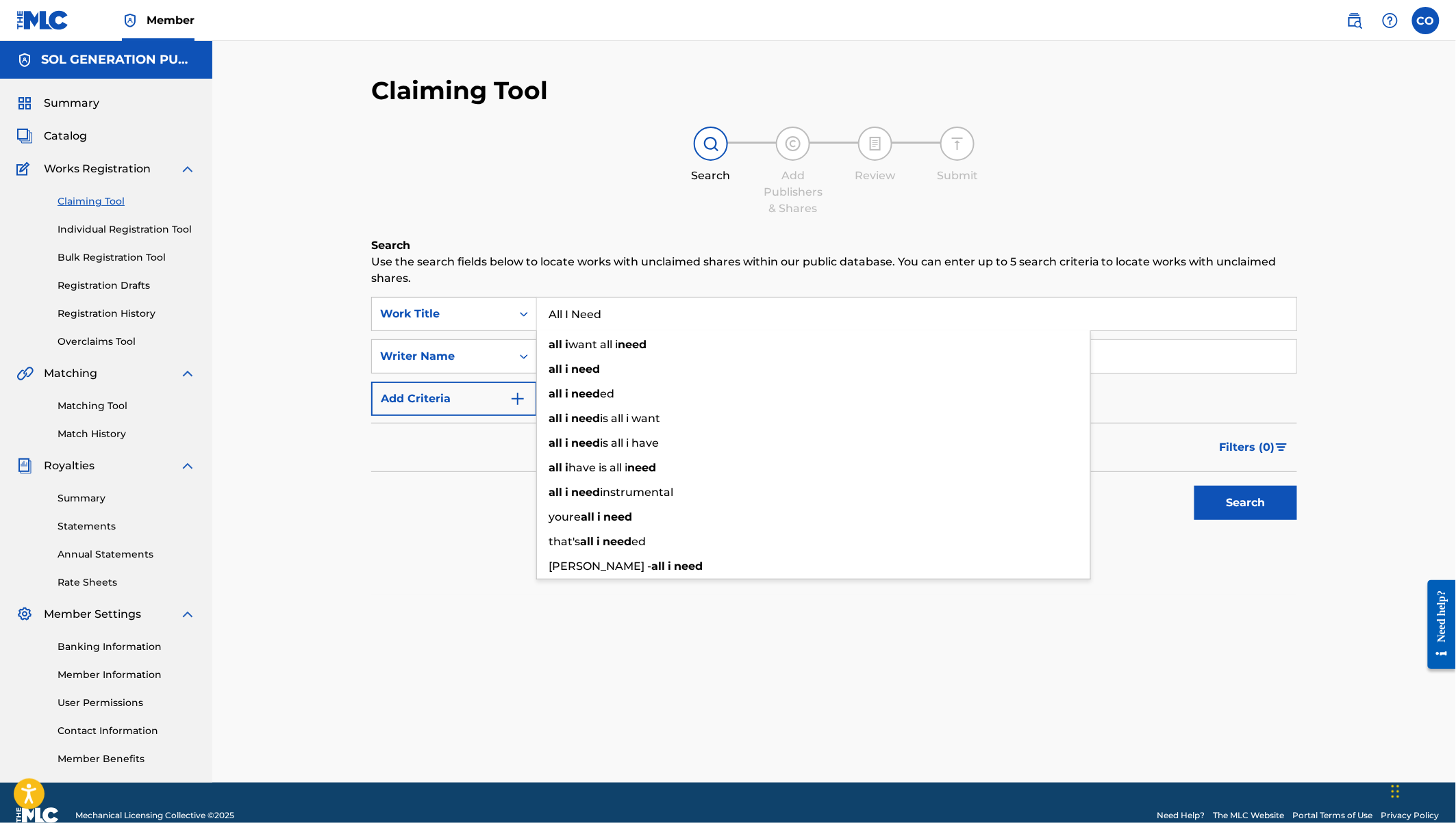
type input "All I Need"
click at [488, 469] on div "Filters ( 0 )" at bounding box center [833, 447] width 926 height 49
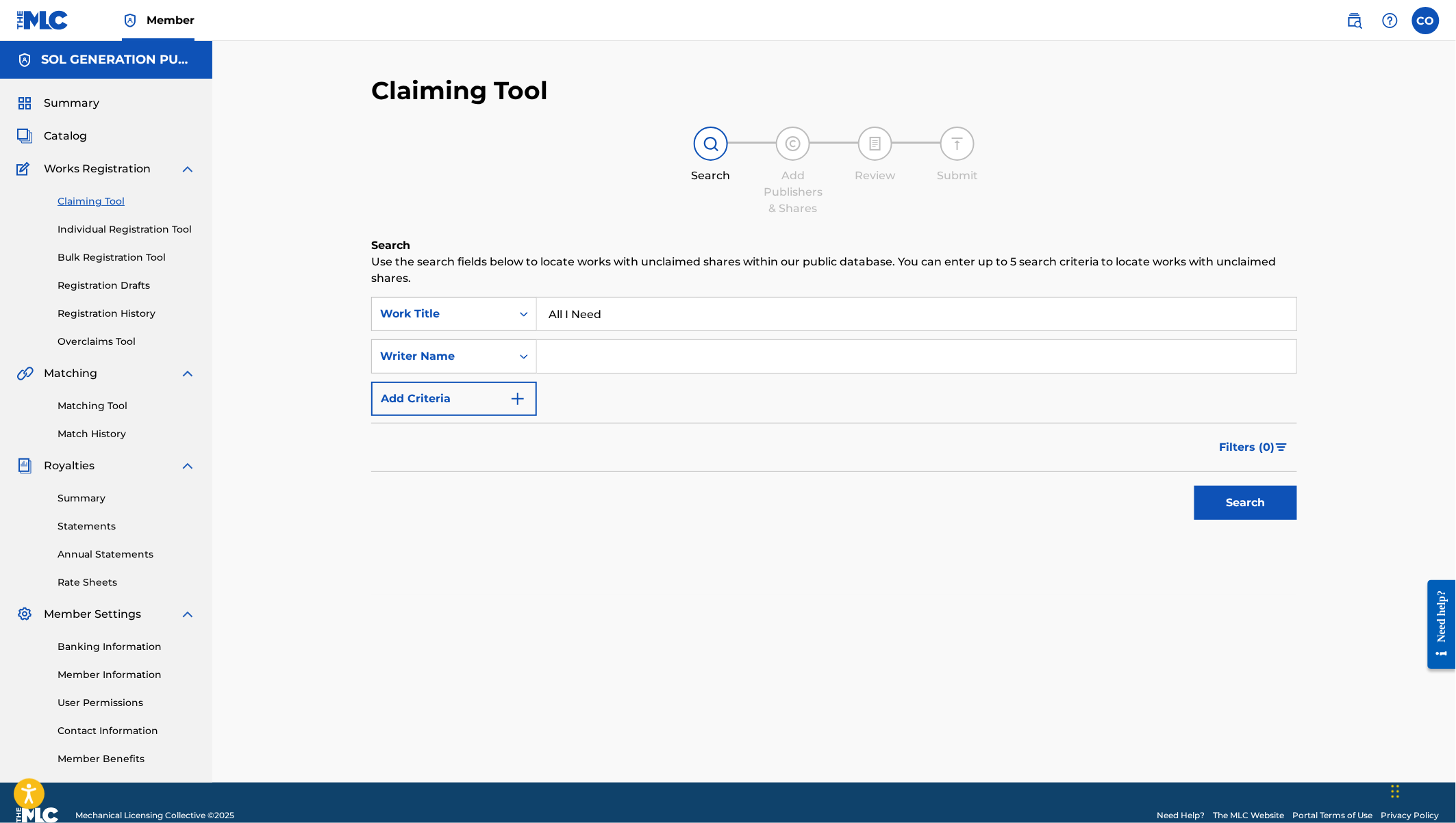
click at [597, 355] on input "Search Form" at bounding box center [916, 356] width 759 height 32
type input "Bien"
click at [1194, 486] on button "Search" at bounding box center [1245, 502] width 103 height 34
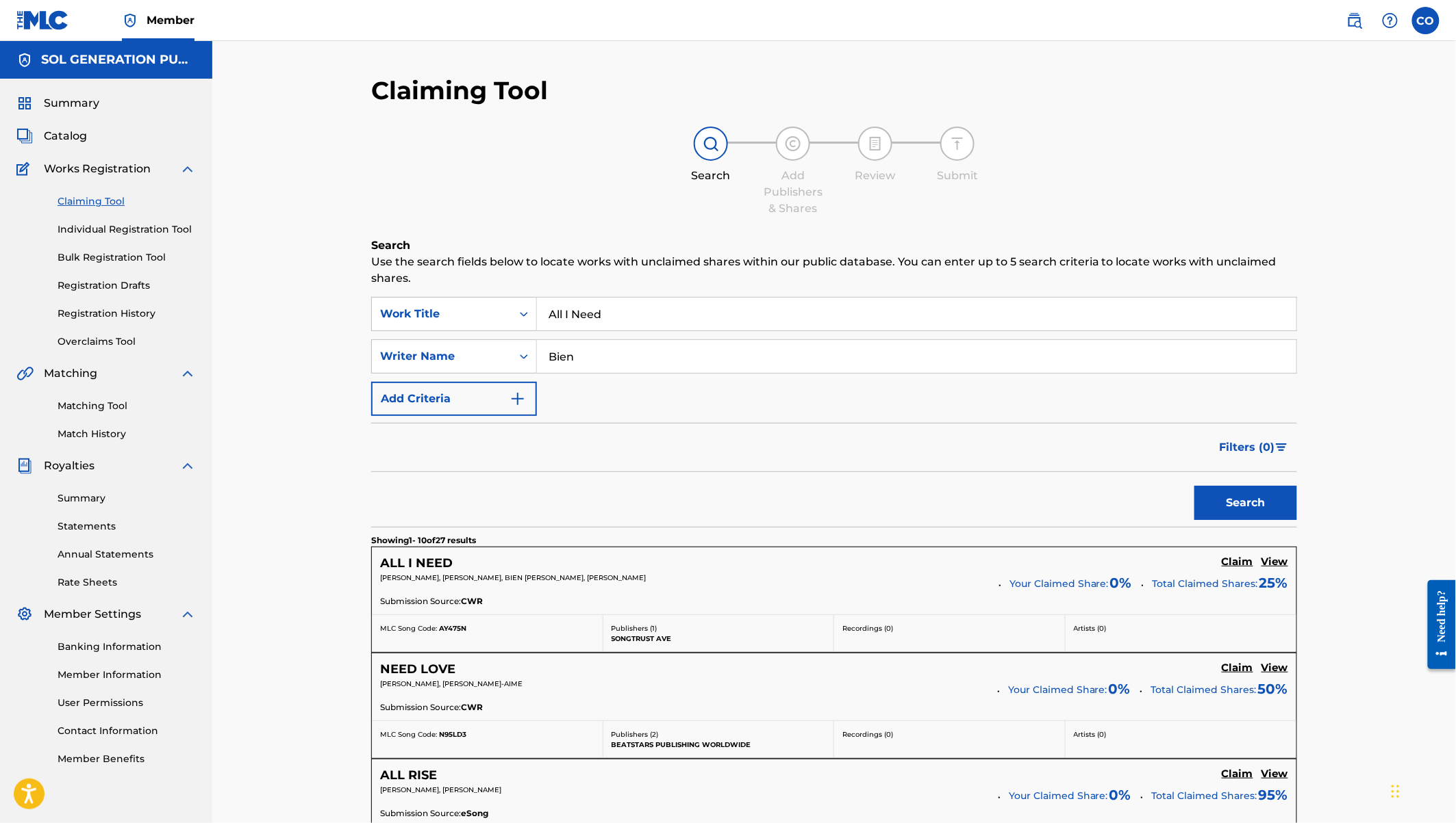
click at [63, 132] on span "Catalog" at bounding box center [66, 137] width 43 height 17
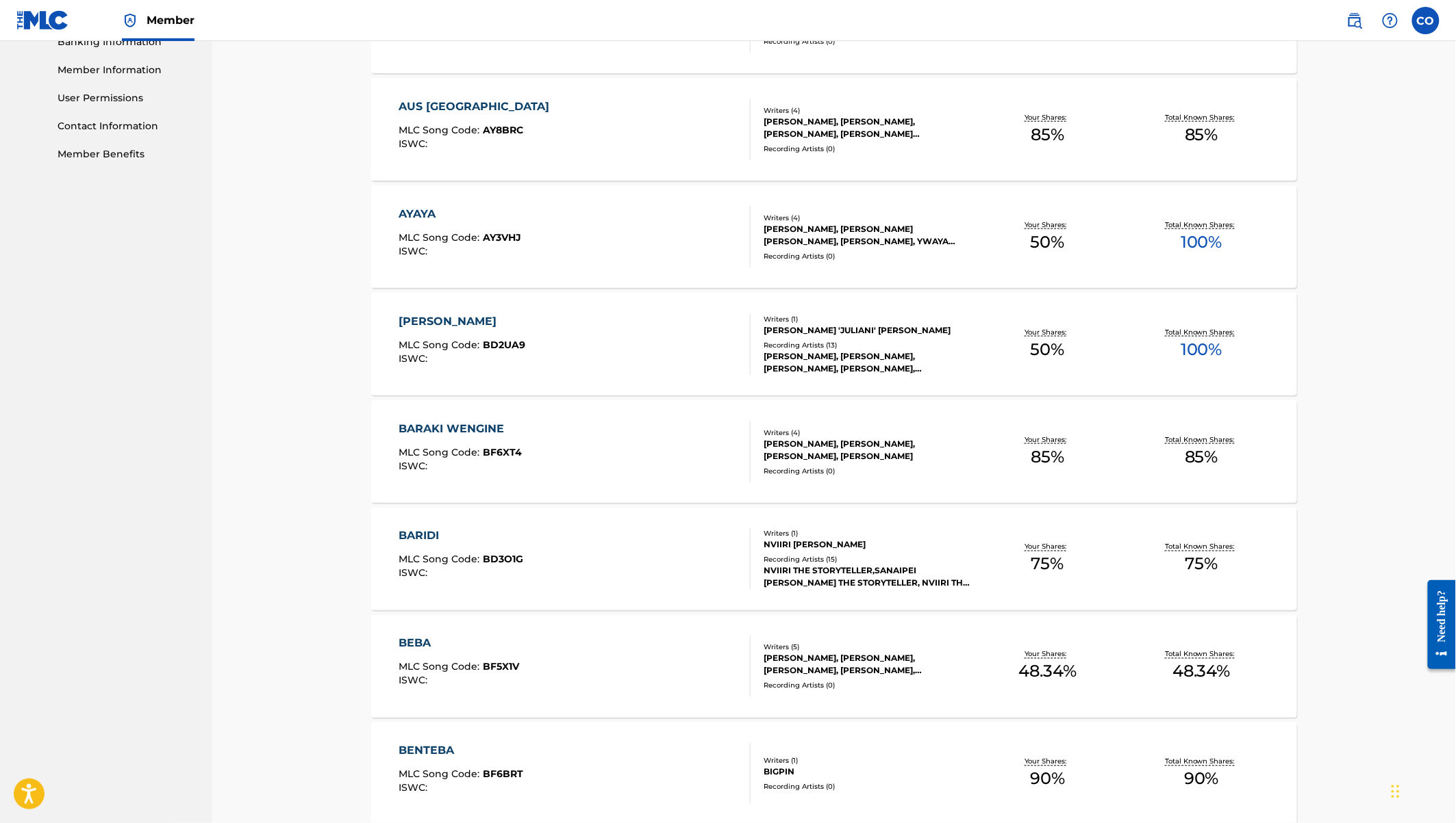
scroll to position [742, 0]
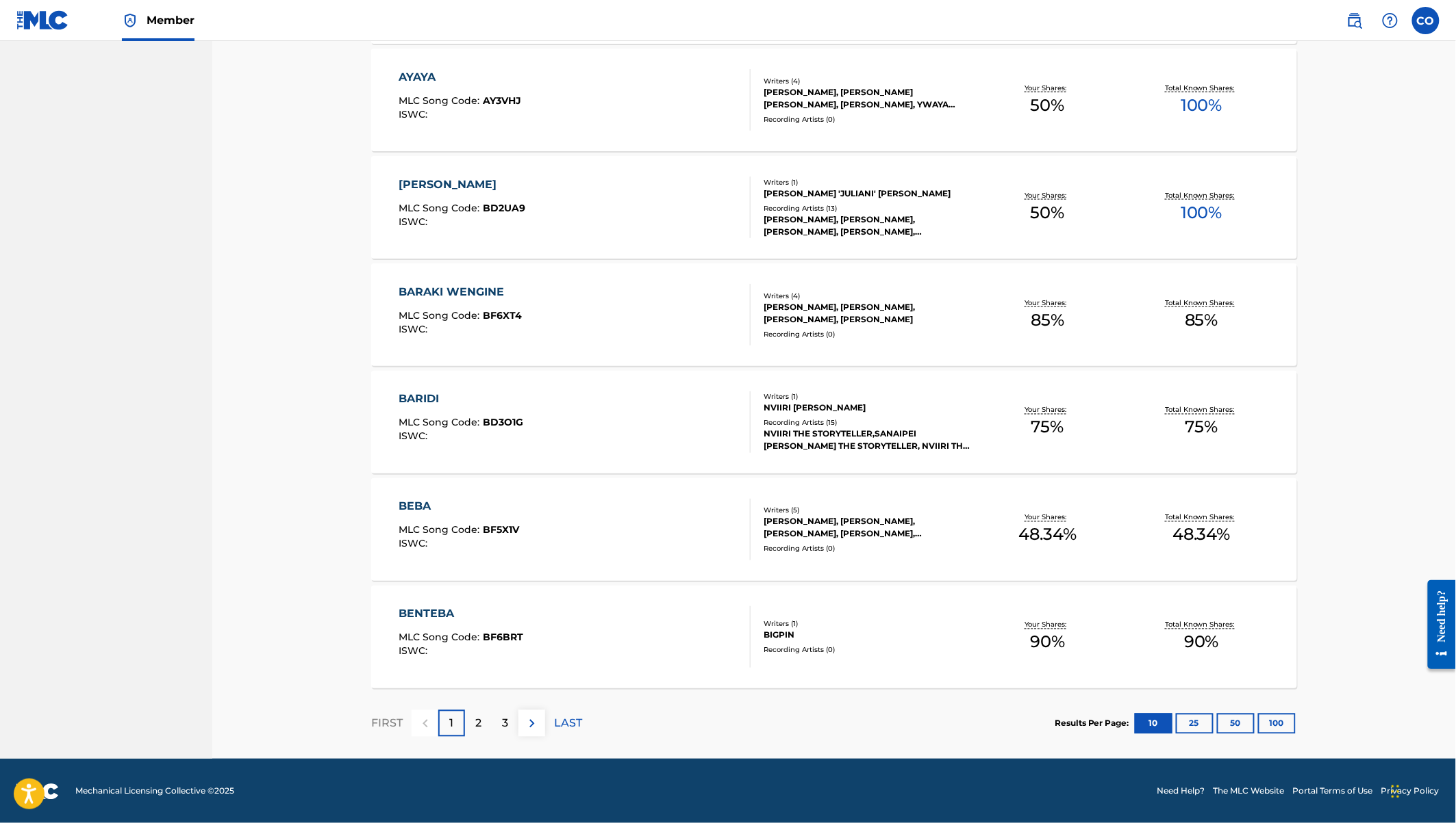
click at [489, 187] on div "[PERSON_NAME]" at bounding box center [463, 185] width 127 height 17
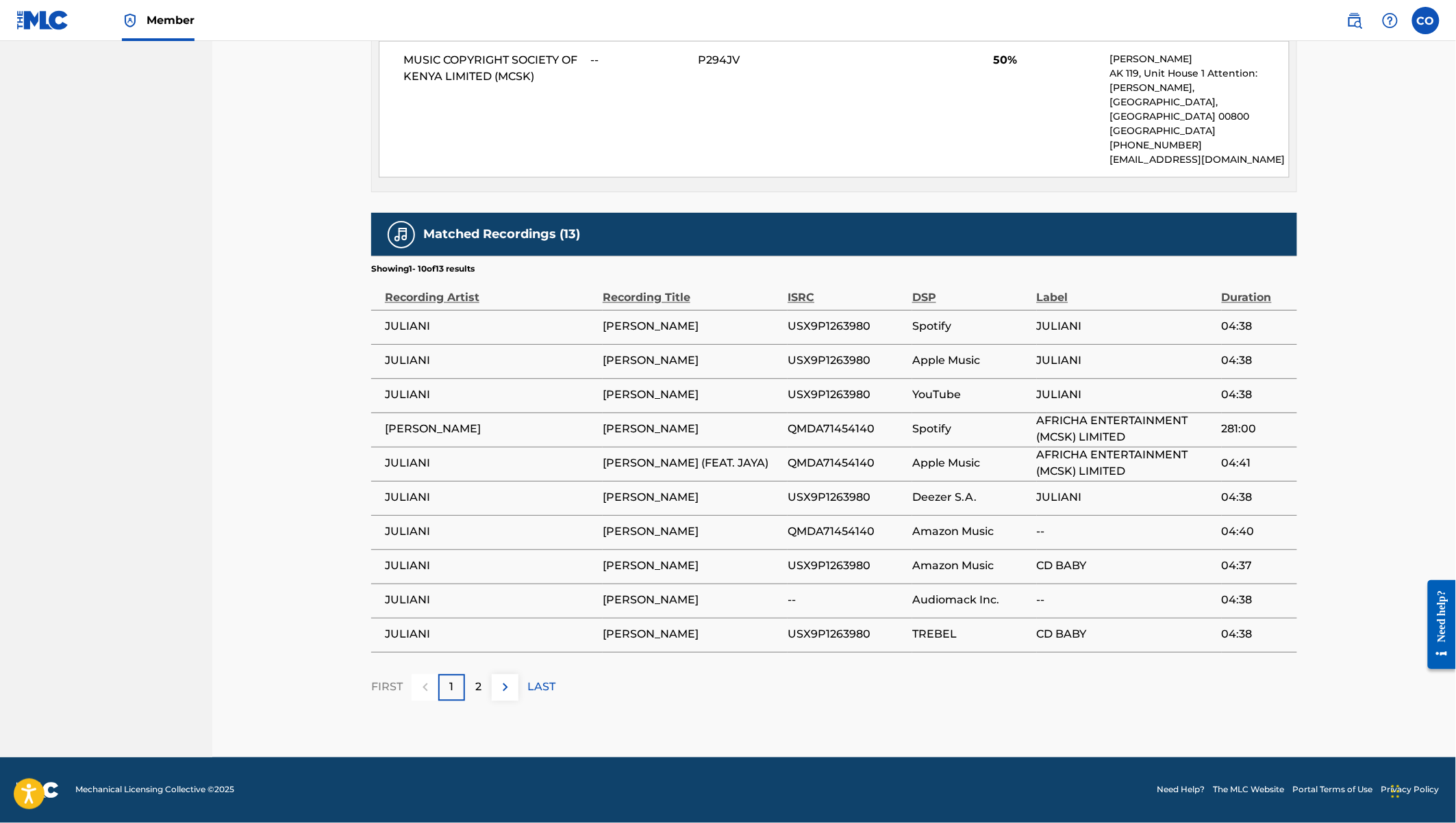
scroll to position [641, 0]
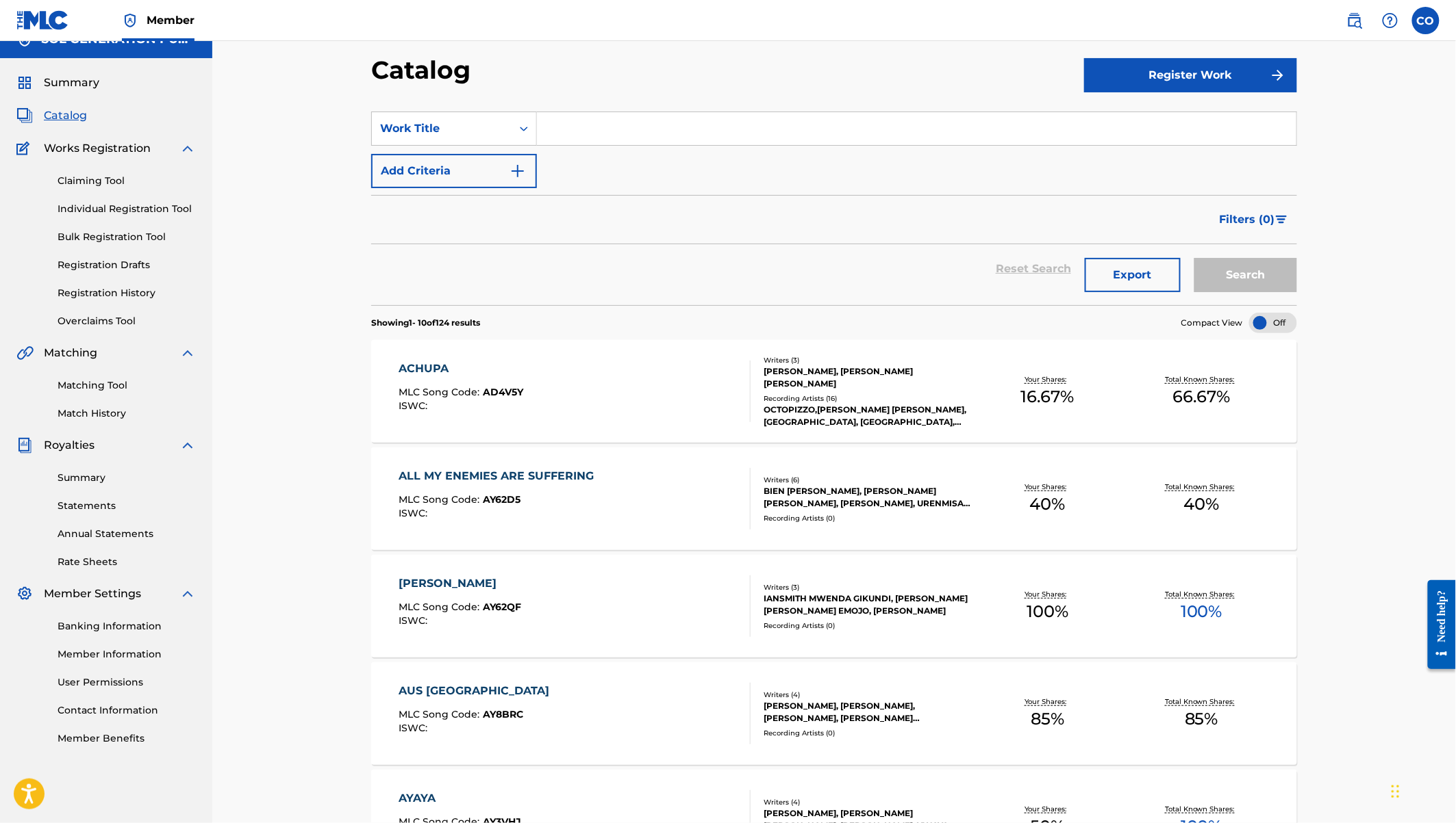
scroll to position [27, 0]
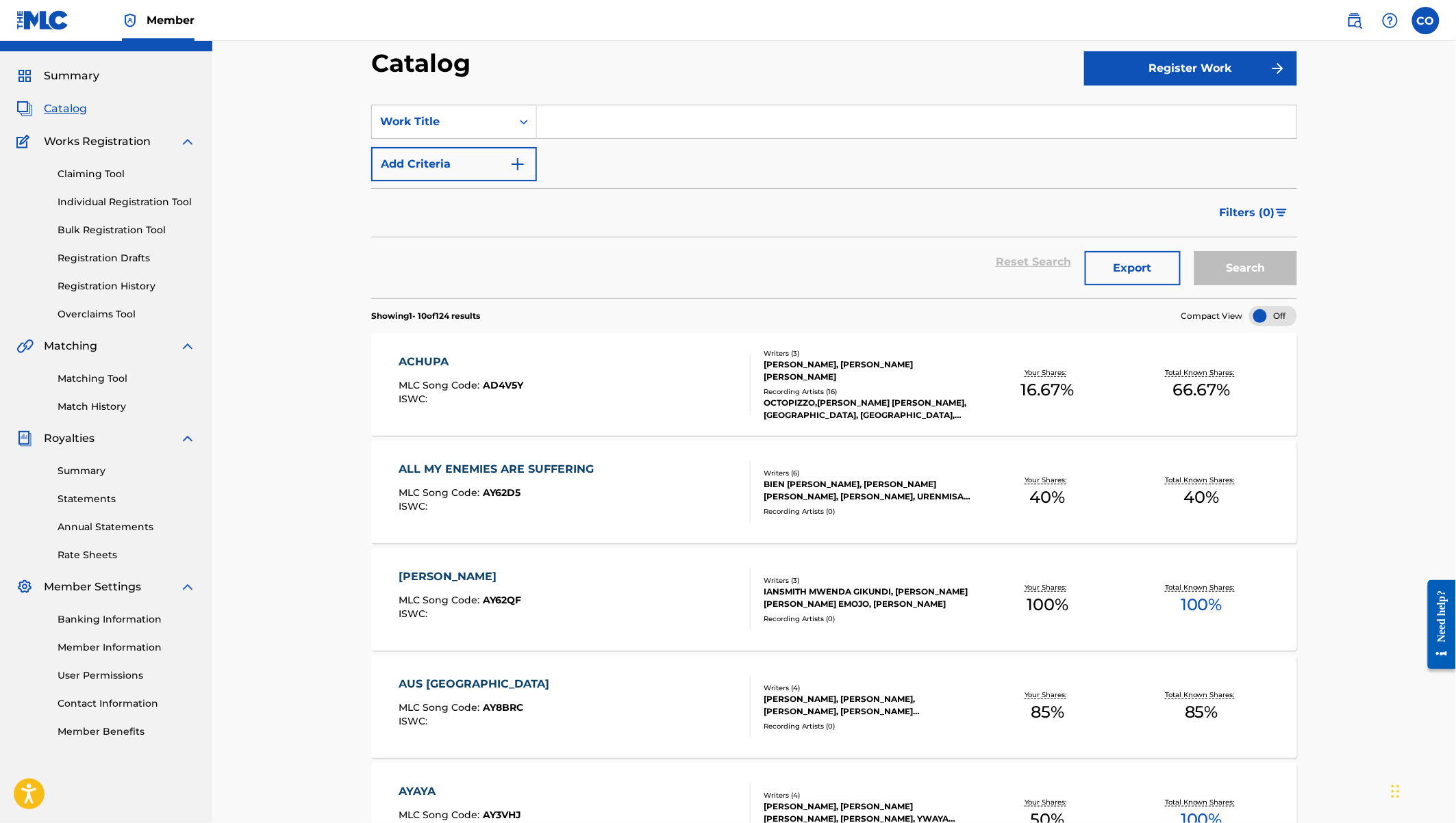
click at [106, 177] on link "Claiming Tool" at bounding box center [127, 173] width 138 height 14
